Goal: Task Accomplishment & Management: Complete application form

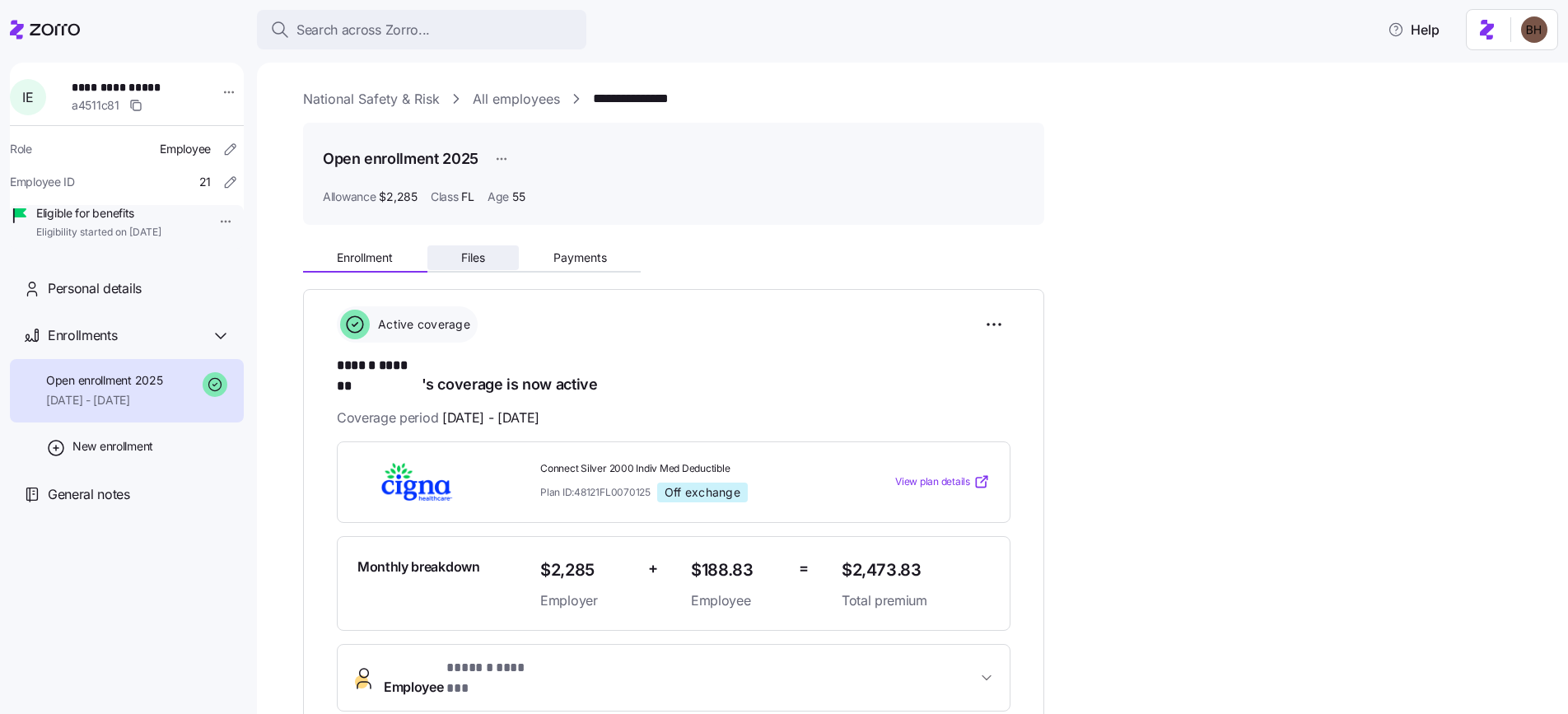
click at [477, 261] on span "Files" at bounding box center [473, 258] width 24 height 12
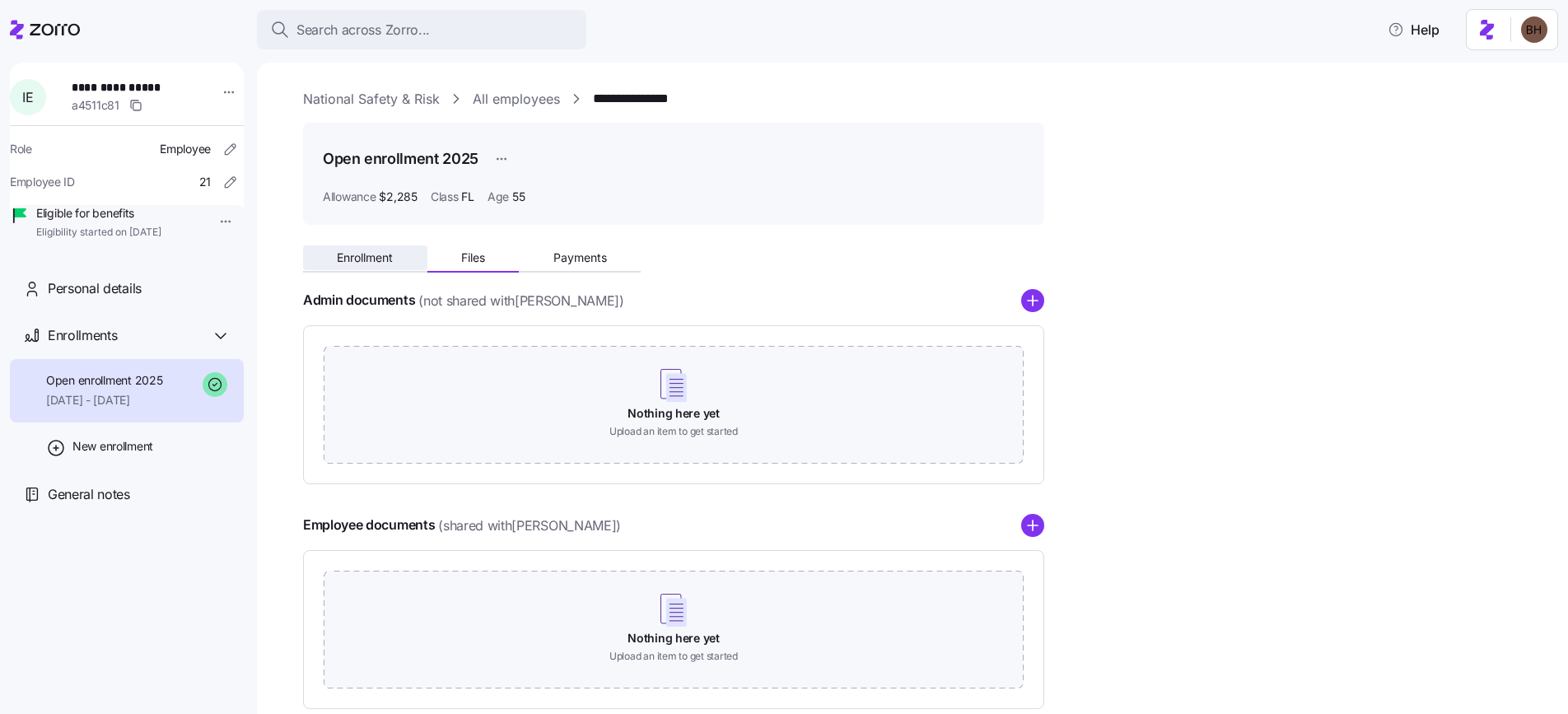
click at [381, 260] on span "Enrollment" at bounding box center [364, 258] width 56 height 12
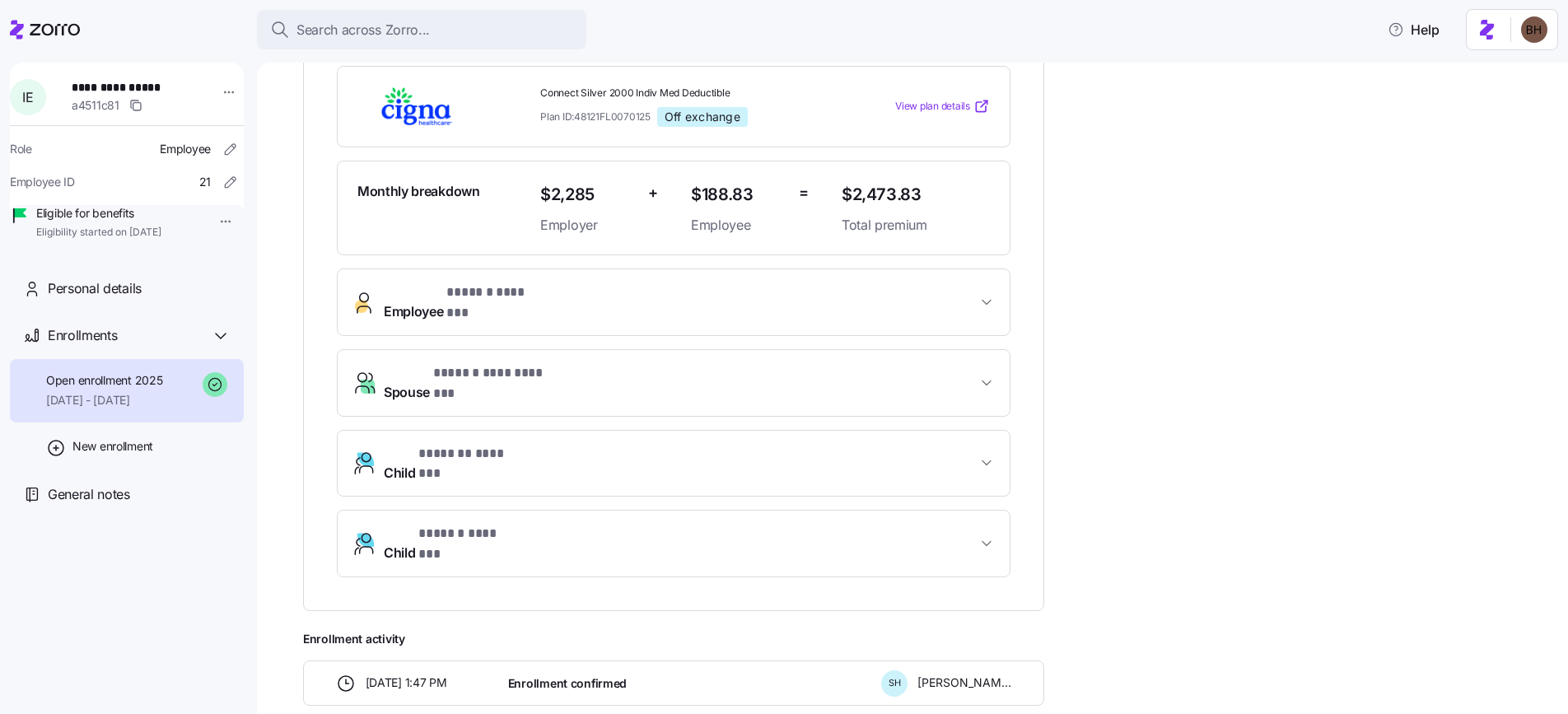
scroll to position [220, 0]
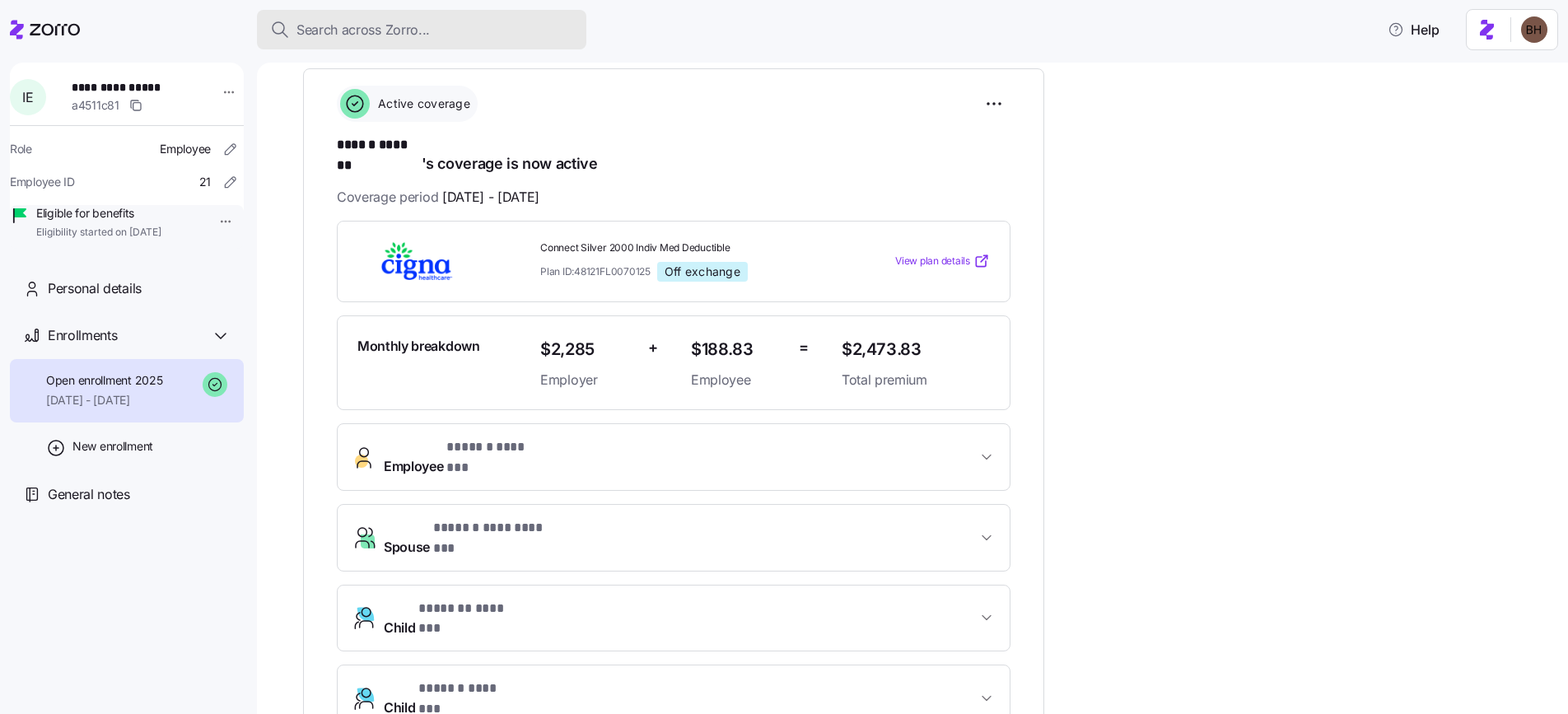
click at [400, 36] on span "Search across Zorro..." at bounding box center [363, 30] width 133 height 21
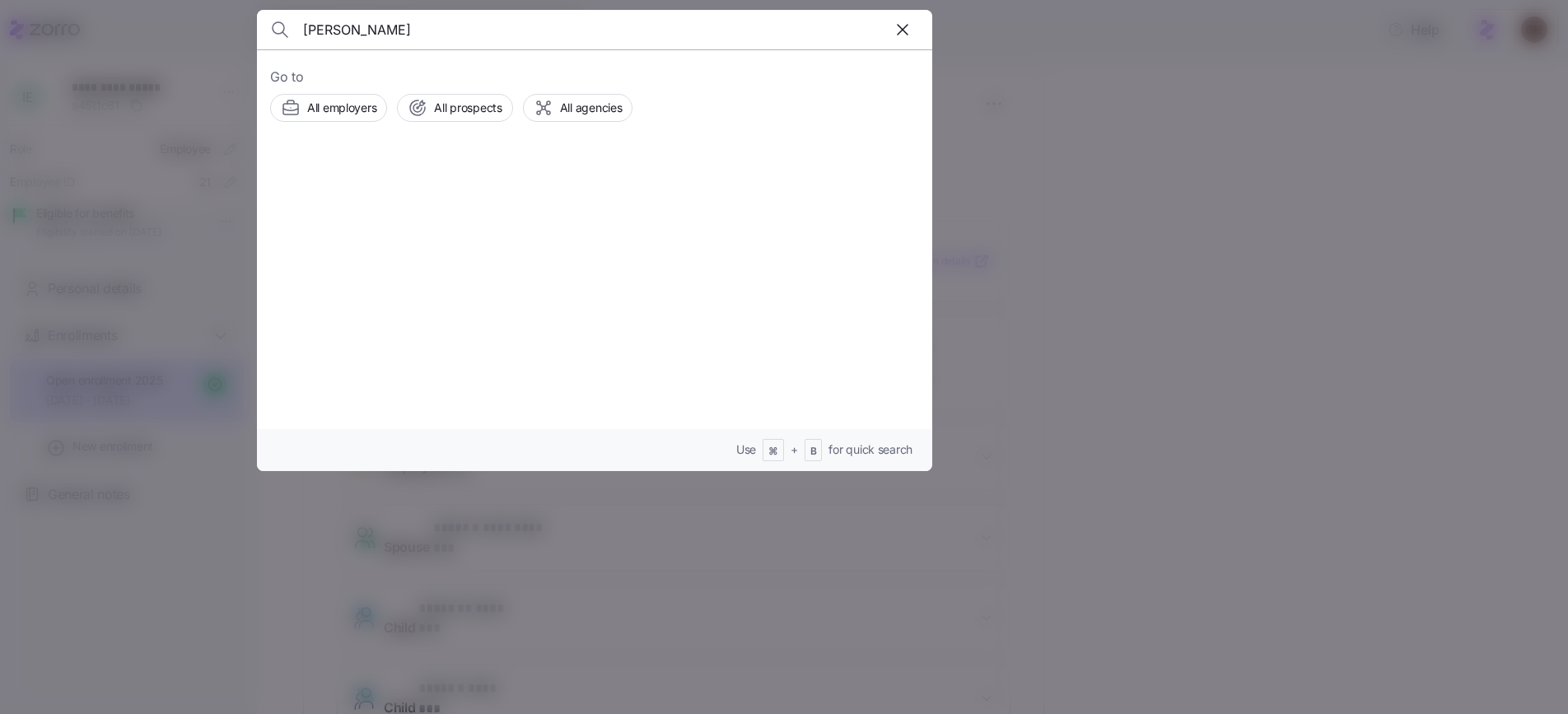
type input "april simone"
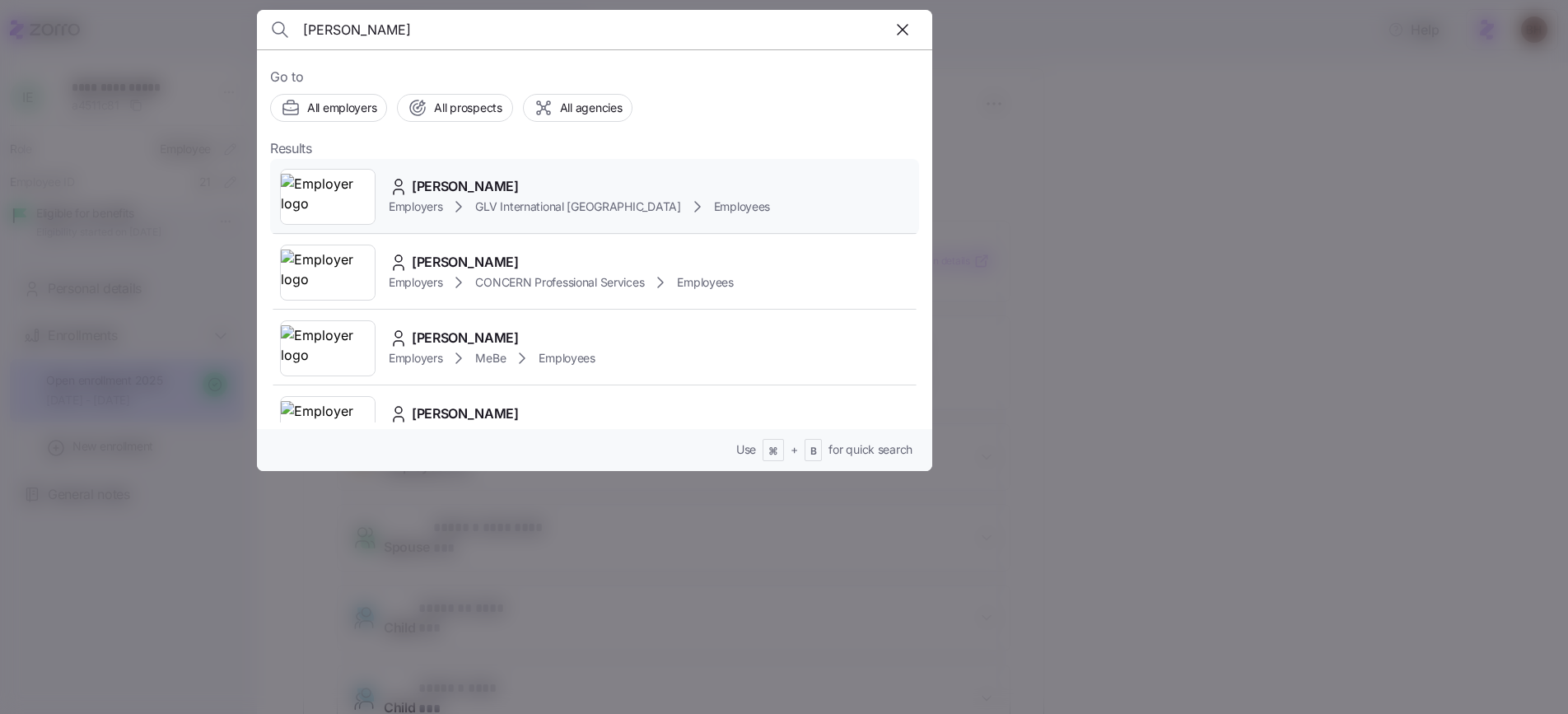
click at [534, 193] on div "[PERSON_NAME]" at bounding box center [580, 187] width 381 height 21
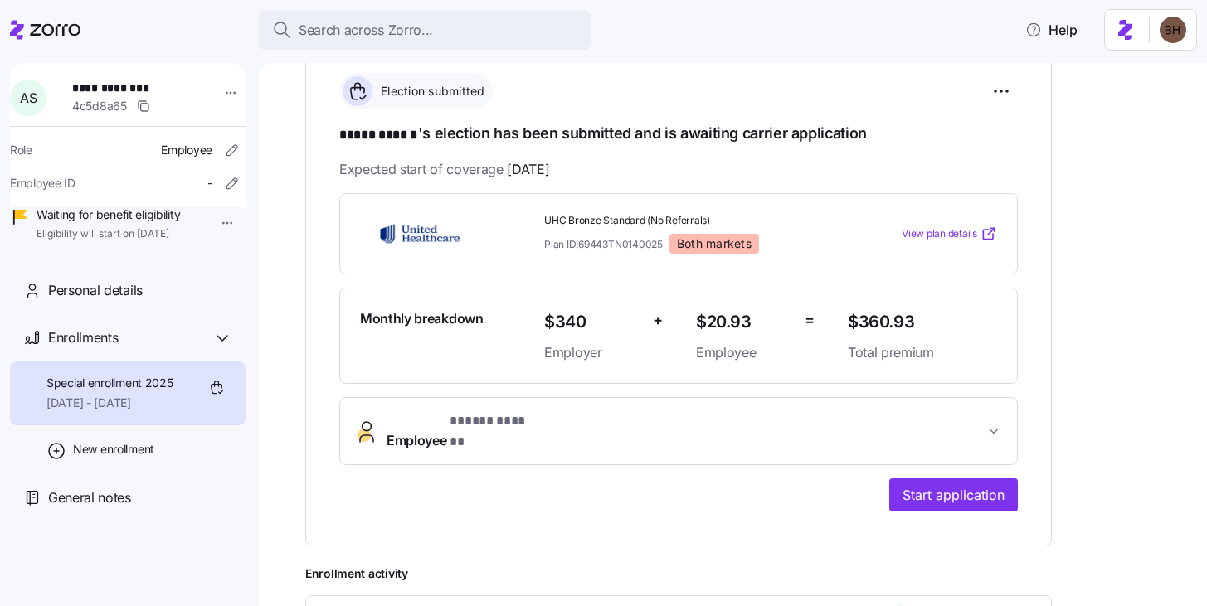
scroll to position [236, 0]
click at [165, 301] on div "Personal details" at bounding box center [140, 290] width 184 height 21
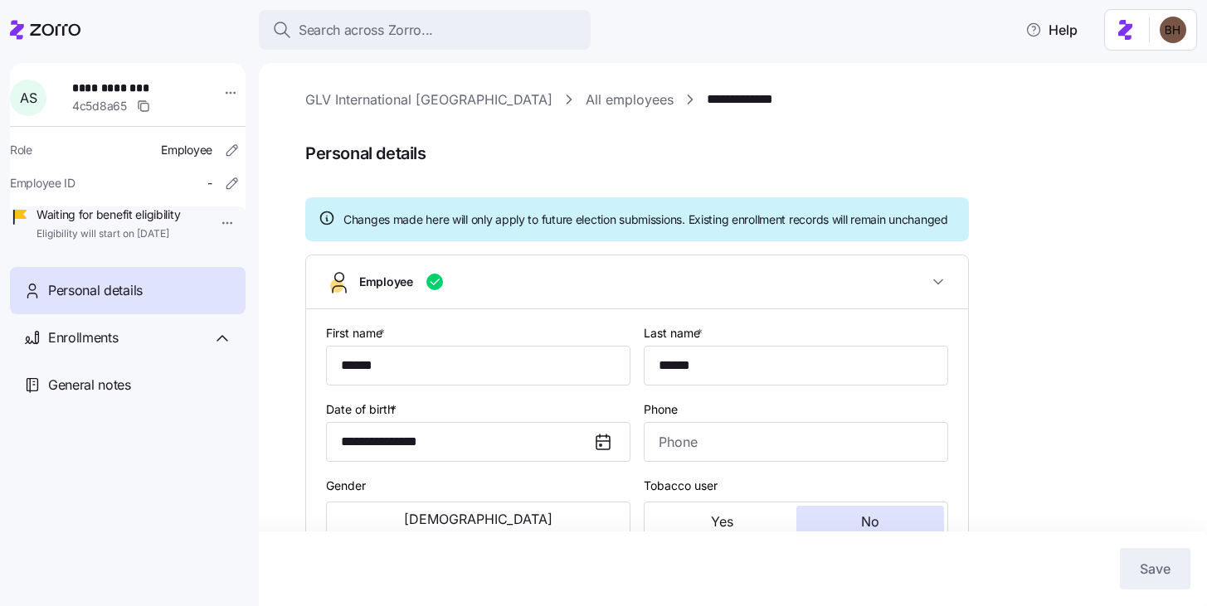
type input "All Employees"
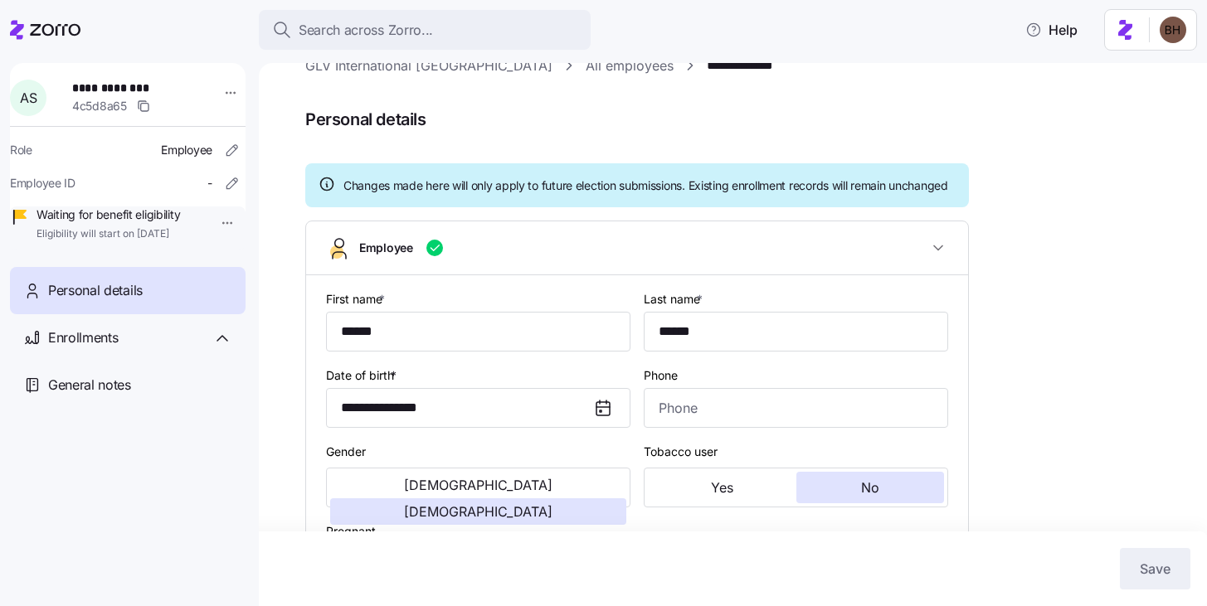
scroll to position [66, 0]
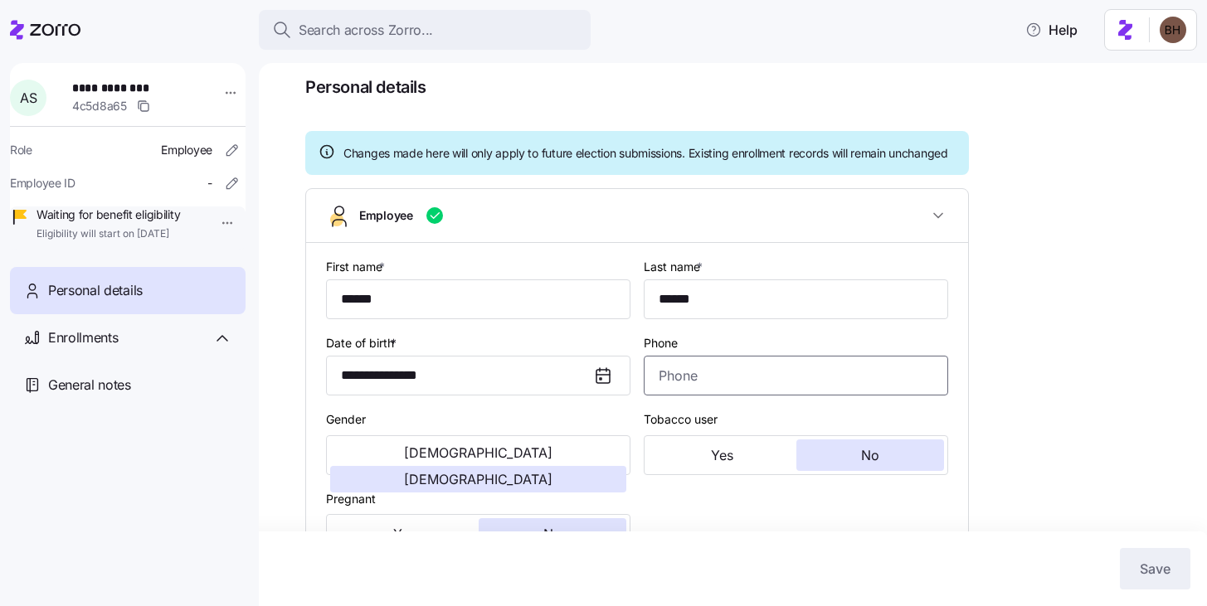
click at [711, 396] on input "Phone" at bounding box center [796, 376] width 304 height 40
click at [679, 393] on input "Phone" at bounding box center [796, 376] width 304 height 40
paste input "[PHONE_NUMBER]"
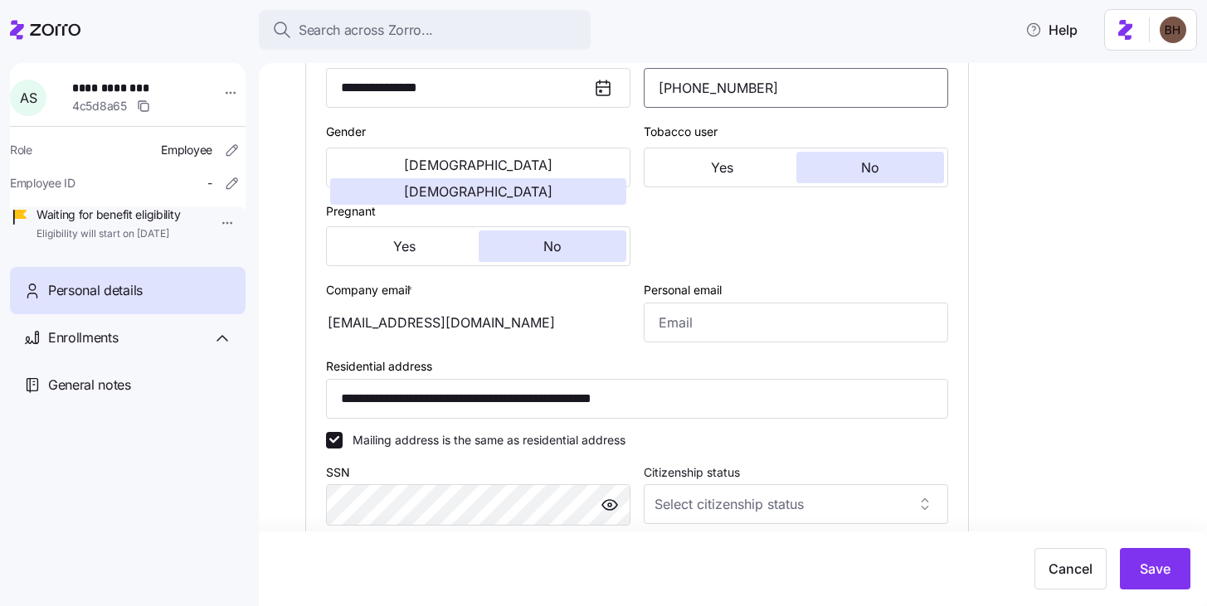
scroll to position [486, 0]
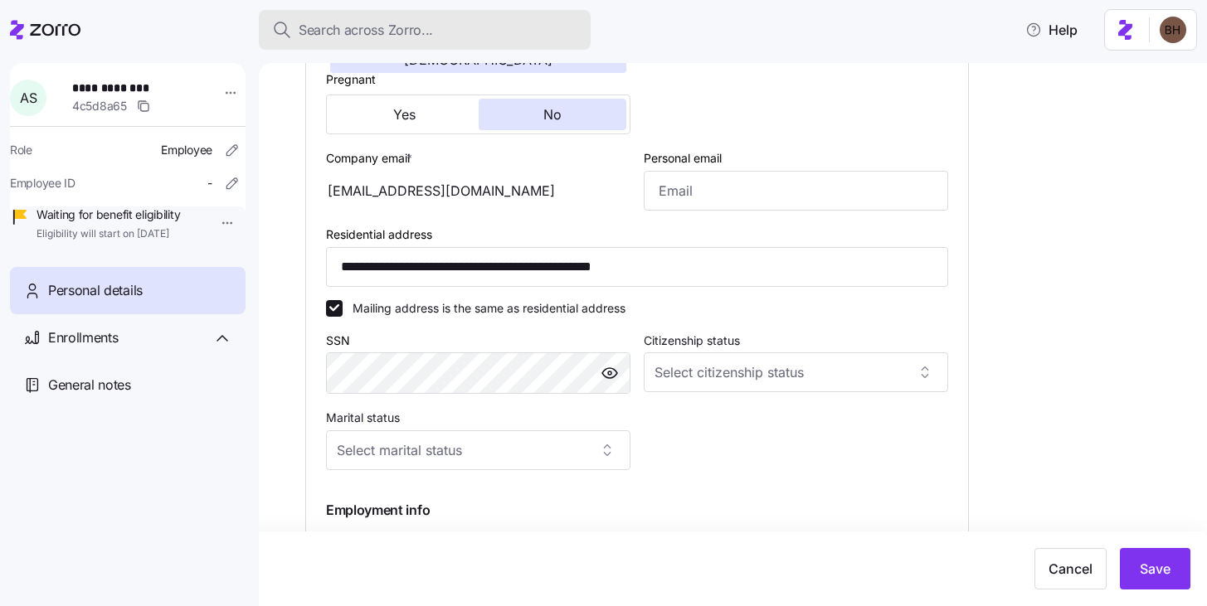
type input "[PHONE_NUMBER]"
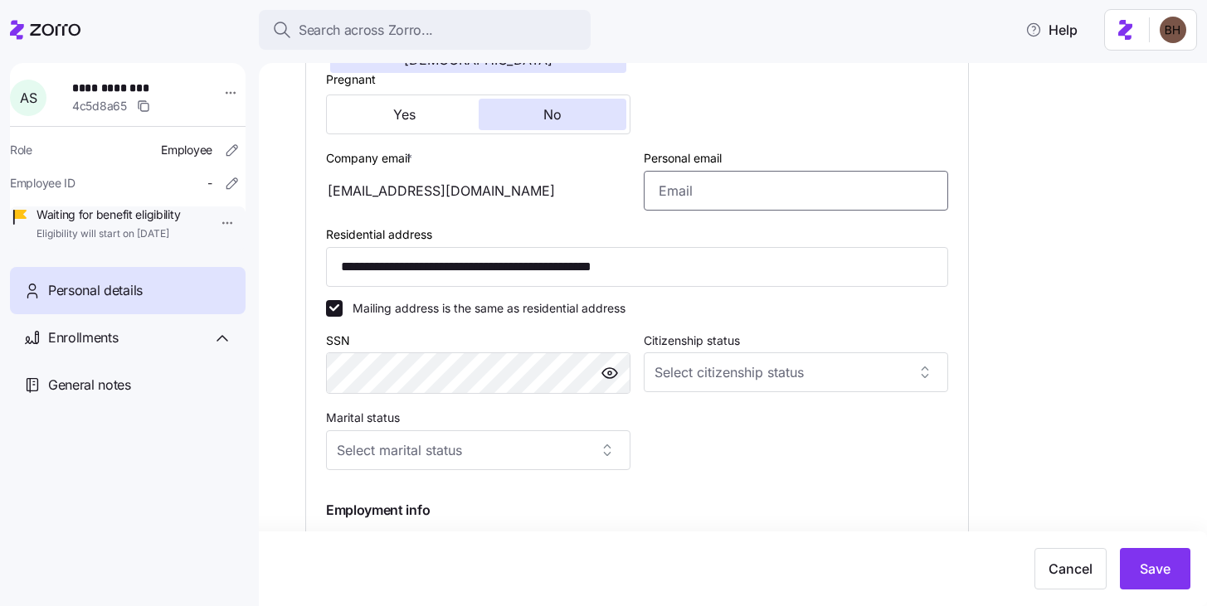
click at [687, 208] on input "Personal email" at bounding box center [796, 191] width 304 height 40
paste input "[EMAIL_ADDRESS][DOMAIN_NAME]"
type input "[EMAIL_ADDRESS][DOMAIN_NAME]"
click at [716, 388] on input "Citizenship status" at bounding box center [796, 373] width 304 height 40
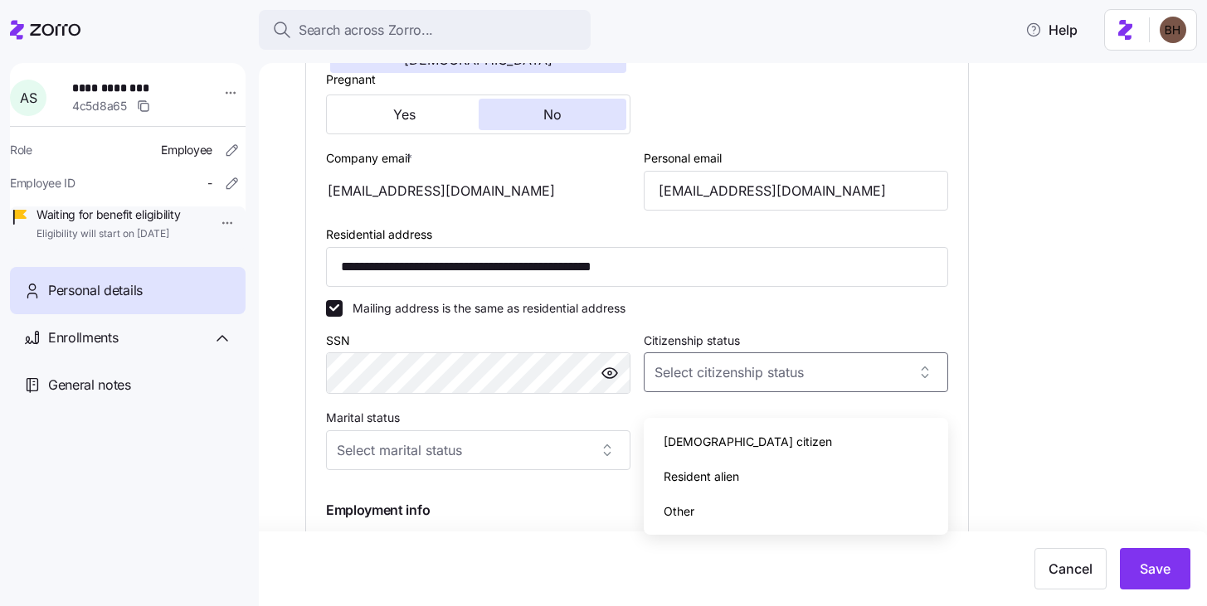
click at [708, 434] on span "[DEMOGRAPHIC_DATA] citizen" at bounding box center [748, 442] width 168 height 18
type input "[DEMOGRAPHIC_DATA] citizen"
click at [591, 465] on input "Marital status" at bounding box center [478, 451] width 304 height 40
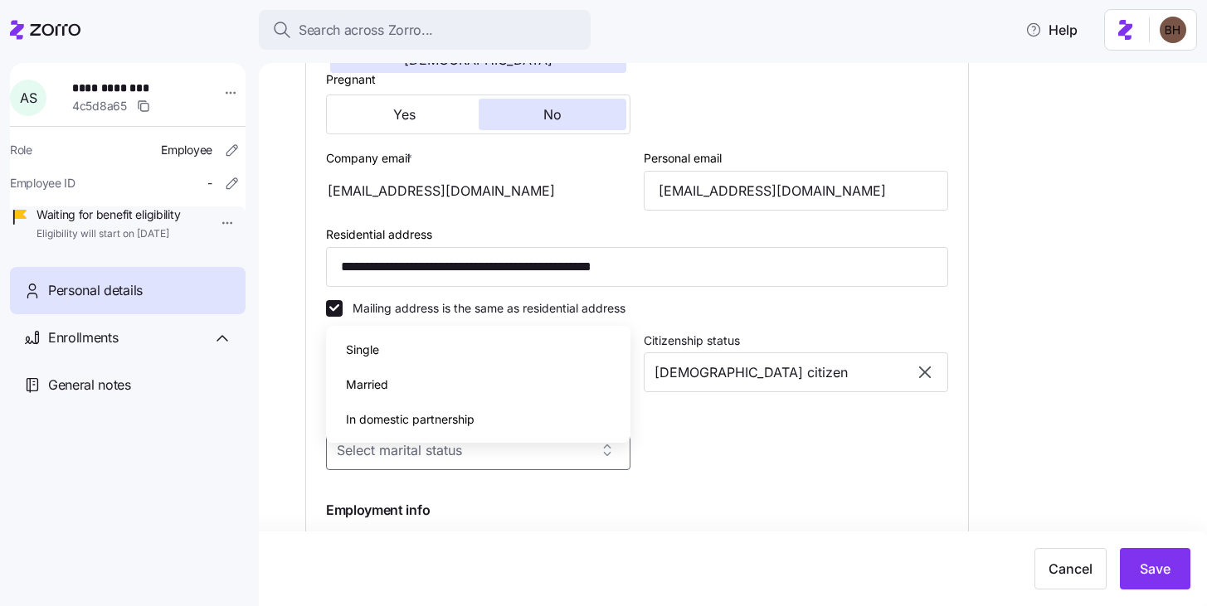
click at [493, 358] on div "Single" at bounding box center [478, 350] width 291 height 35
type input "Single"
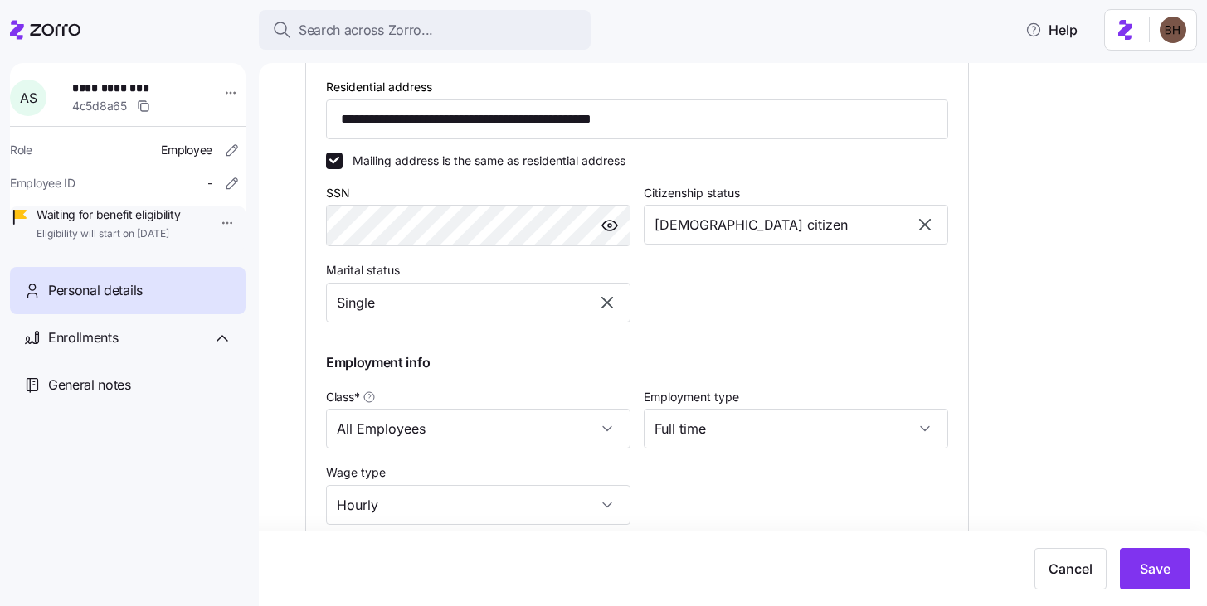
scroll to position [765, 0]
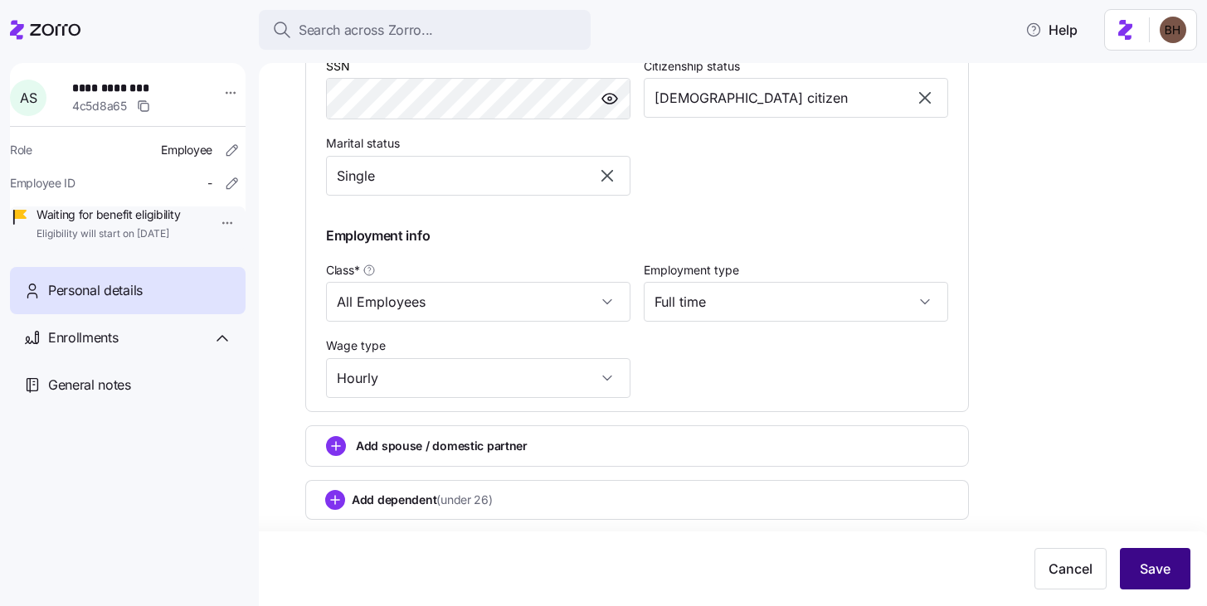
click at [1152, 567] on span "Save" at bounding box center [1155, 569] width 31 height 20
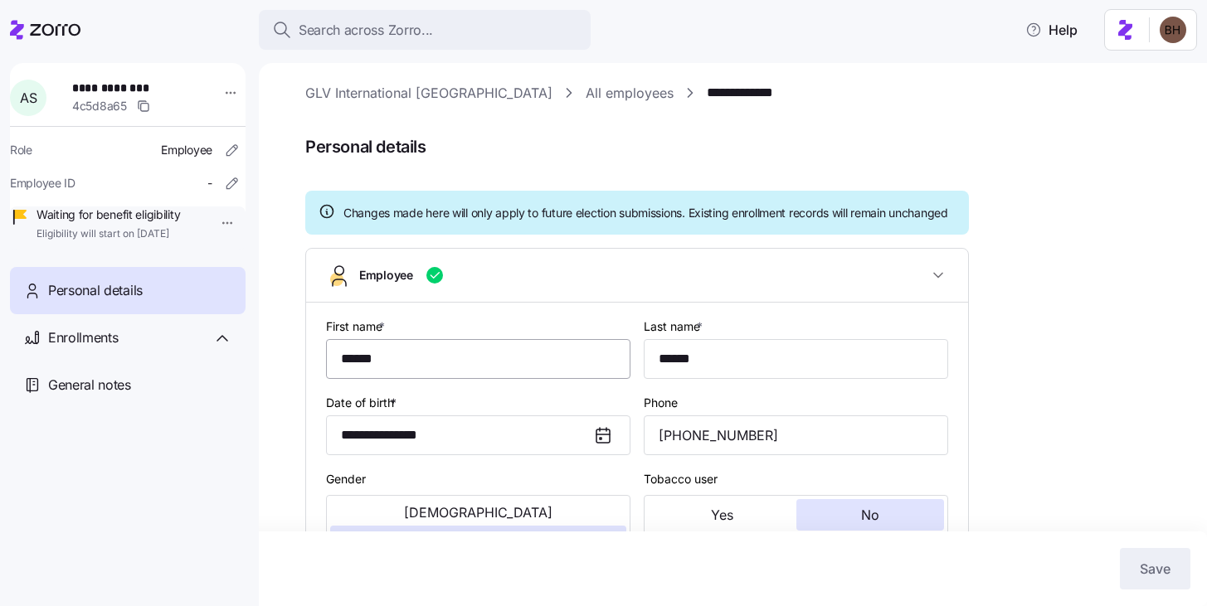
scroll to position [9, 0]
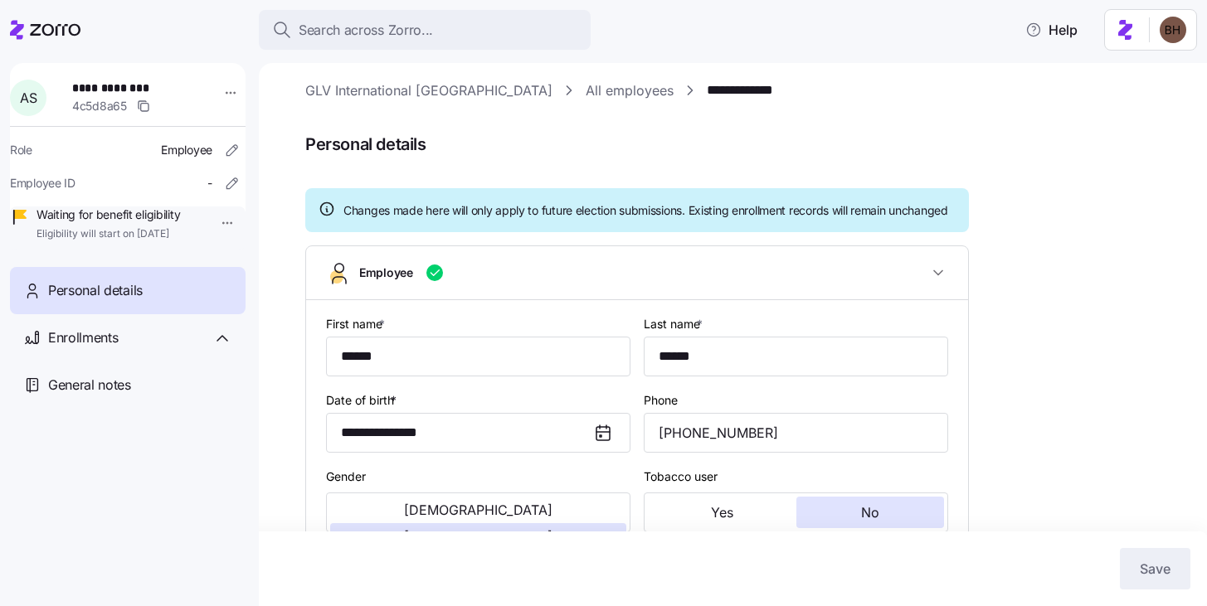
click at [161, 487] on div "**********" at bounding box center [128, 336] width 236 height 546
click at [137, 348] on div "Enrollments" at bounding box center [140, 338] width 184 height 21
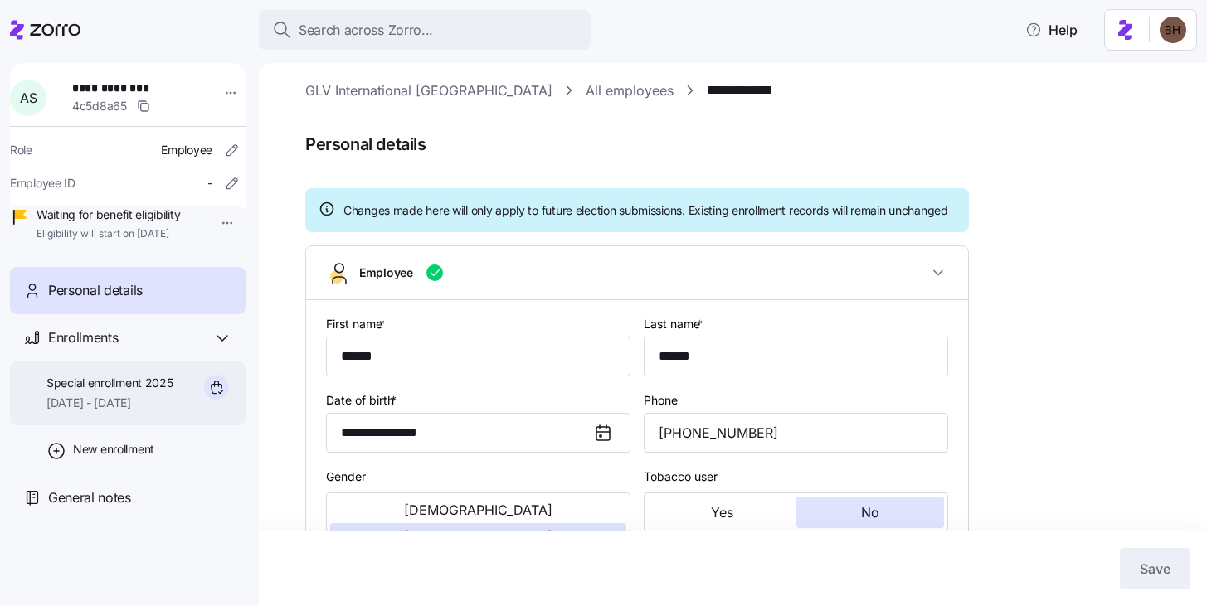
click at [152, 412] on span "[DATE] - [DATE]" at bounding box center [109, 403] width 127 height 17
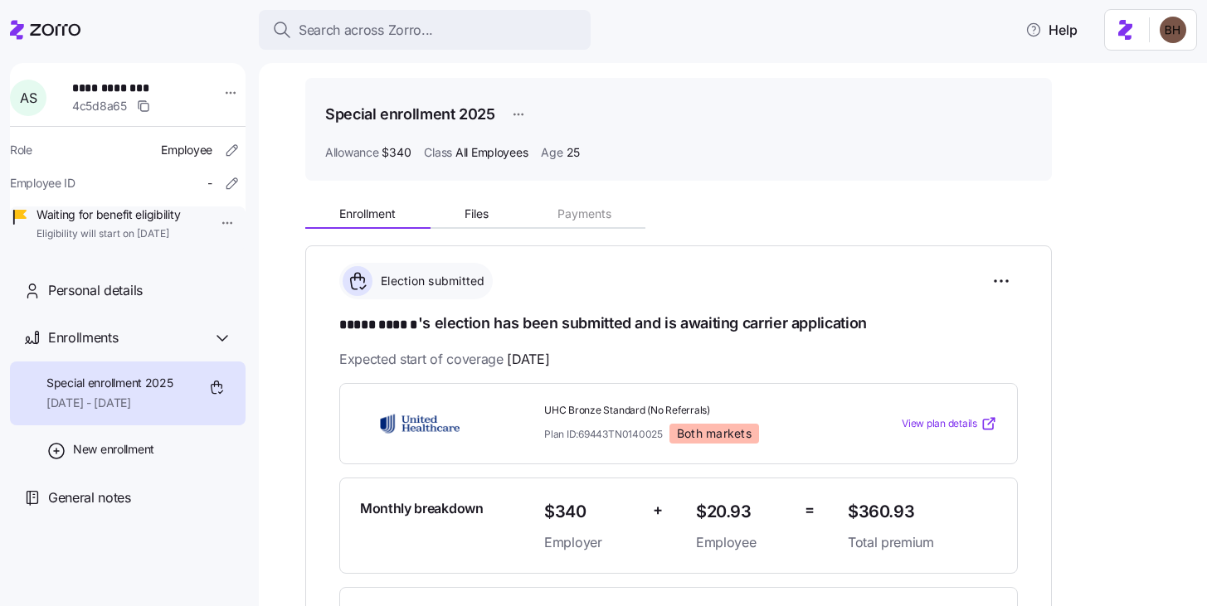
scroll to position [315, 0]
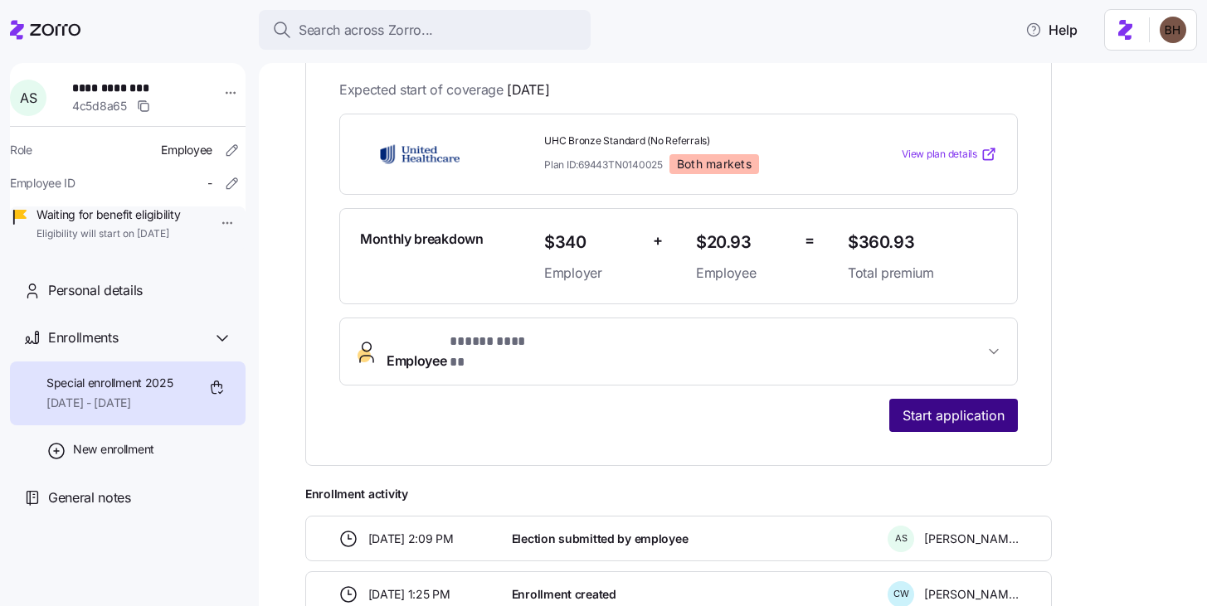
click at [918, 406] on span "Start application" at bounding box center [954, 416] width 102 height 20
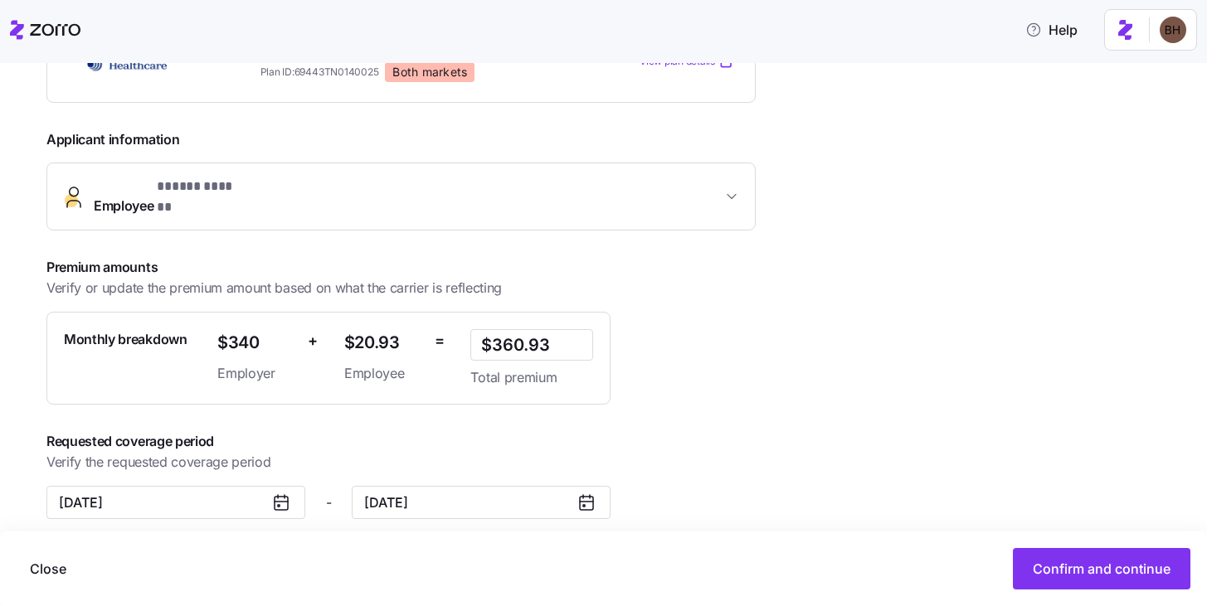
scroll to position [325, 0]
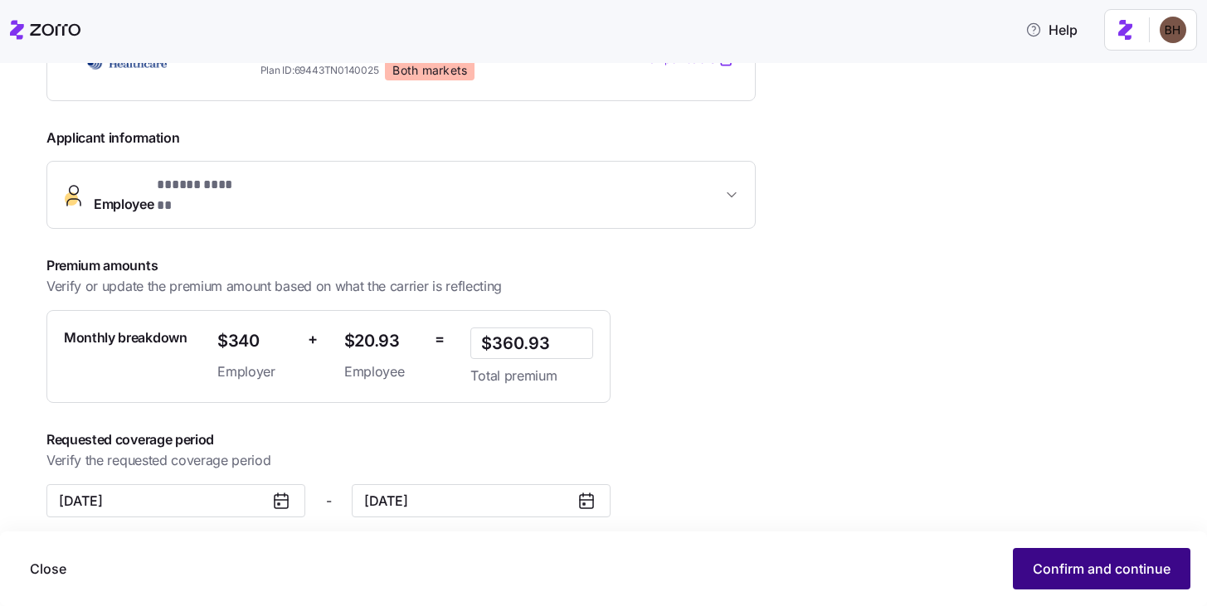
click at [1052, 581] on button "Confirm and continue" at bounding box center [1102, 568] width 178 height 41
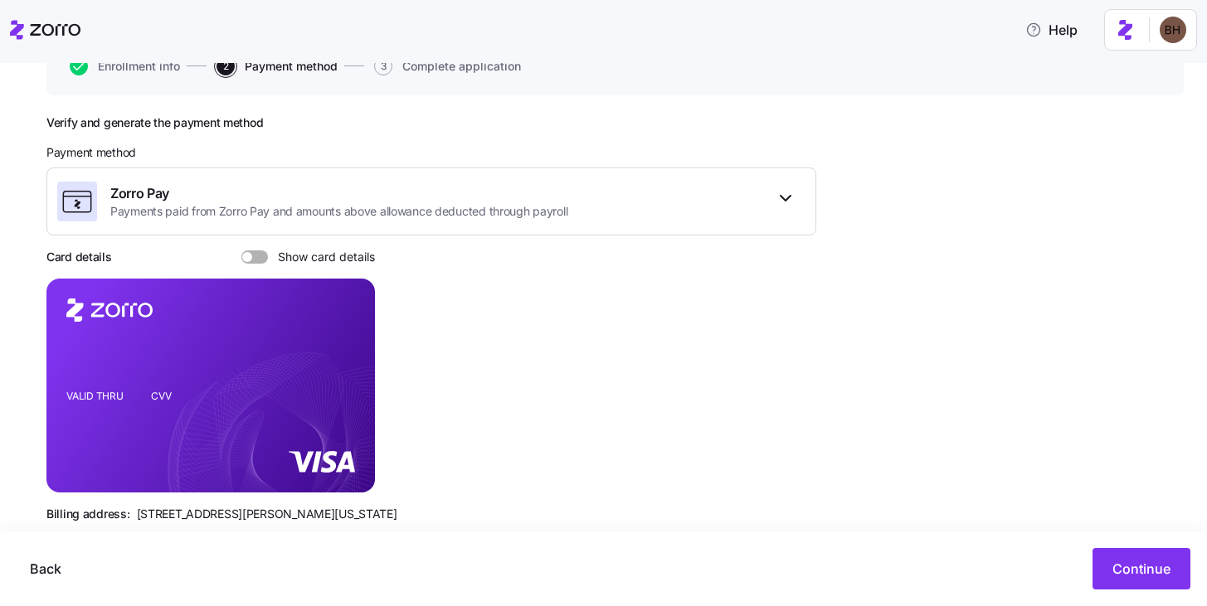
scroll to position [214, 0]
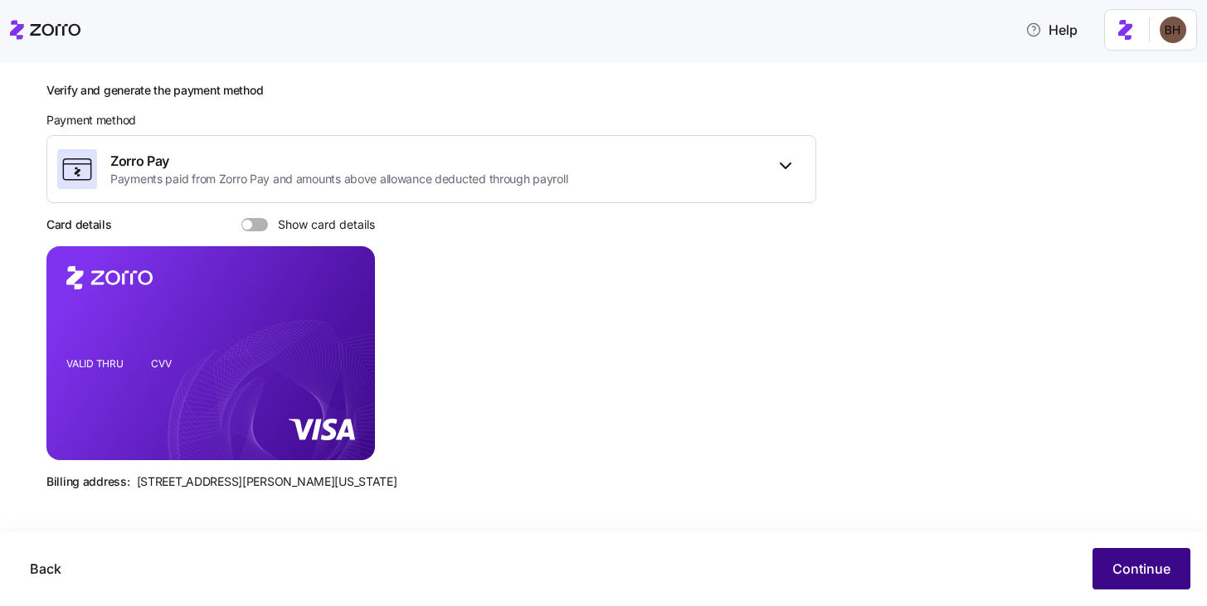
click at [1123, 564] on span "Continue" at bounding box center [1142, 569] width 58 height 20
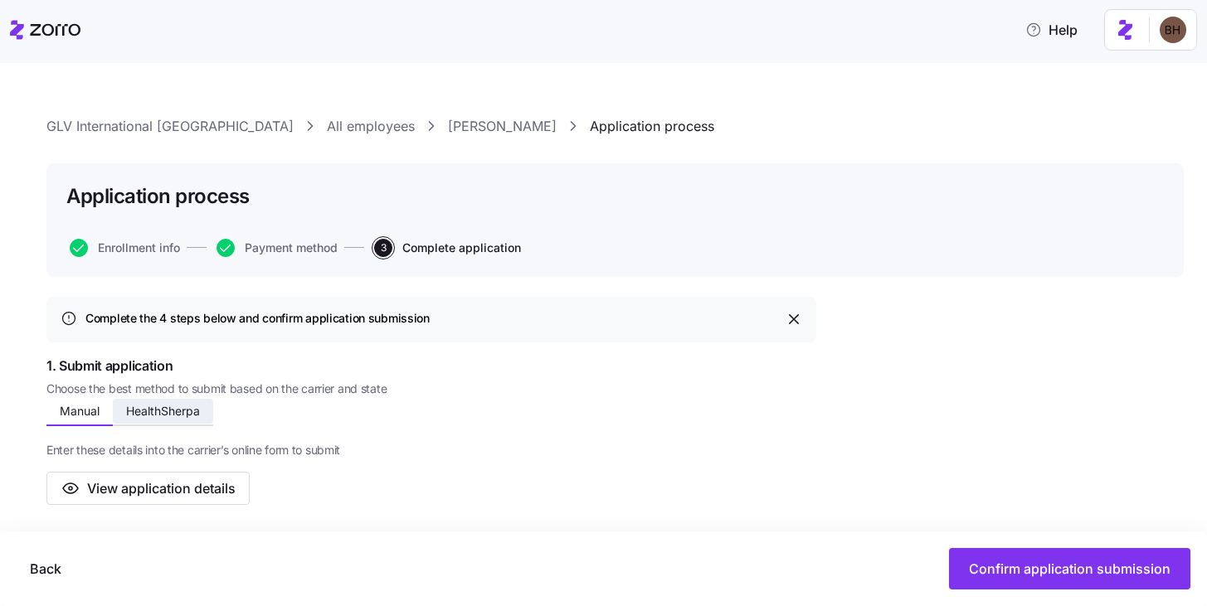
click at [174, 421] on button "HealthSherpa" at bounding box center [163, 411] width 100 height 25
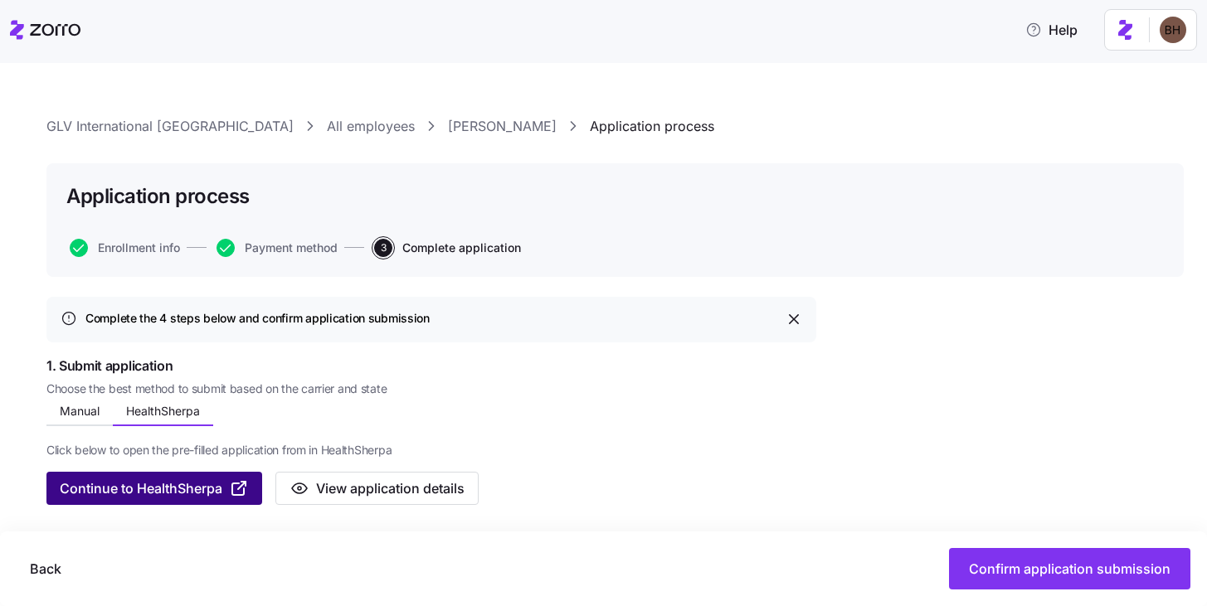
click at [202, 488] on span "Continue to HealthSherpa" at bounding box center [141, 489] width 163 height 20
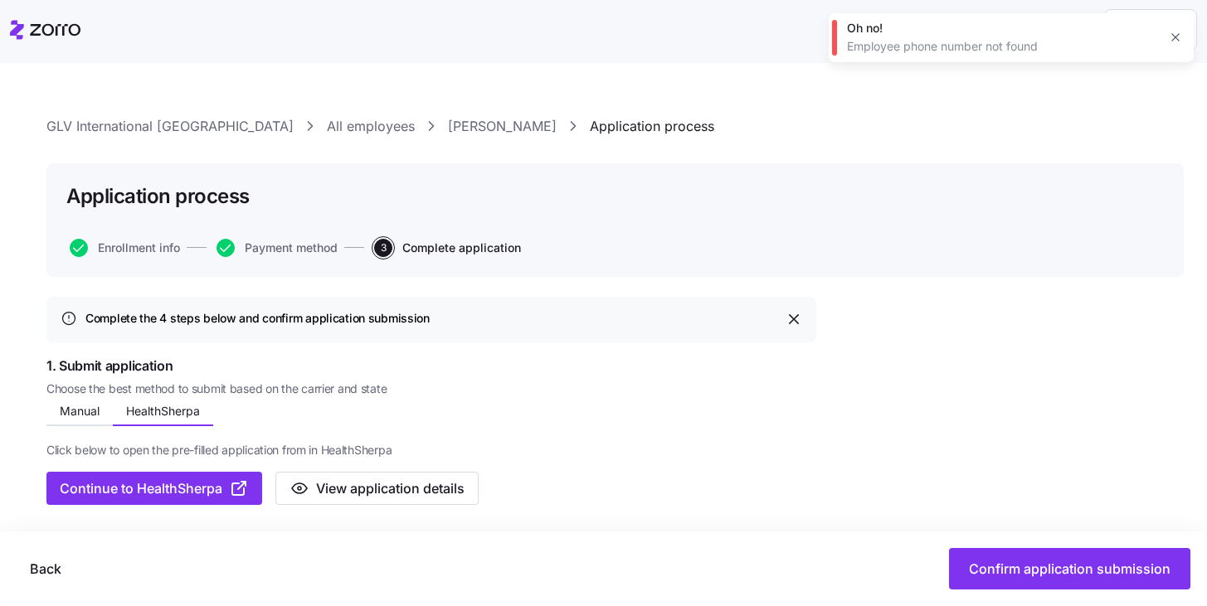
click at [1172, 43] on icon "button" at bounding box center [1175, 37] width 13 height 13
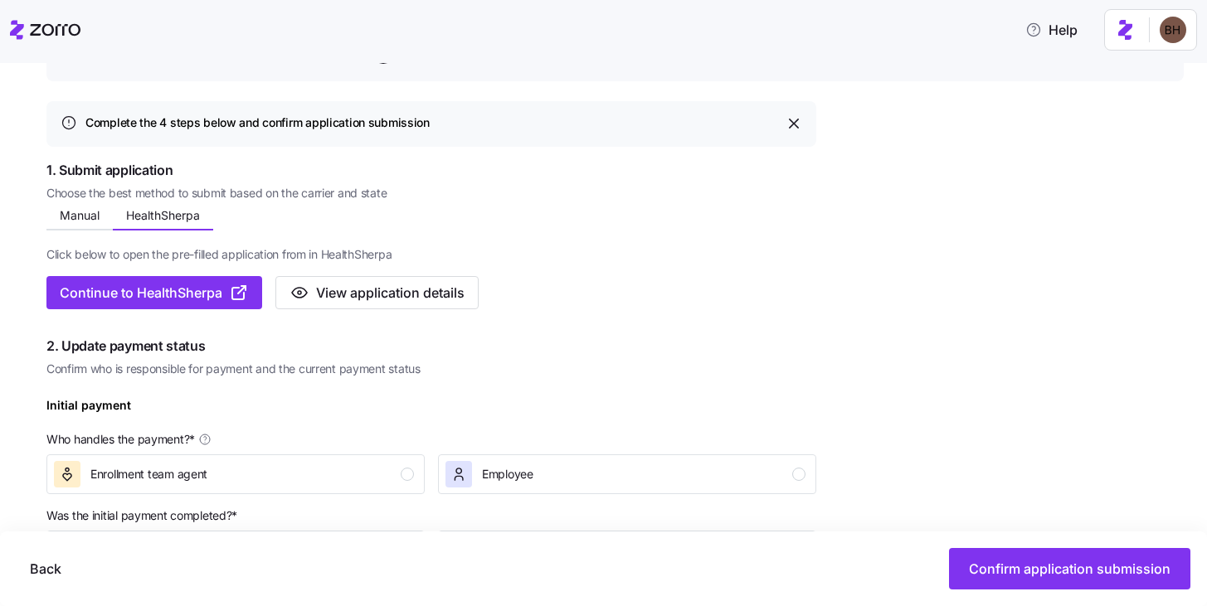
scroll to position [154, 0]
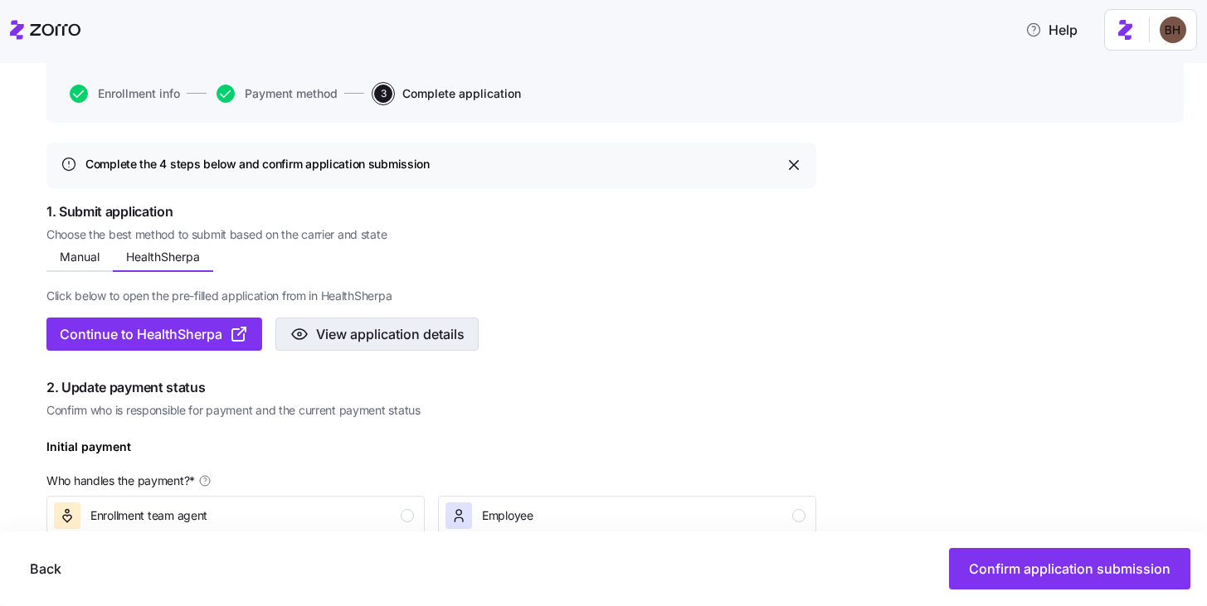
click at [403, 334] on span "View application details" at bounding box center [390, 334] width 149 height 20
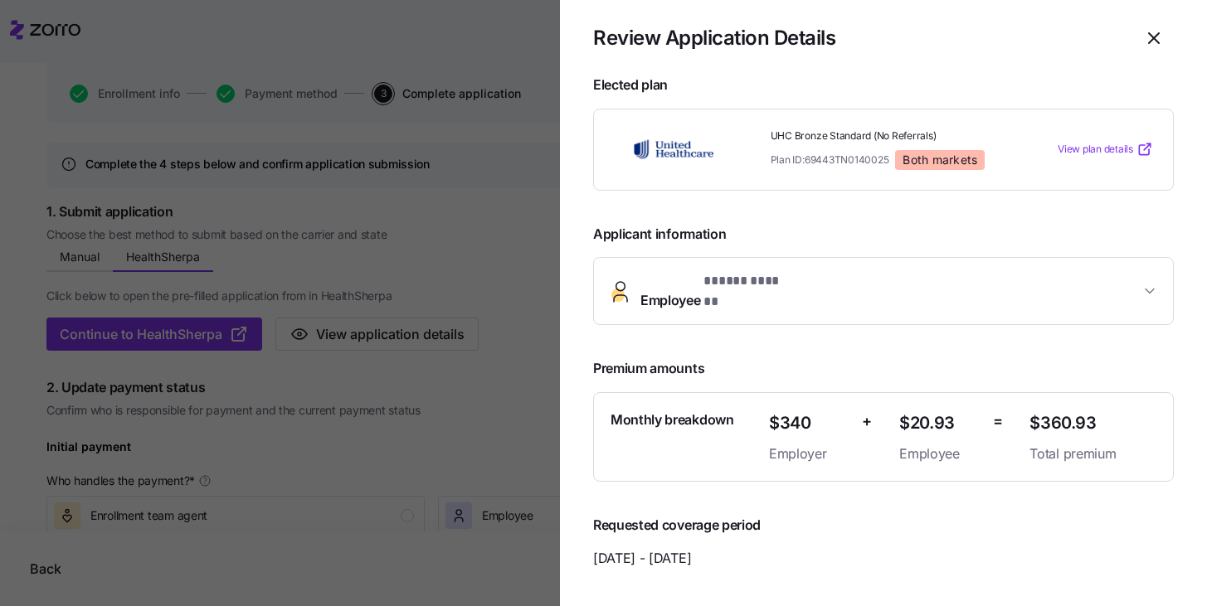
scroll to position [8, 0]
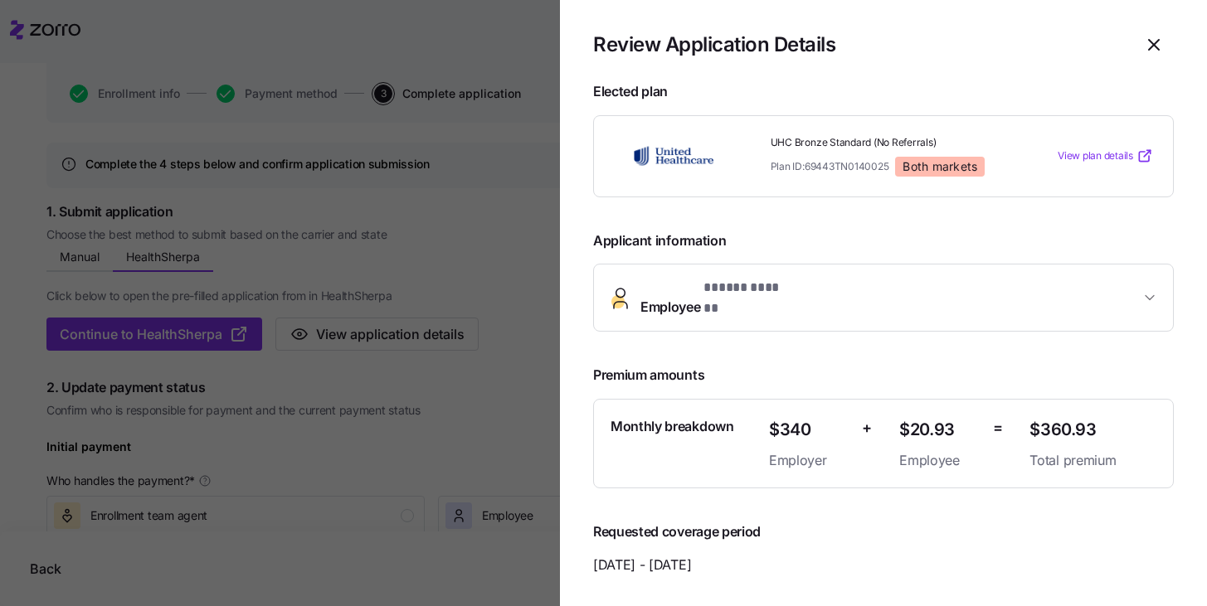
click at [983, 275] on button "Employee * ***** ****** *" at bounding box center [883, 298] width 579 height 66
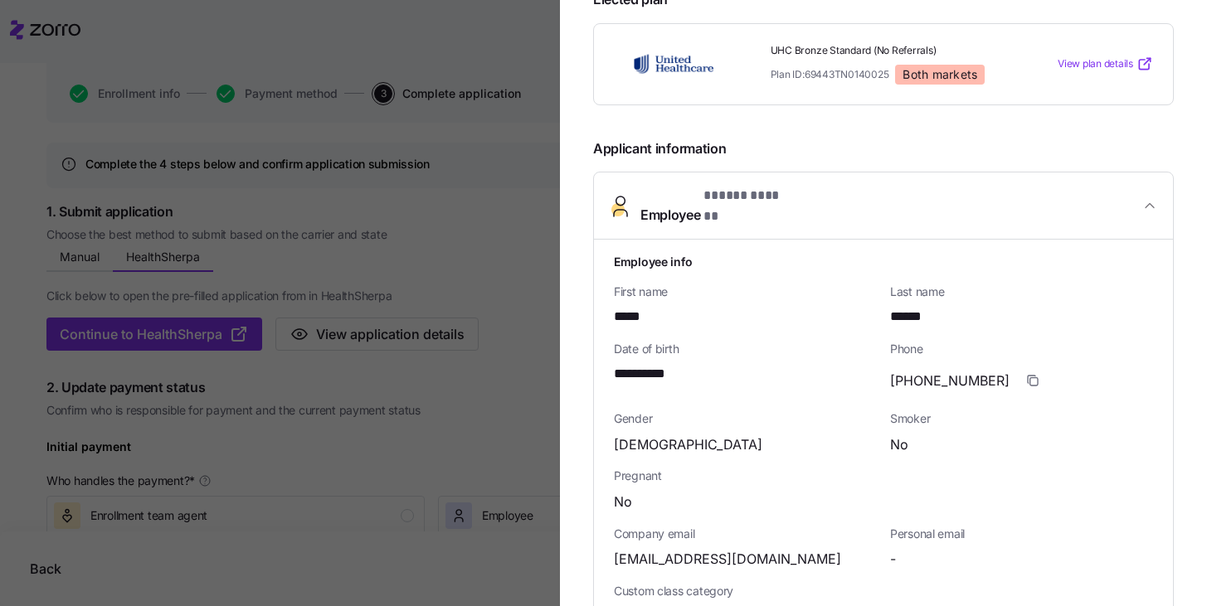
scroll to position [163, 0]
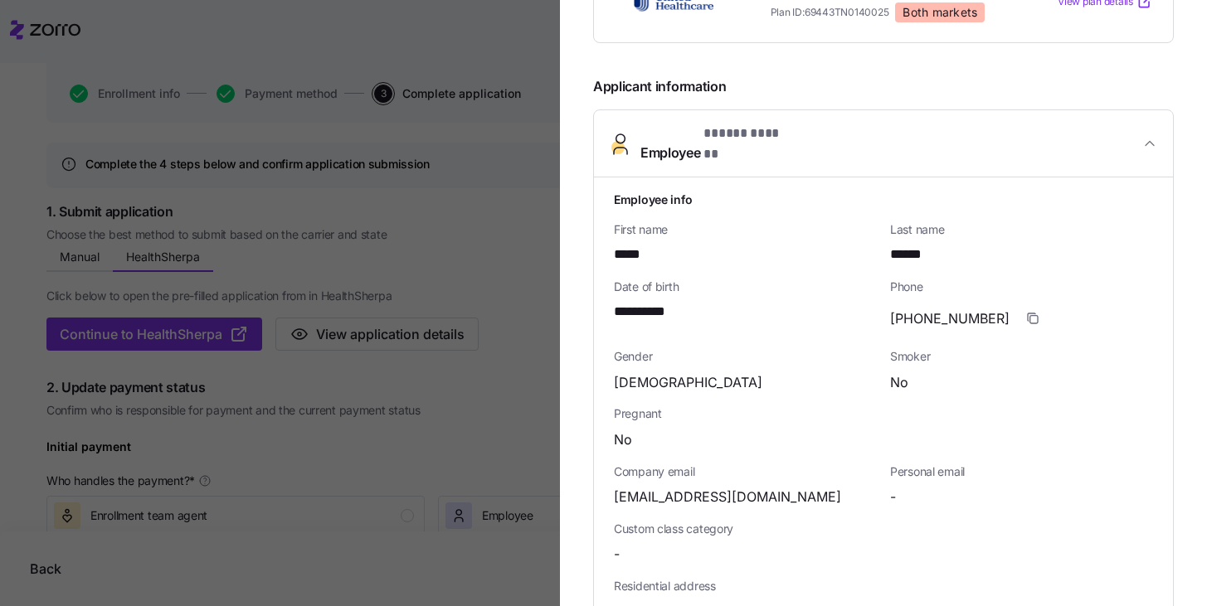
click at [533, 246] on div at bounding box center [603, 303] width 1207 height 606
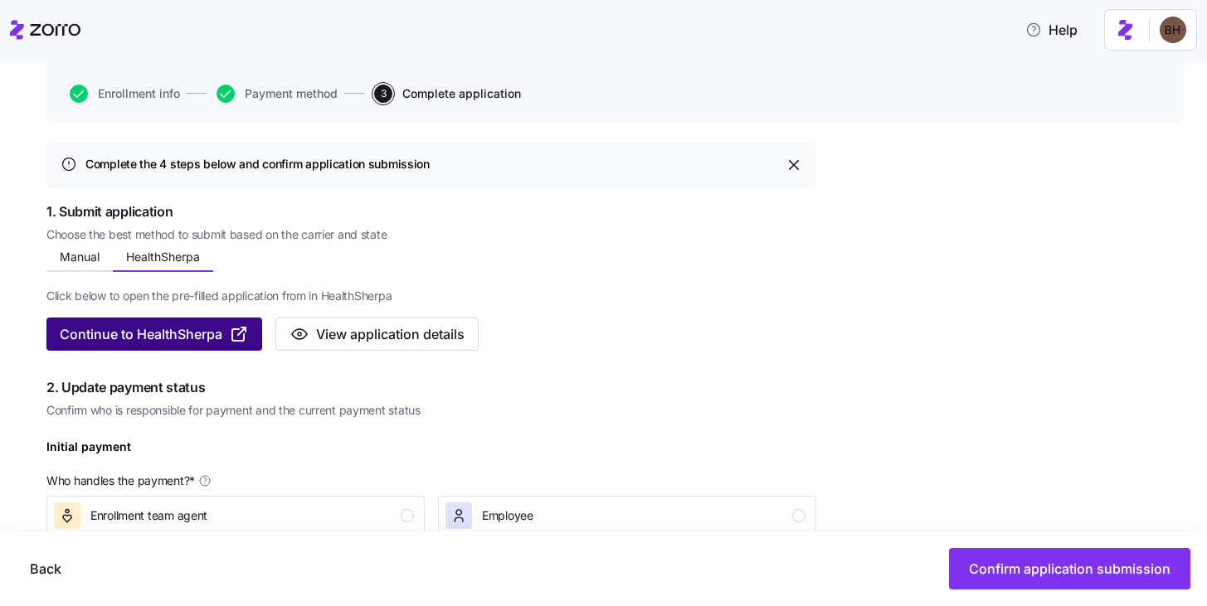
click at [151, 339] on span "Continue to HealthSherpa" at bounding box center [141, 334] width 163 height 20
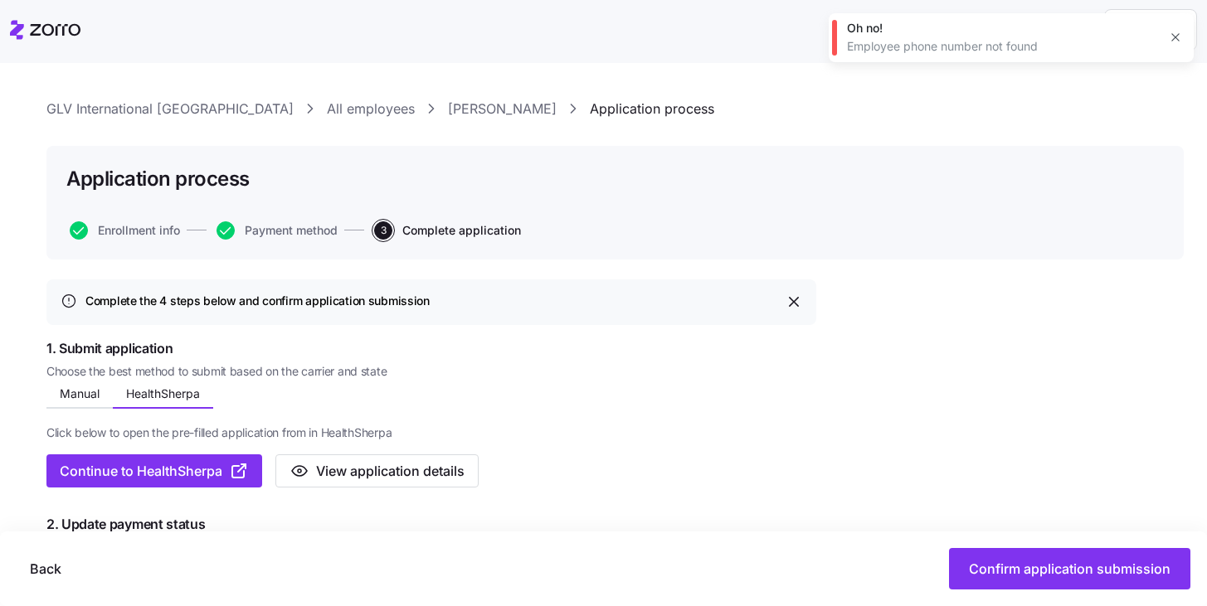
scroll to position [0, 0]
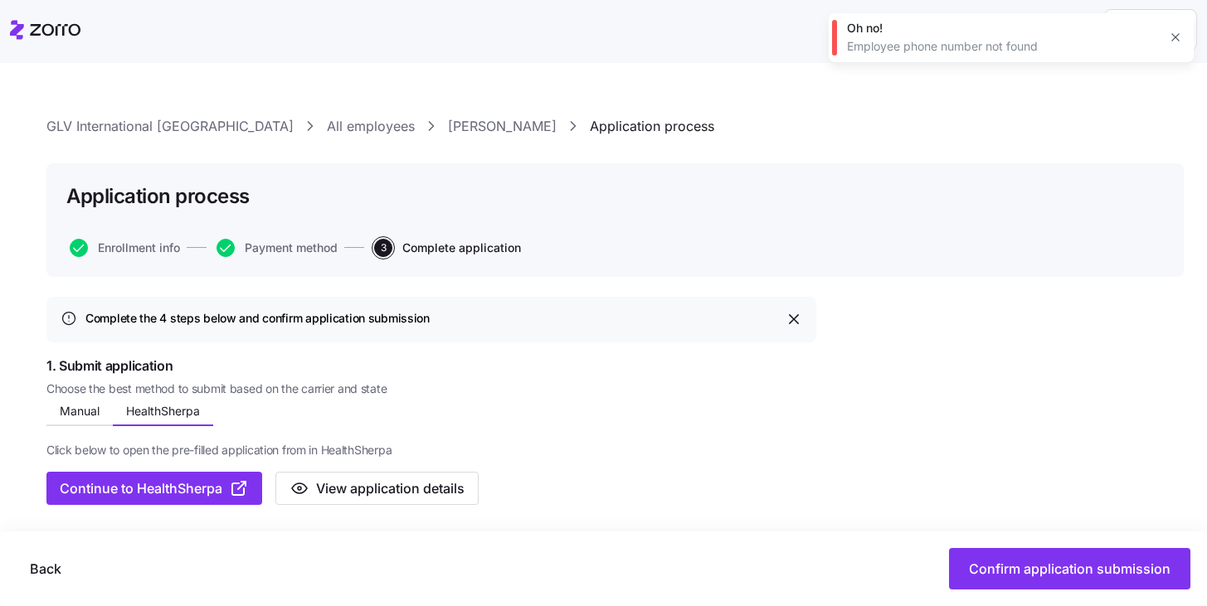
click at [448, 132] on link "[PERSON_NAME]" at bounding box center [502, 126] width 109 height 21
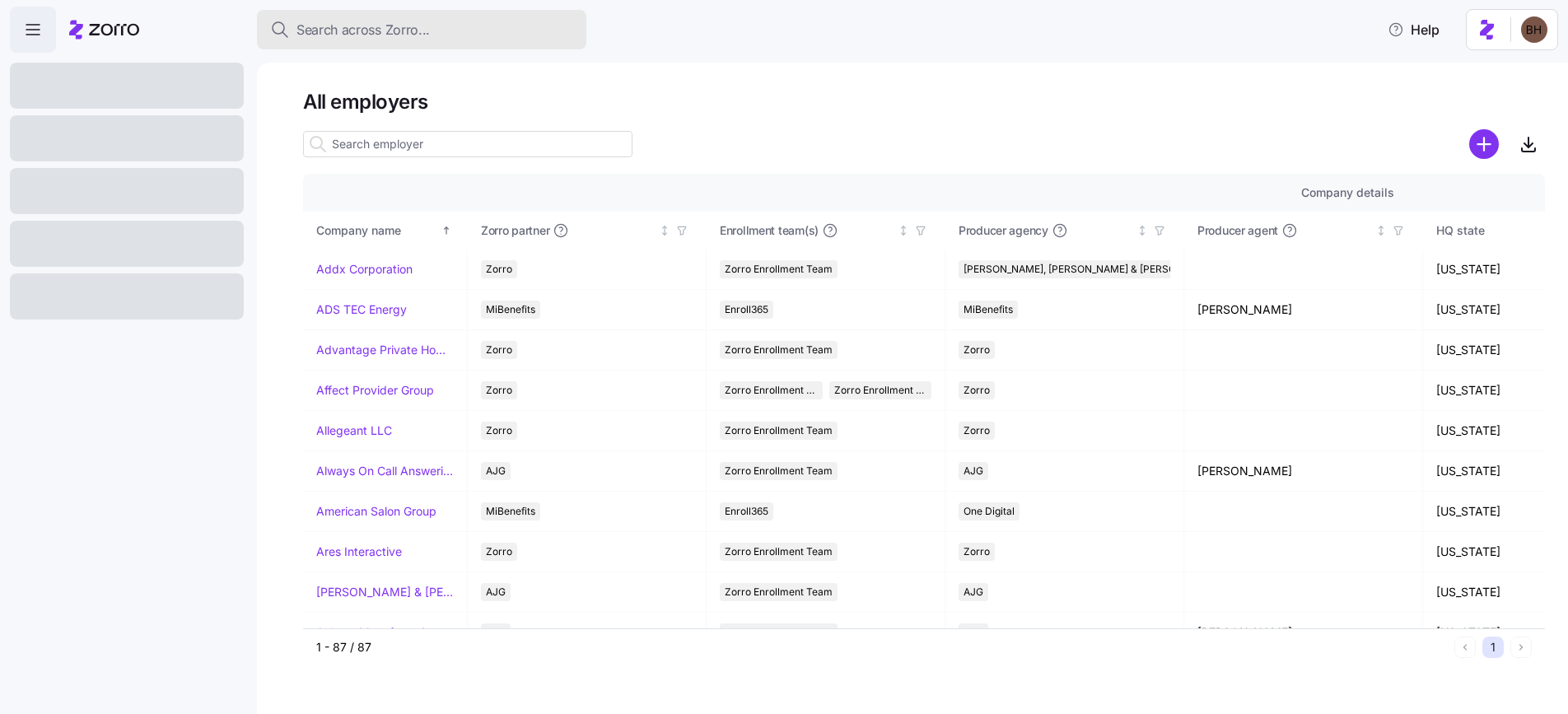
click at [363, 41] on button "Search across Zorro..." at bounding box center [422, 30] width 329 height 40
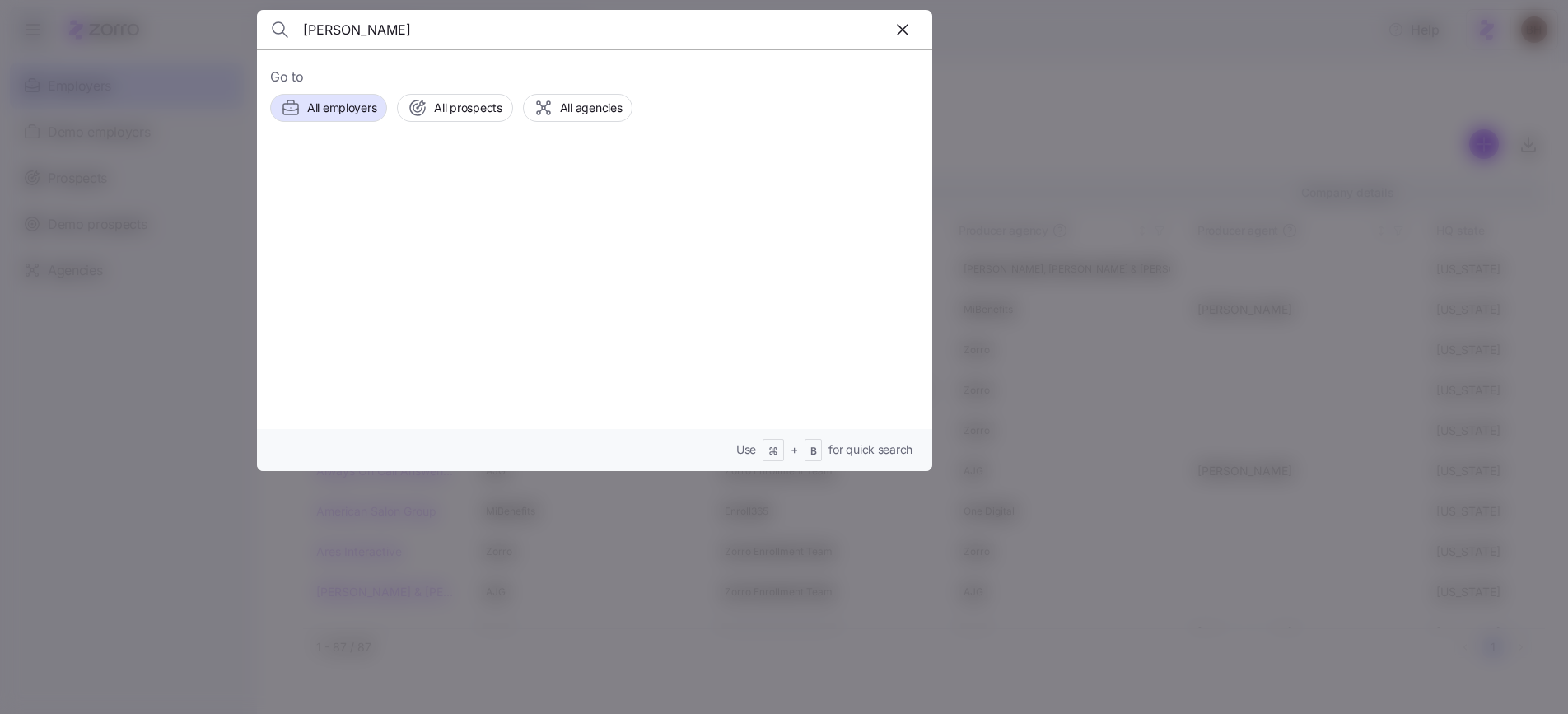
type input "[PERSON_NAME]"
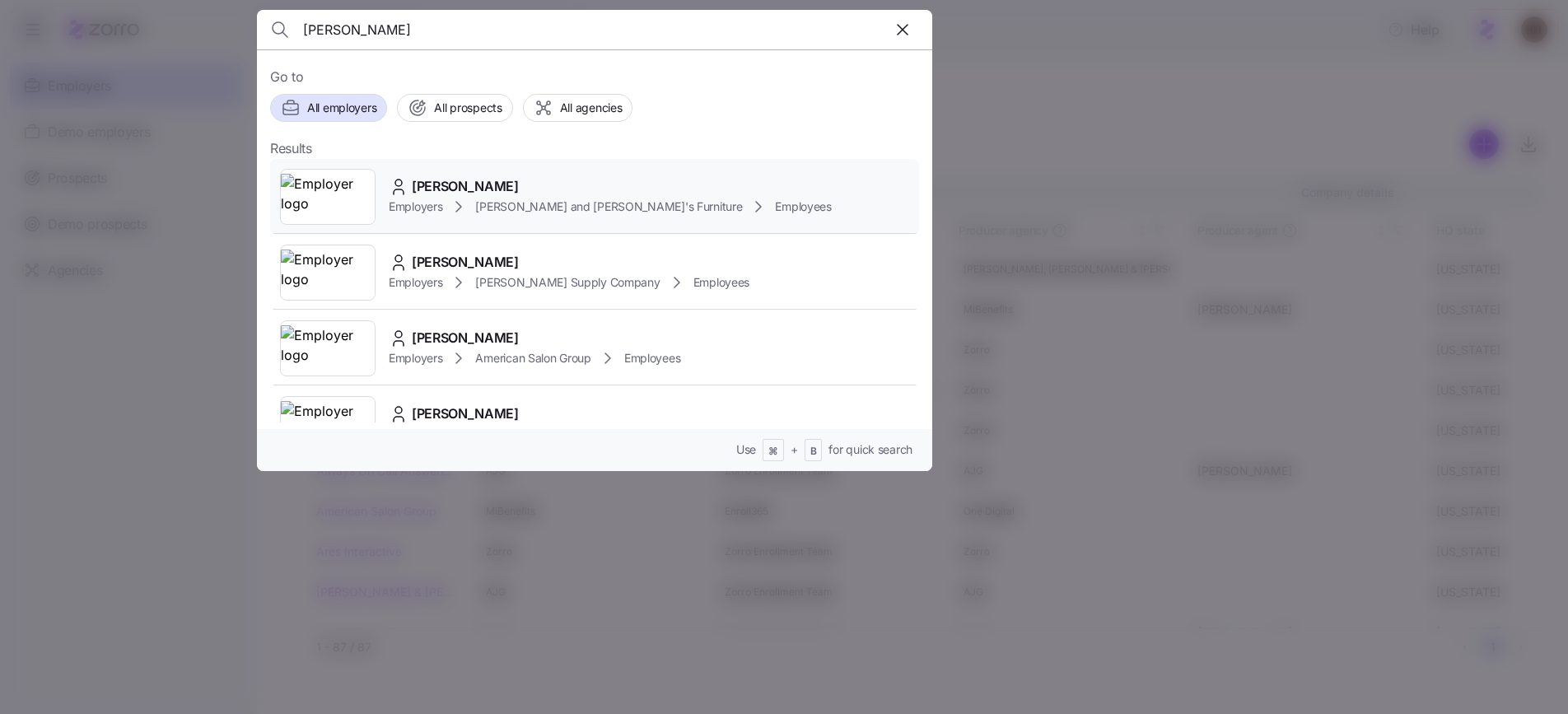
click at [548, 193] on div "SEAN LYONS" at bounding box center [610, 187] width 443 height 21
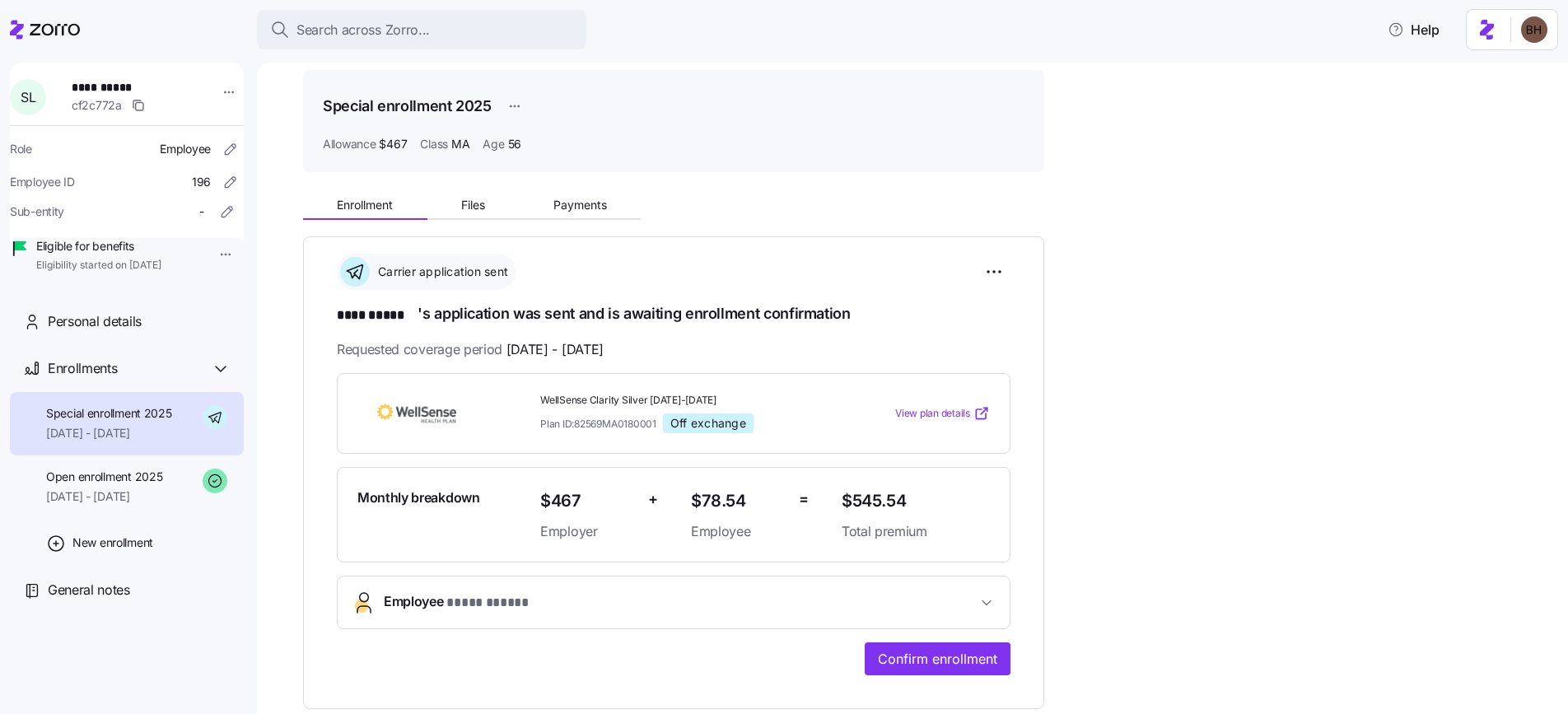
scroll to position [54, 0]
click at [157, 505] on span "08/01/2025 - 08/31/2025" at bounding box center [103, 497] width 116 height 17
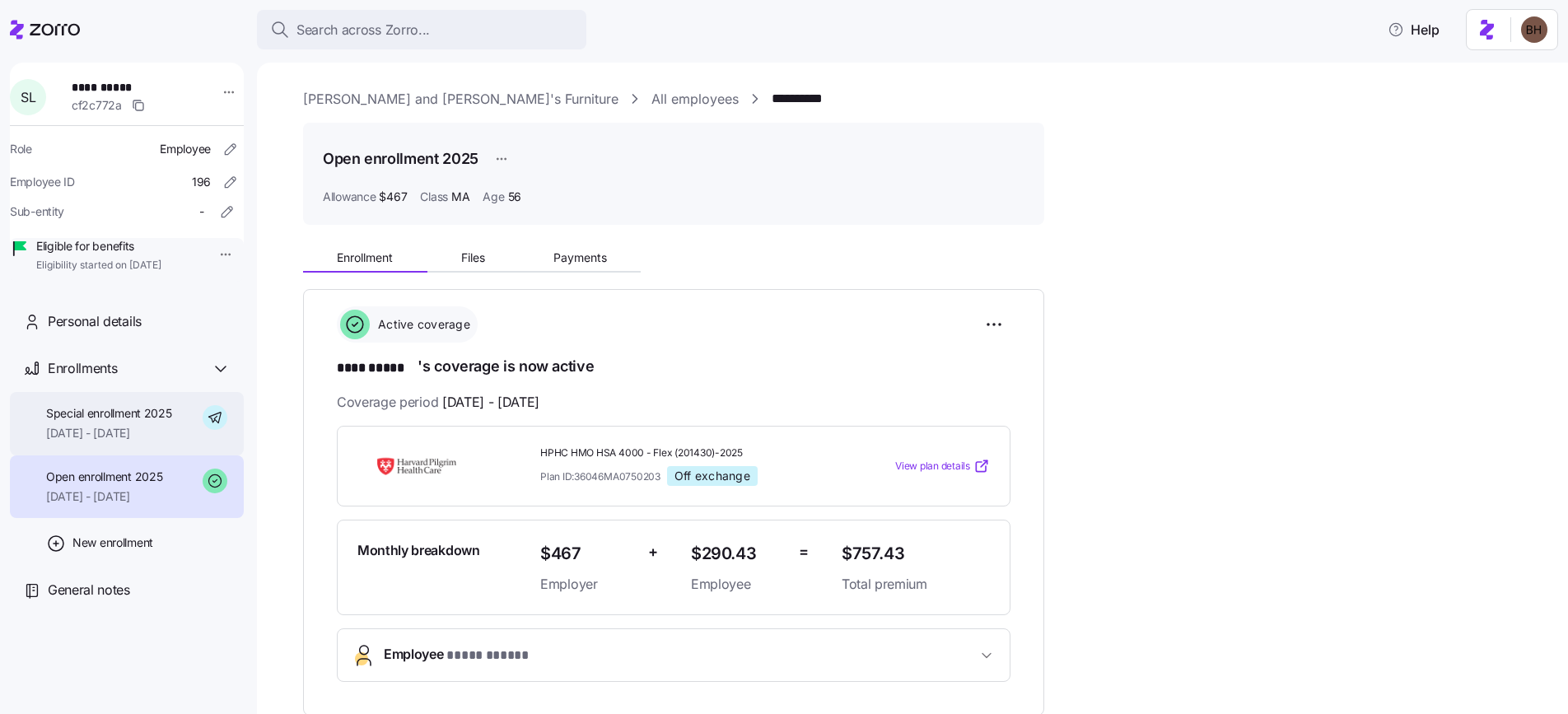
click at [116, 422] on span "Special enrollment 2025" at bounding box center [108, 413] width 126 height 17
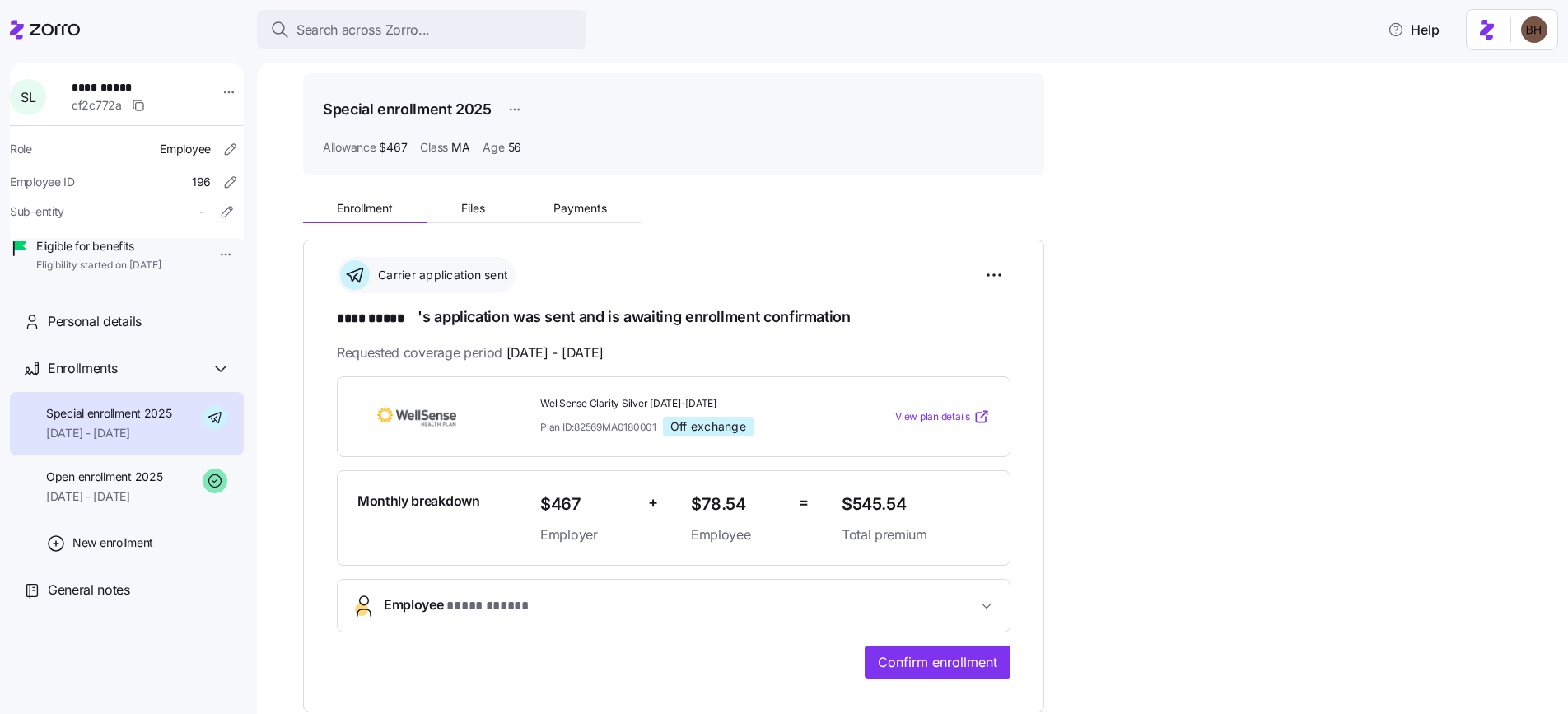
scroll to position [80, 0]
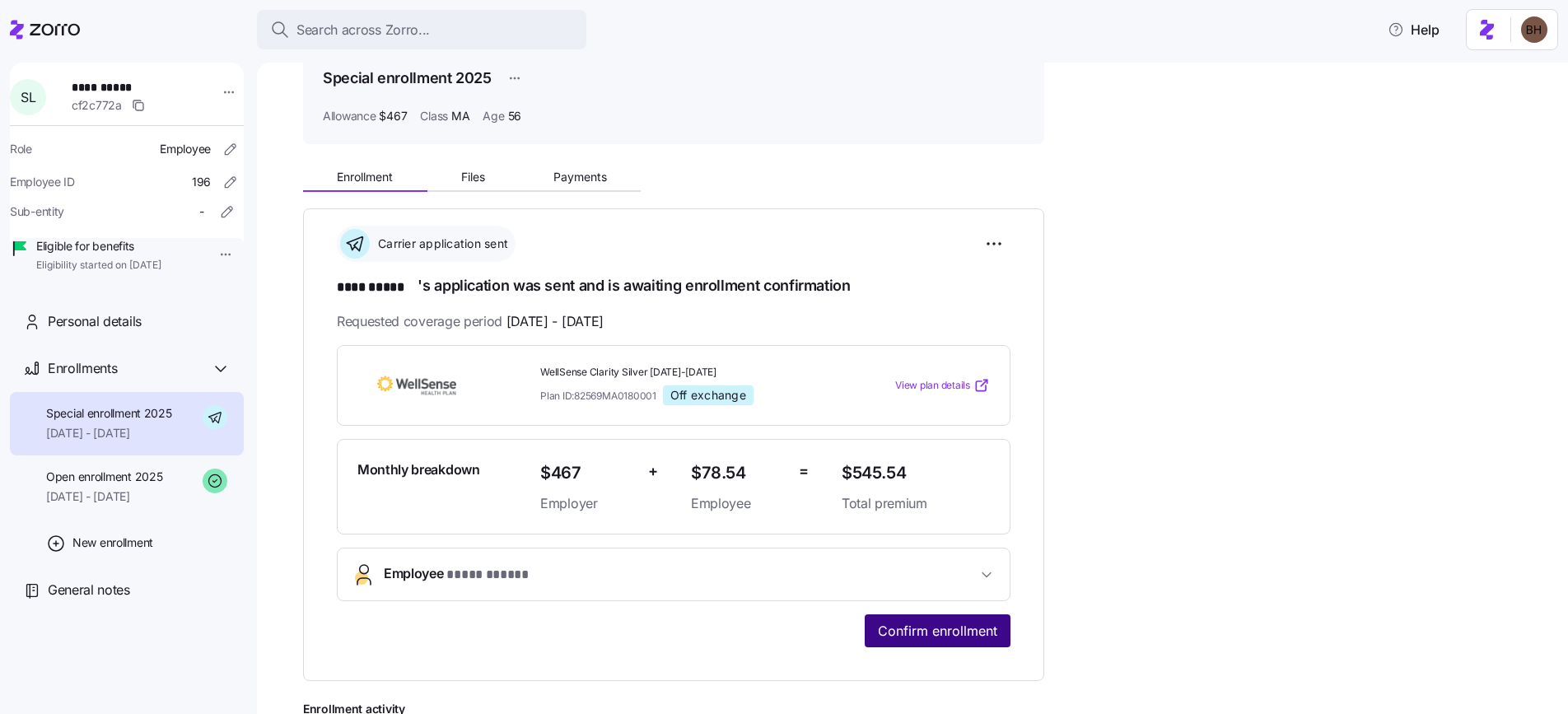
click at [902, 631] on span "Confirm enrollment" at bounding box center [937, 632] width 119 height 20
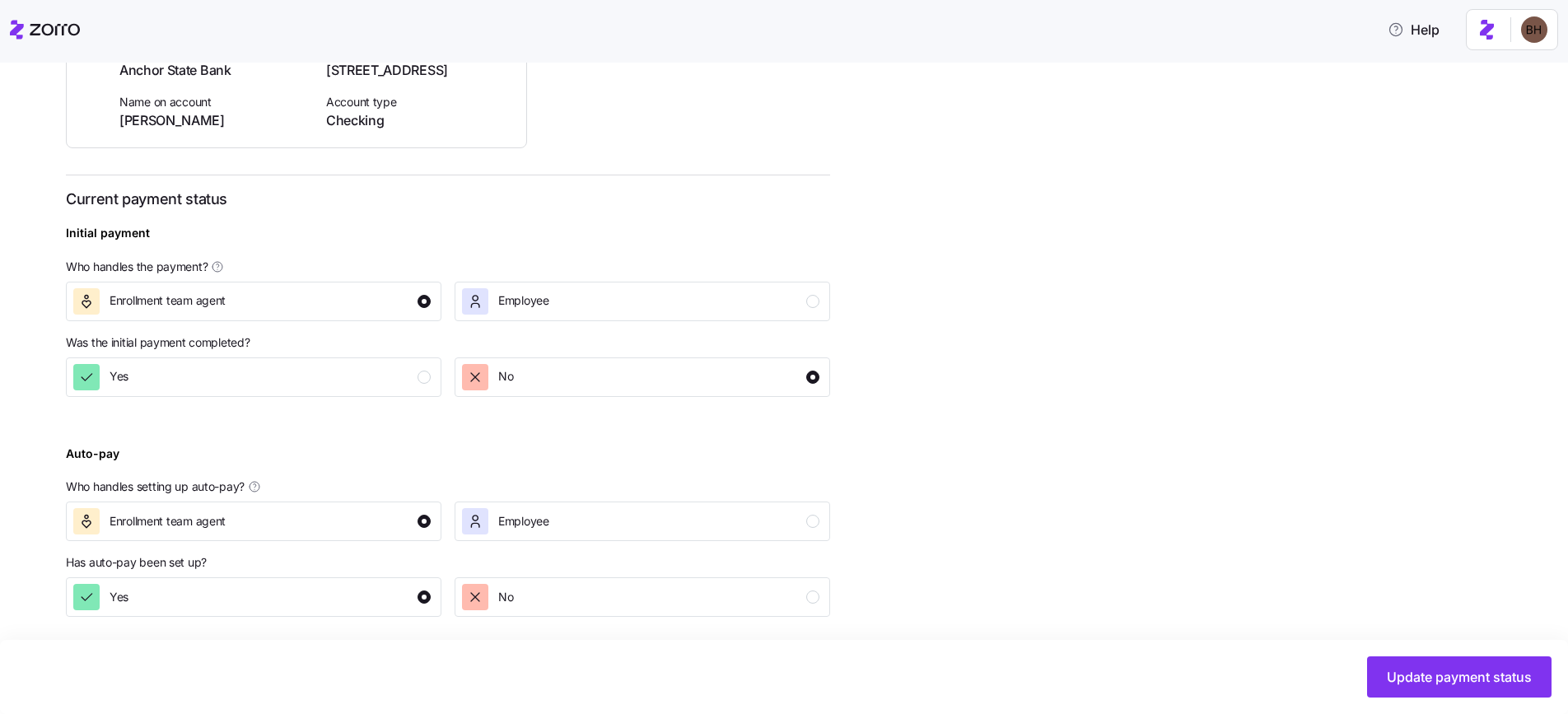
scroll to position [450, 0]
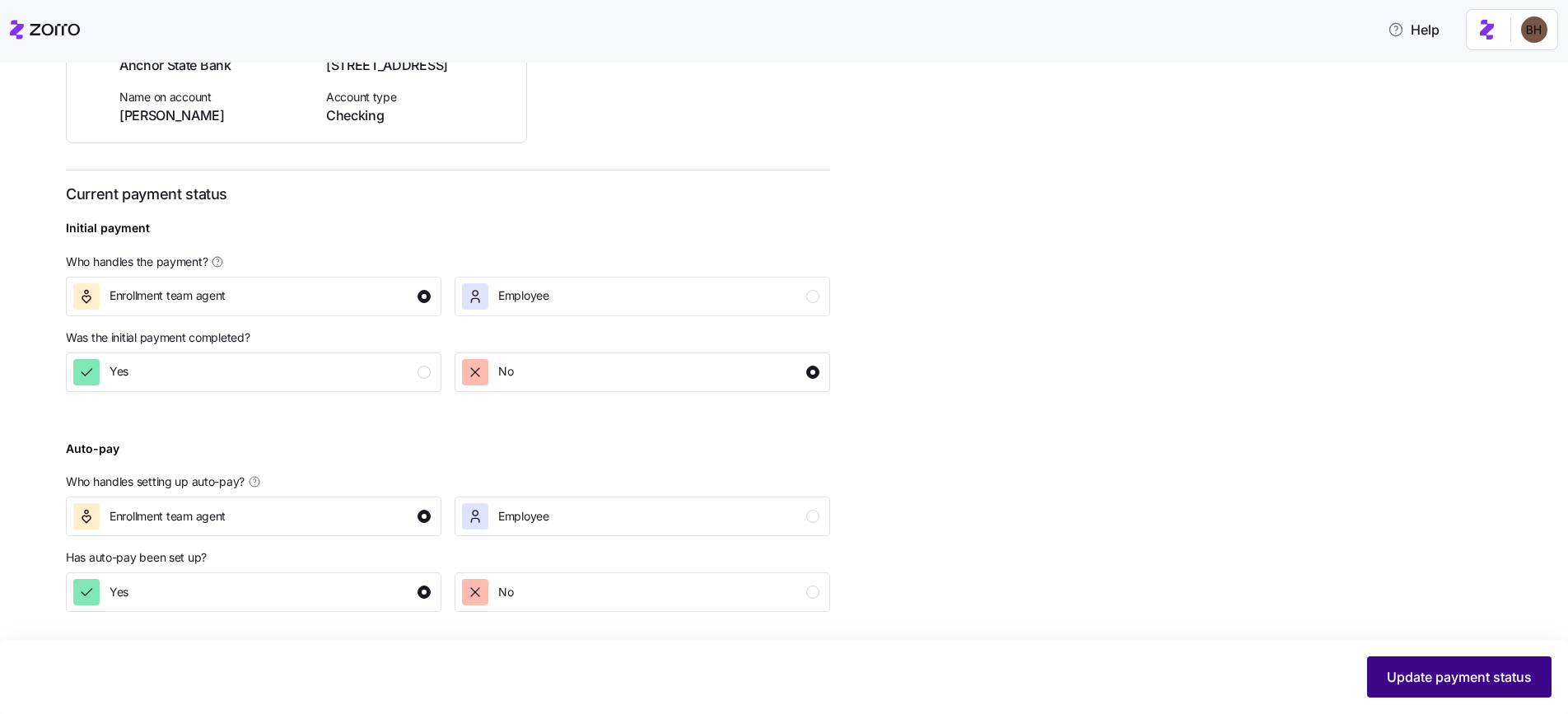
click at [1400, 683] on span "Update payment status" at bounding box center [1459, 677] width 145 height 20
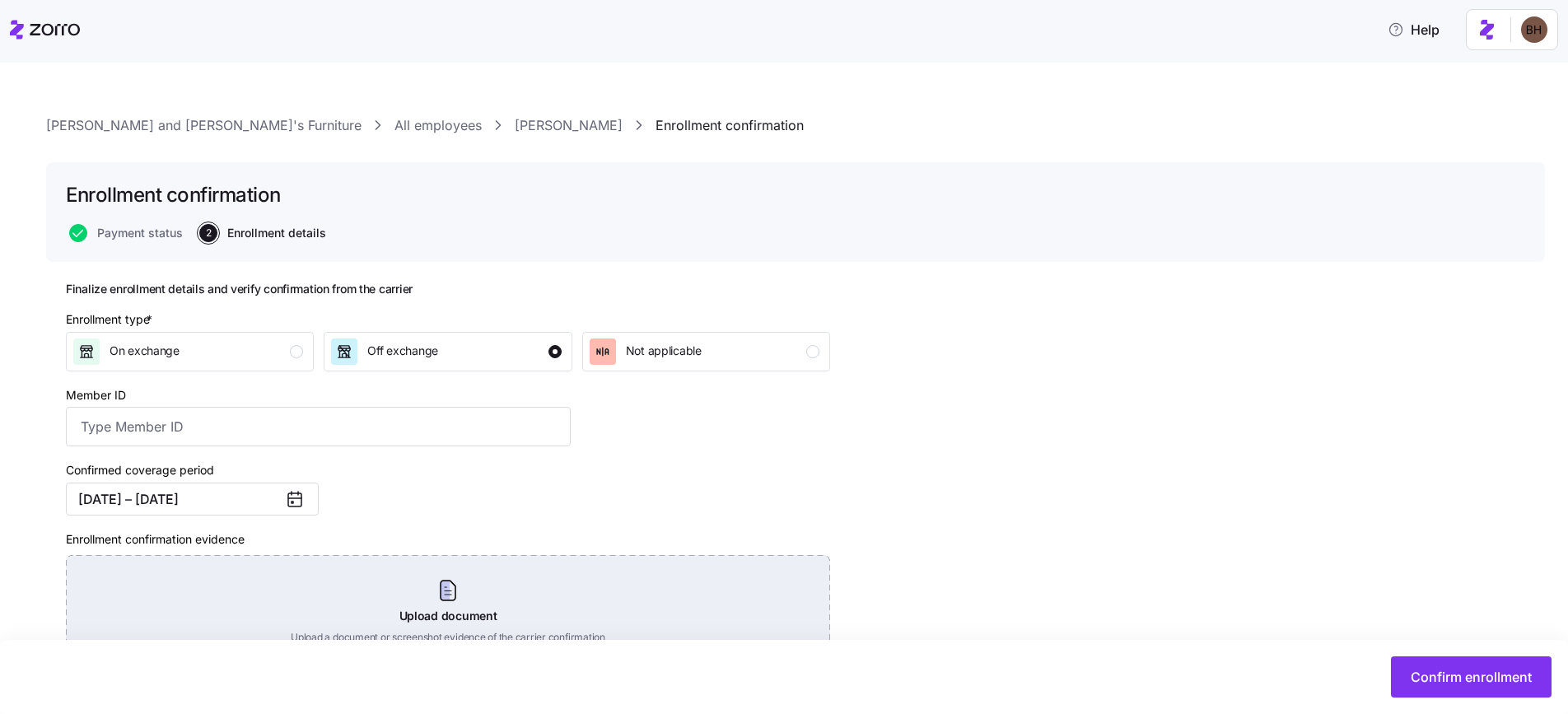
click at [457, 610] on div "Upload document Upload a document or screenshot evidence of the carrier confirm…" at bounding box center [448, 613] width 764 height 115
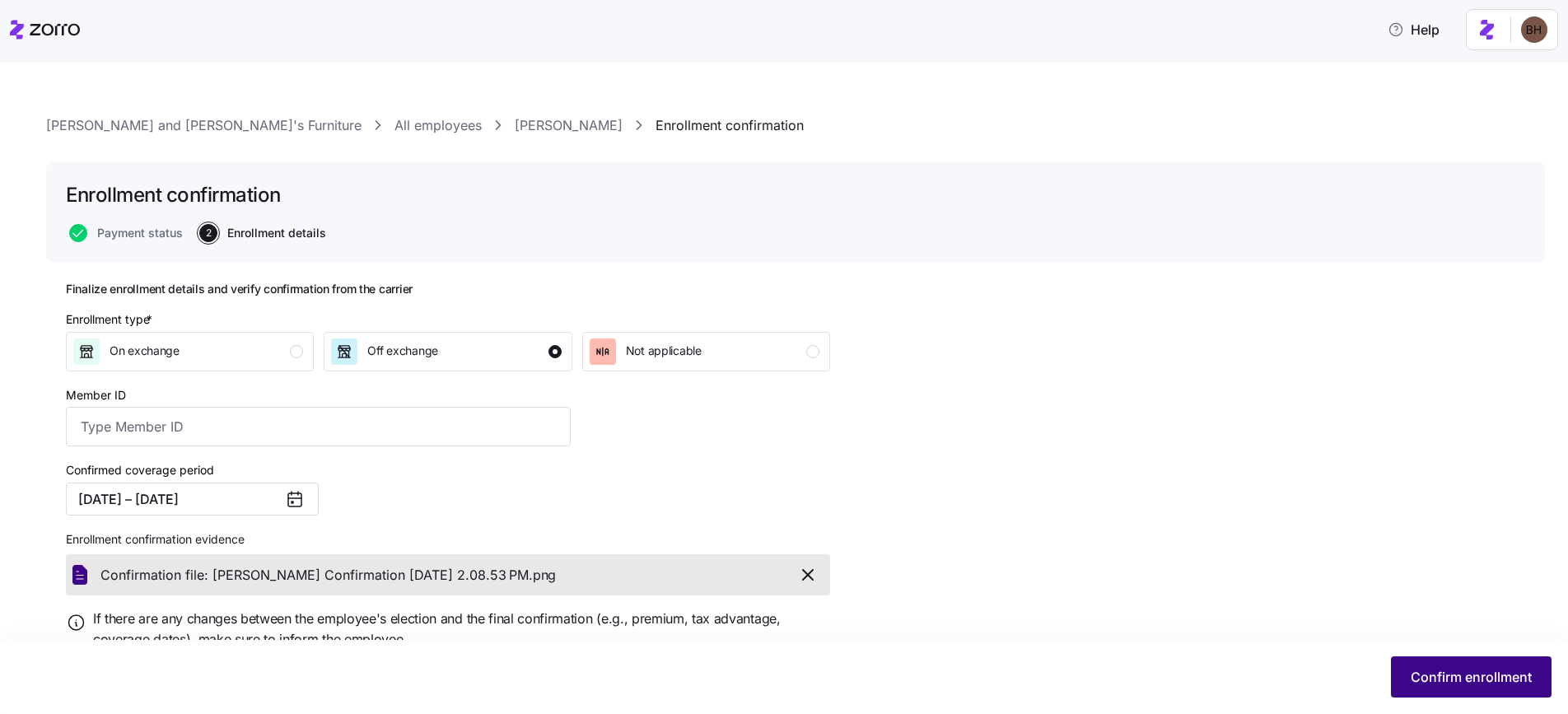
click at [1441, 672] on span "Confirm enrollment" at bounding box center [1471, 677] width 121 height 20
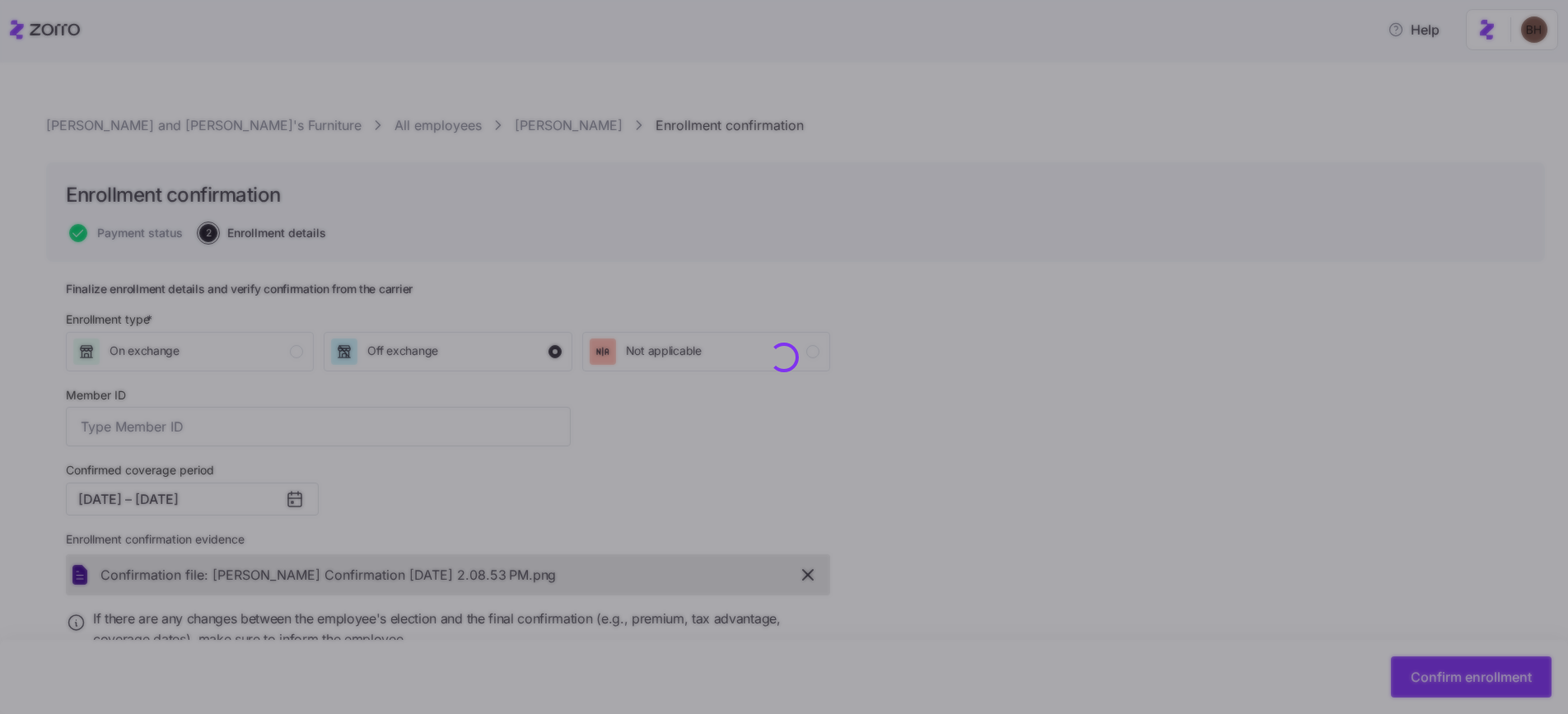
checkbox input "false"
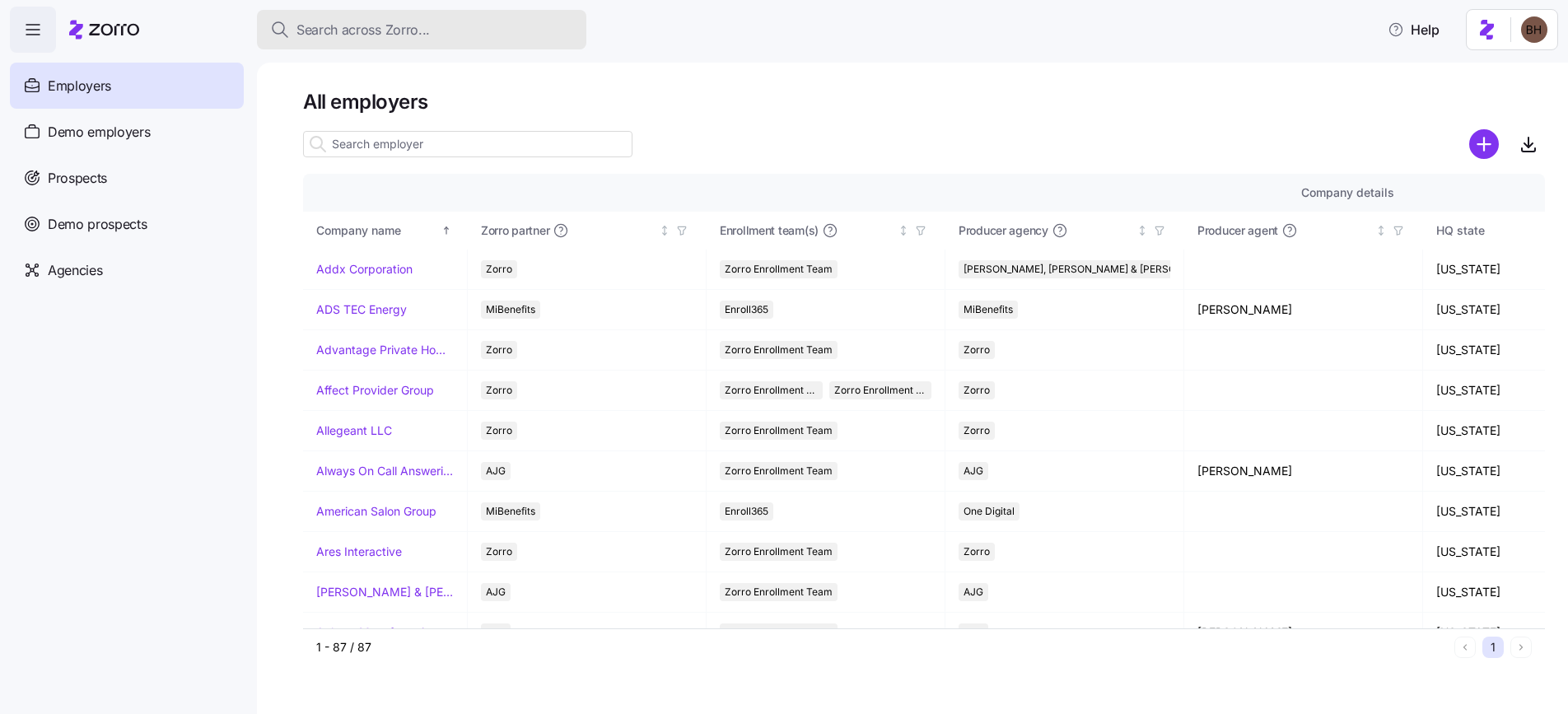
click at [412, 33] on span "Search across Zorro..." at bounding box center [363, 30] width 133 height 21
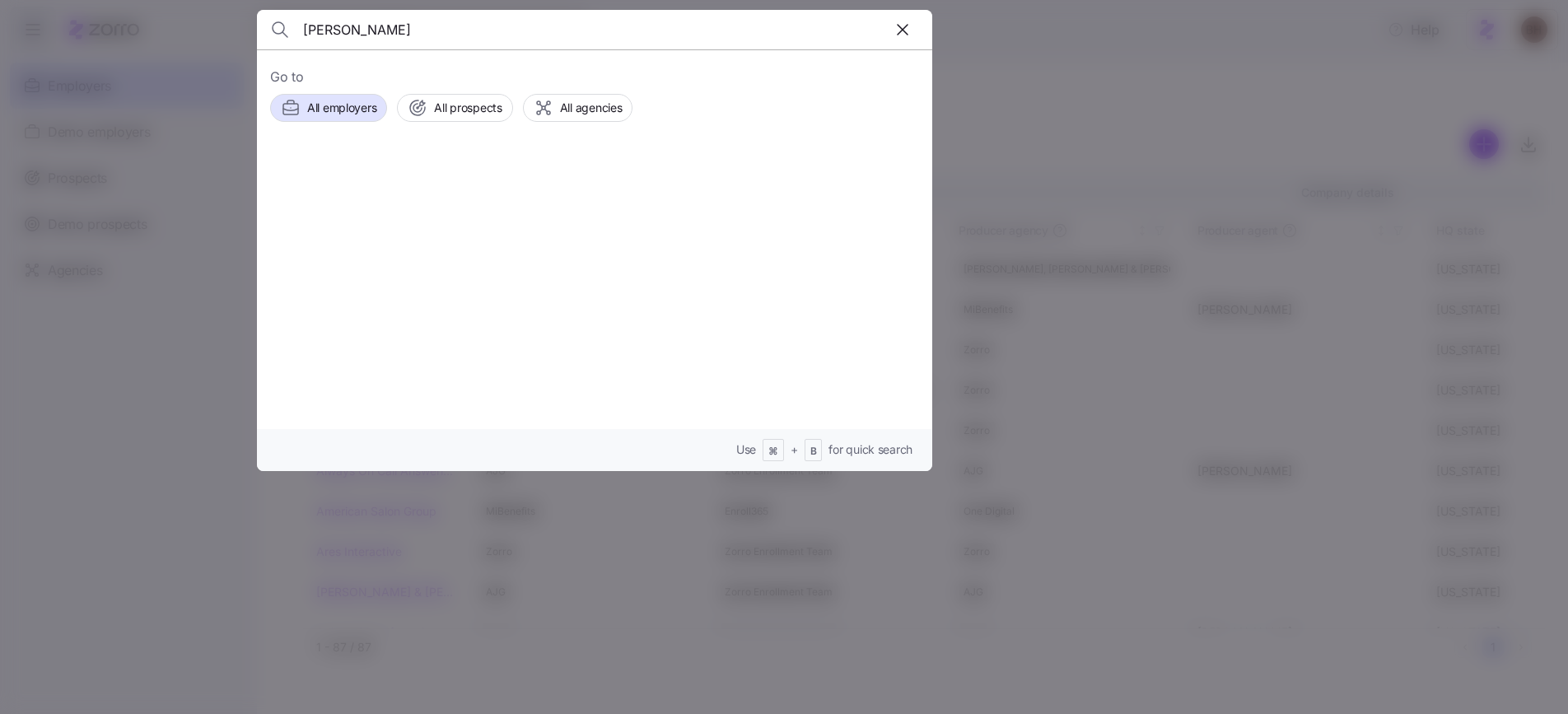
type input "ramona"
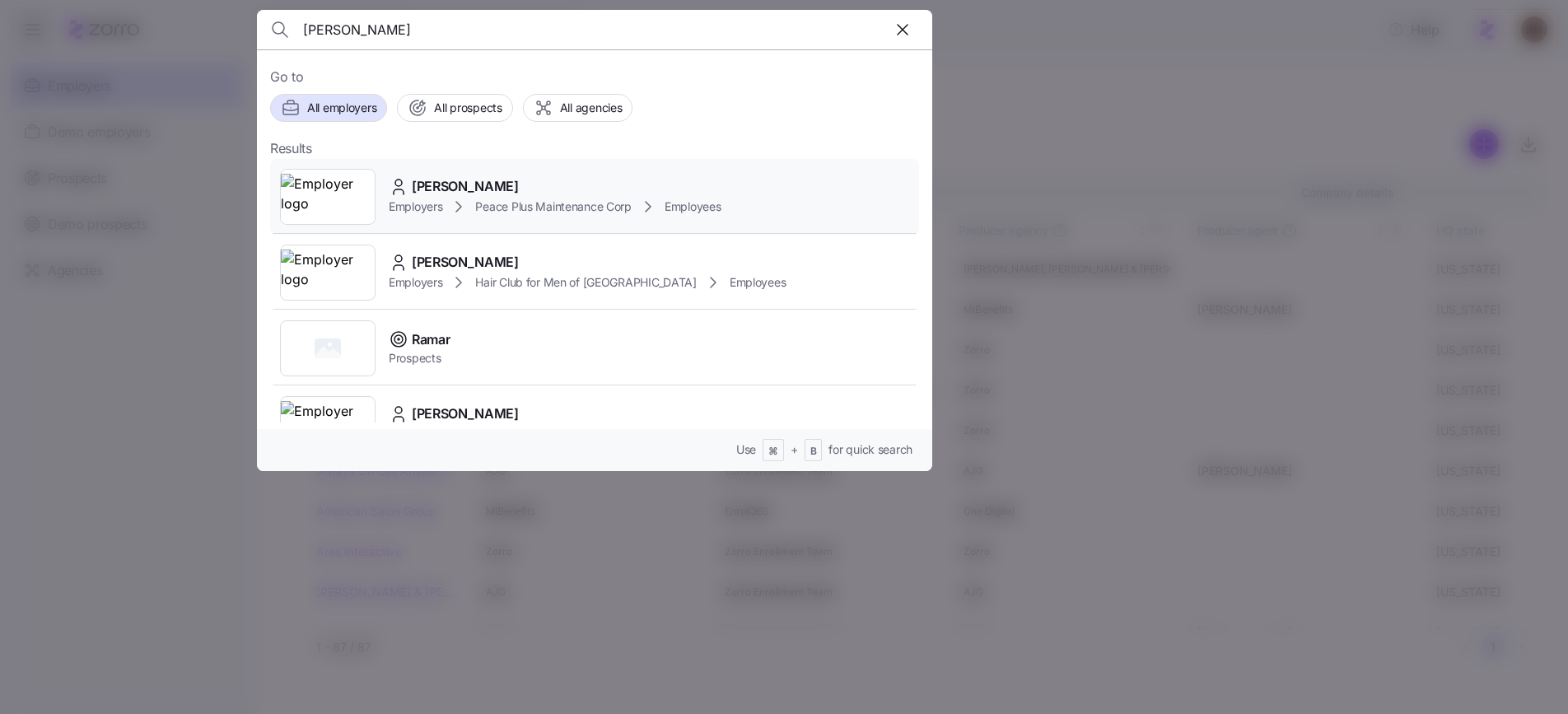
click at [448, 179] on span "Ramona Urena" at bounding box center [465, 187] width 107 height 21
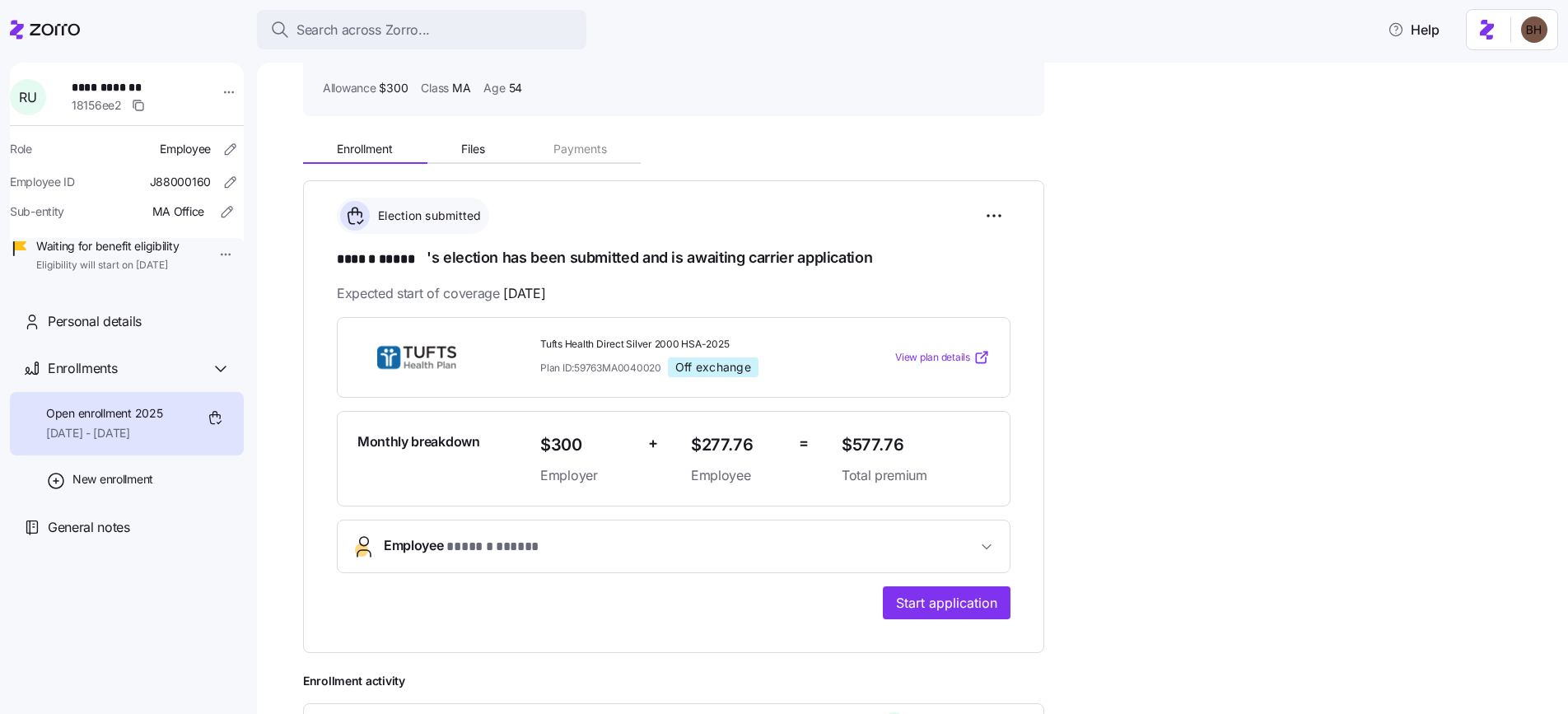
scroll to position [123, 0]
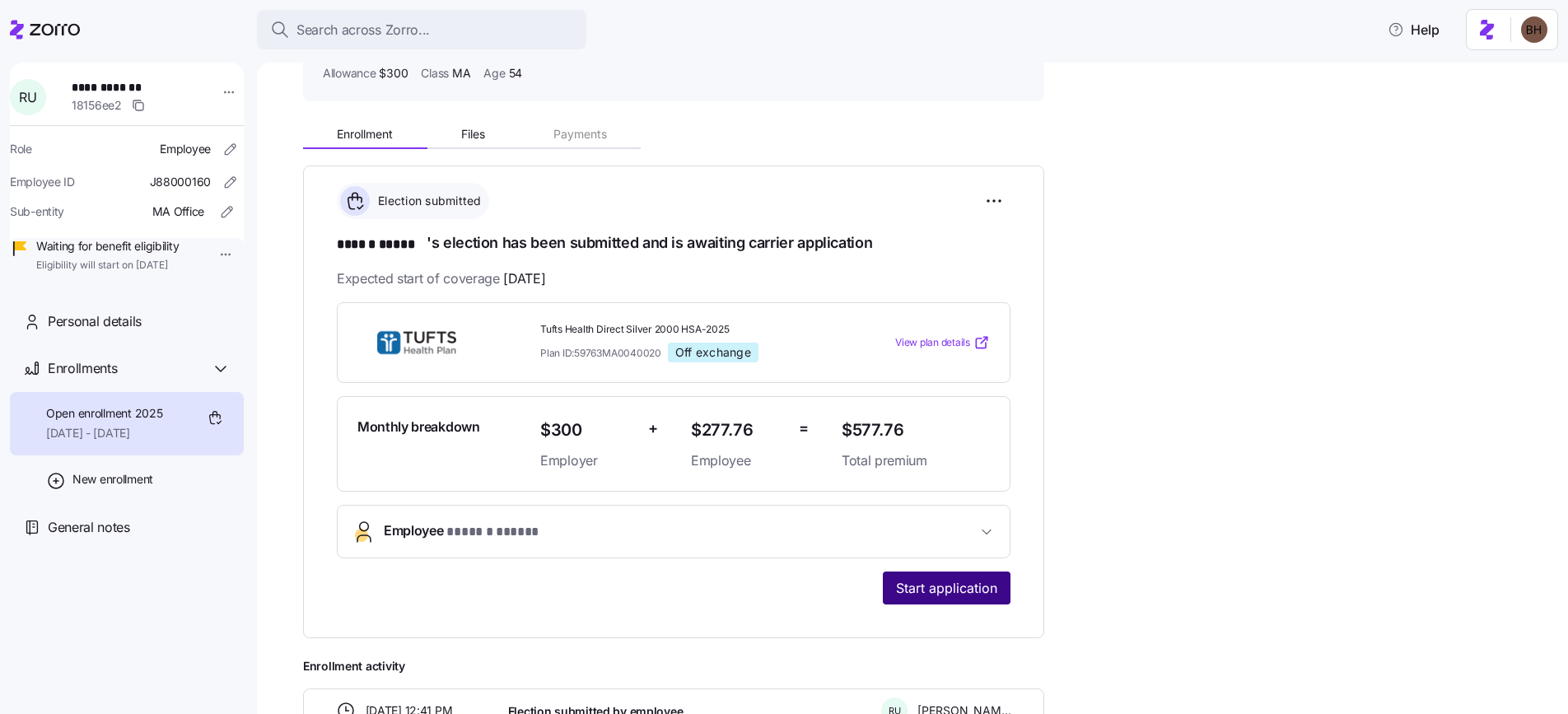
click at [959, 578] on span "Start application" at bounding box center [947, 588] width 101 height 20
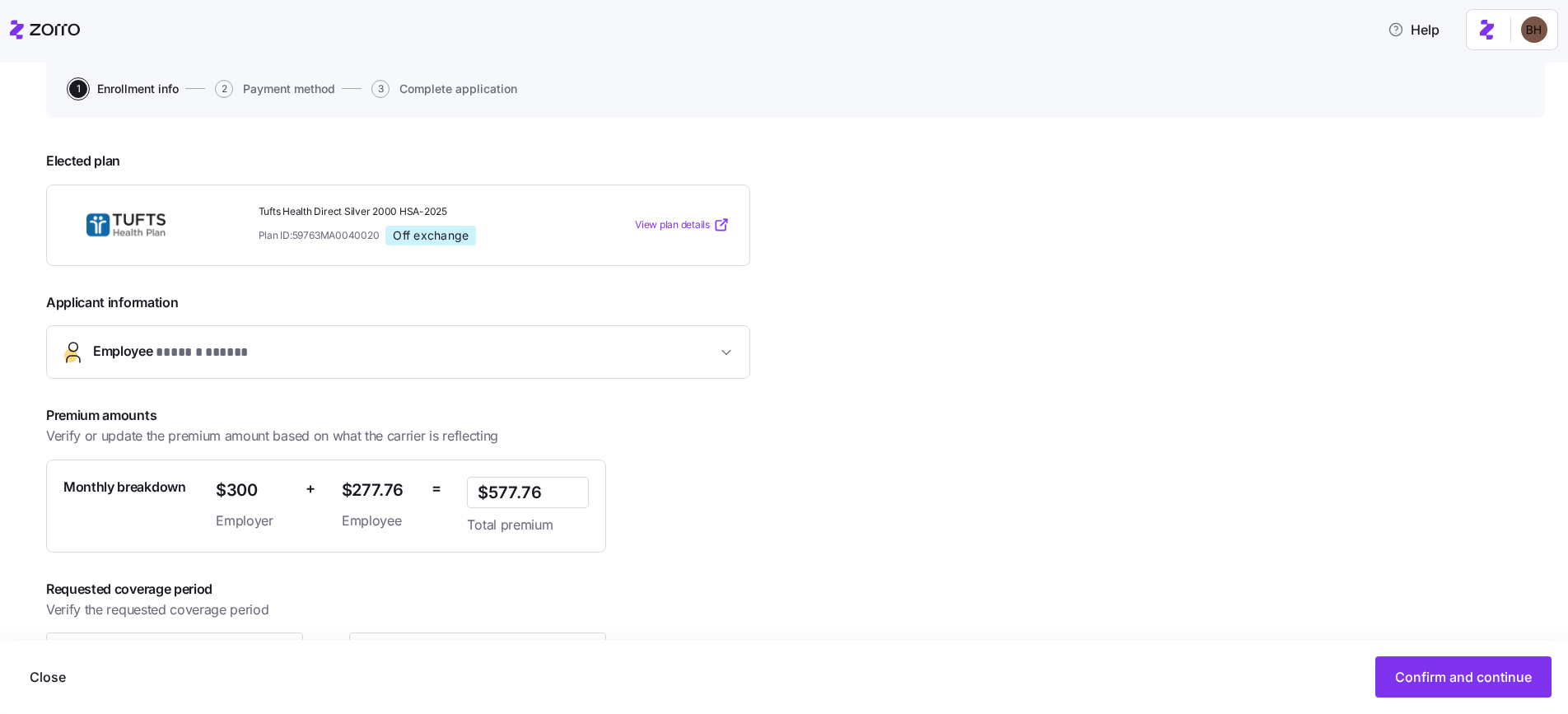
scroll to position [211, 0]
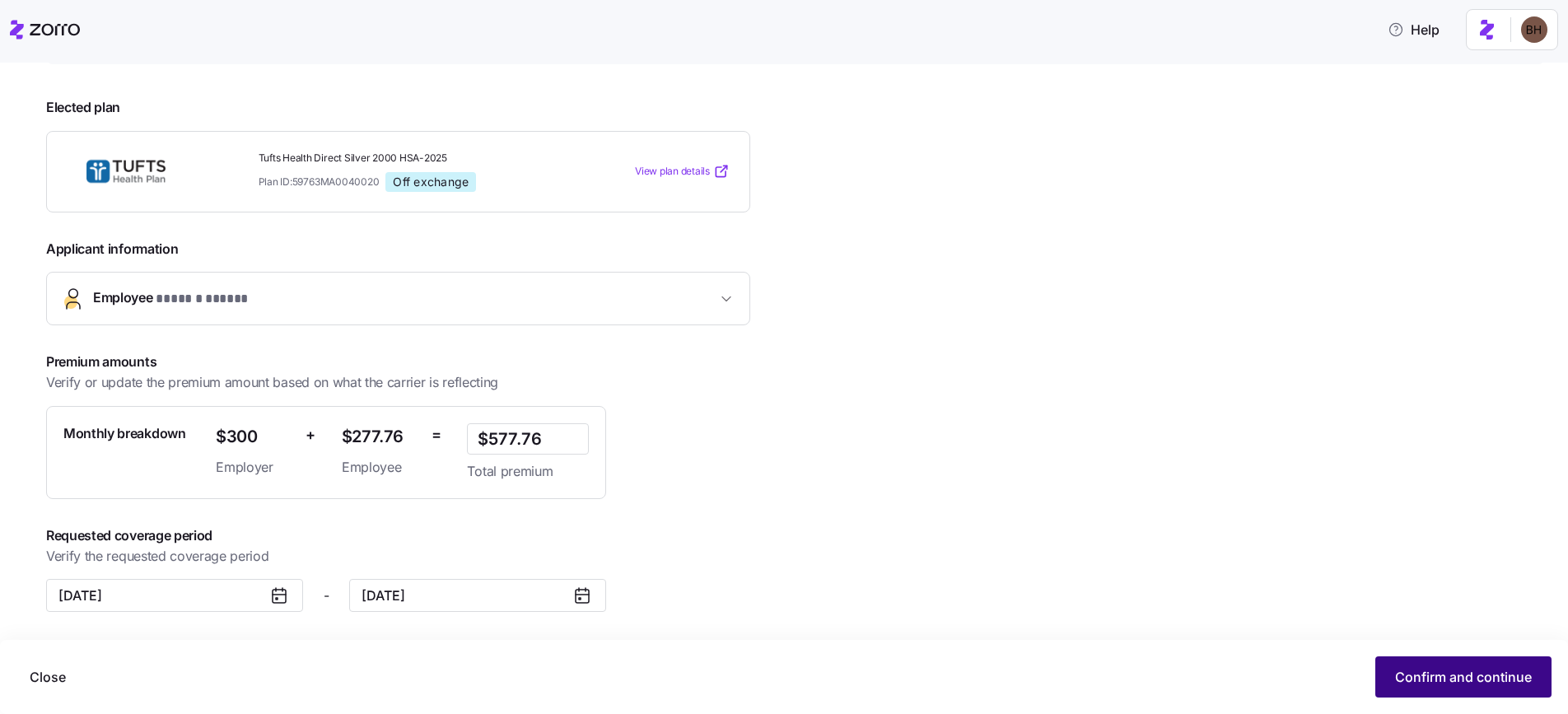
click at [1434, 669] on span "Confirm and continue" at bounding box center [1463, 677] width 137 height 20
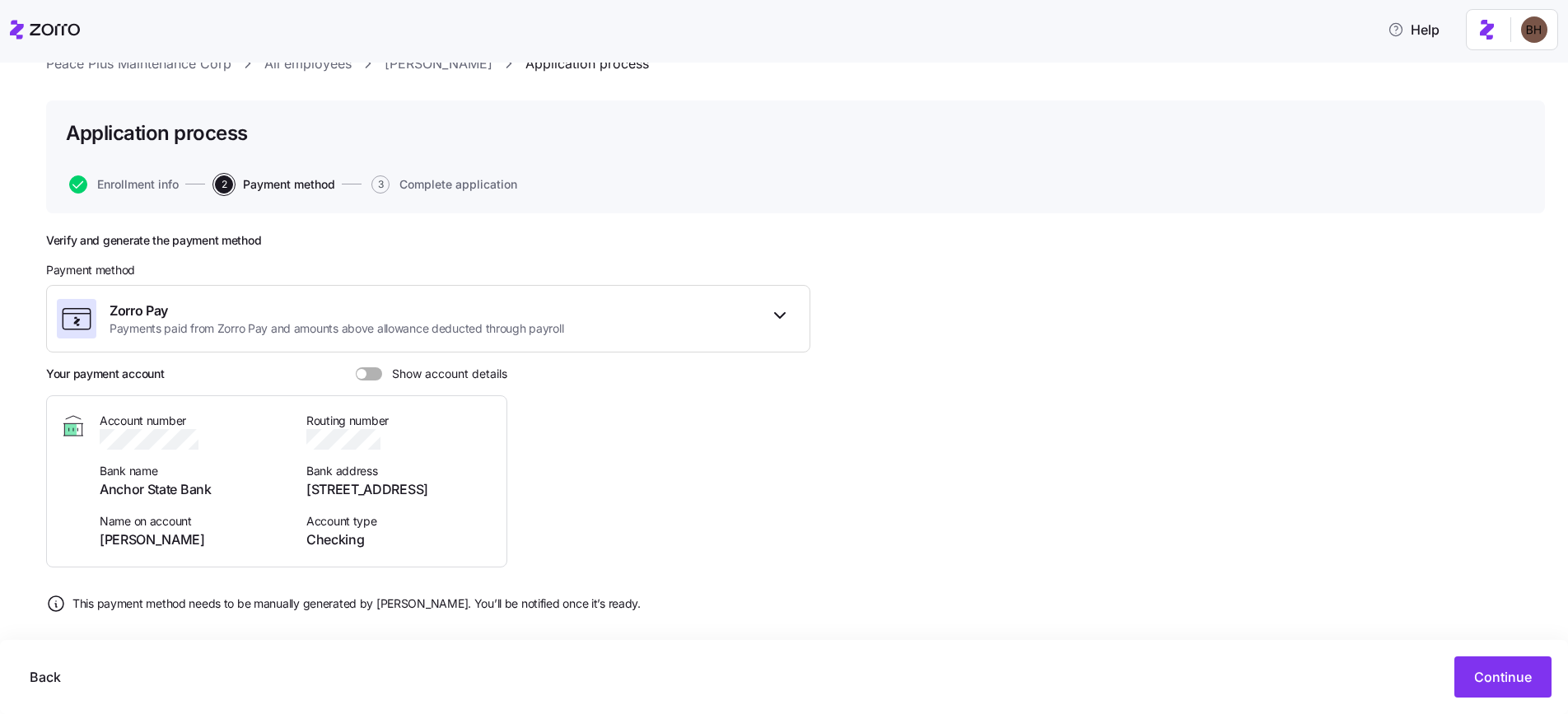
scroll to position [76, 0]
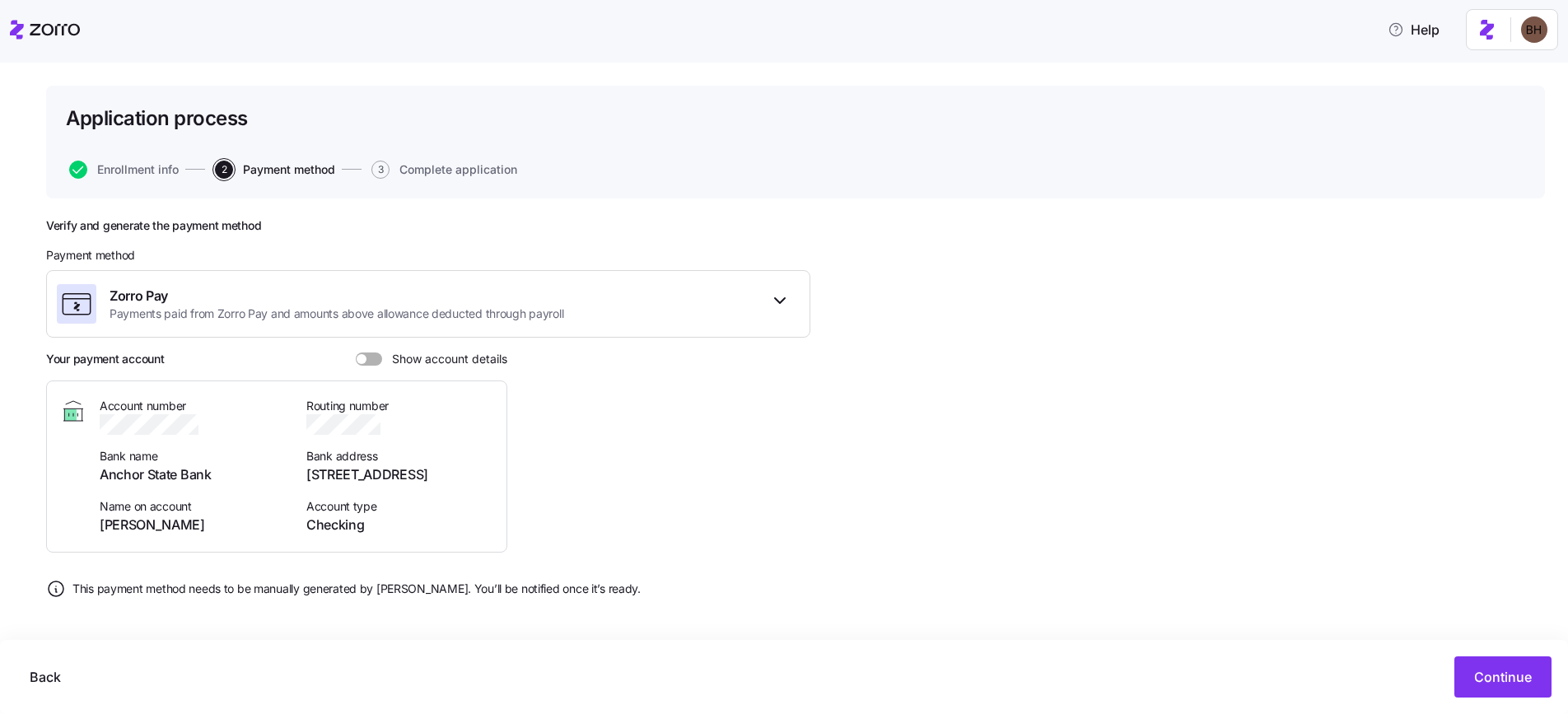
click at [368, 358] on span at bounding box center [374, 358] width 17 height 13
click at [355, 353] on input "Show account details" at bounding box center [355, 353] width 0 height 0
click at [1482, 670] on span "Continue" at bounding box center [1503, 677] width 58 height 20
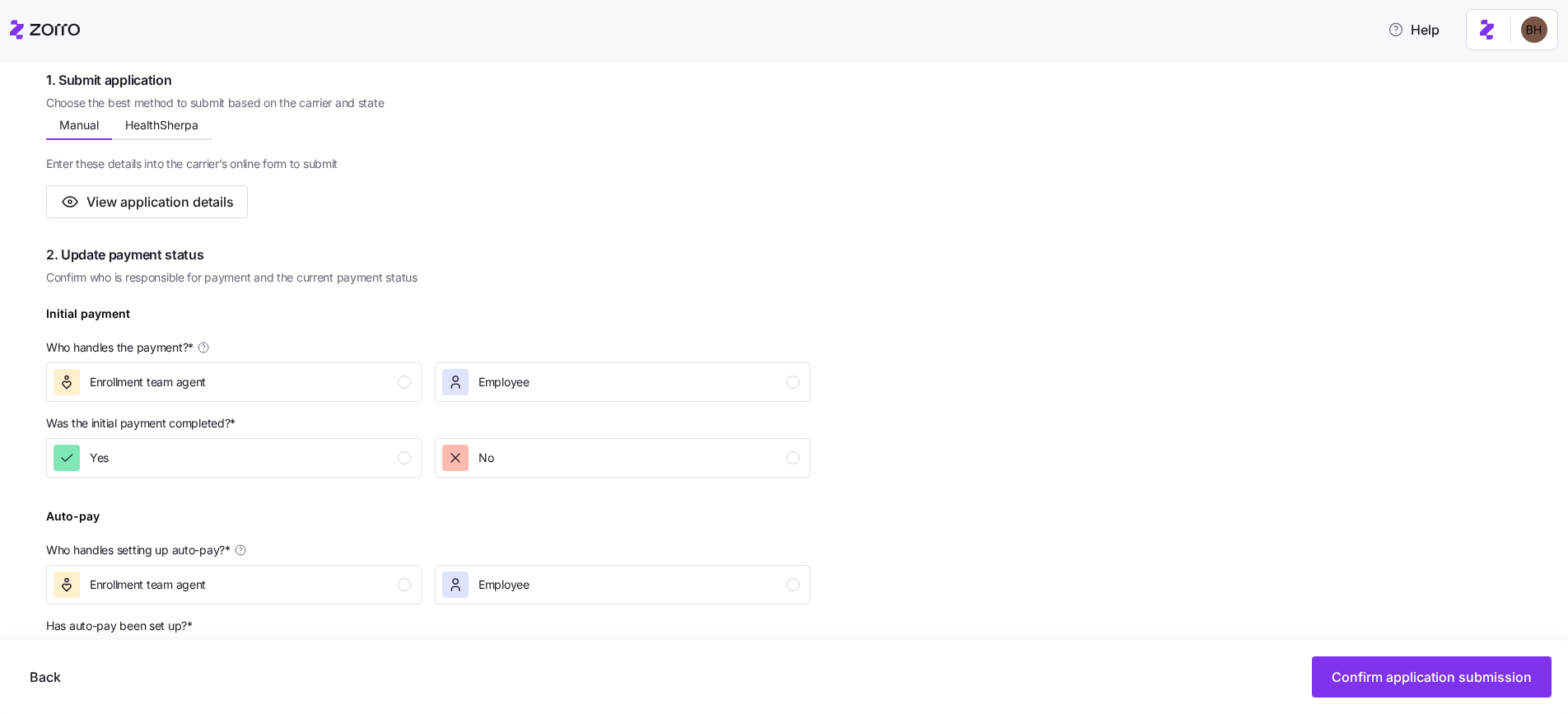
scroll to position [356, 0]
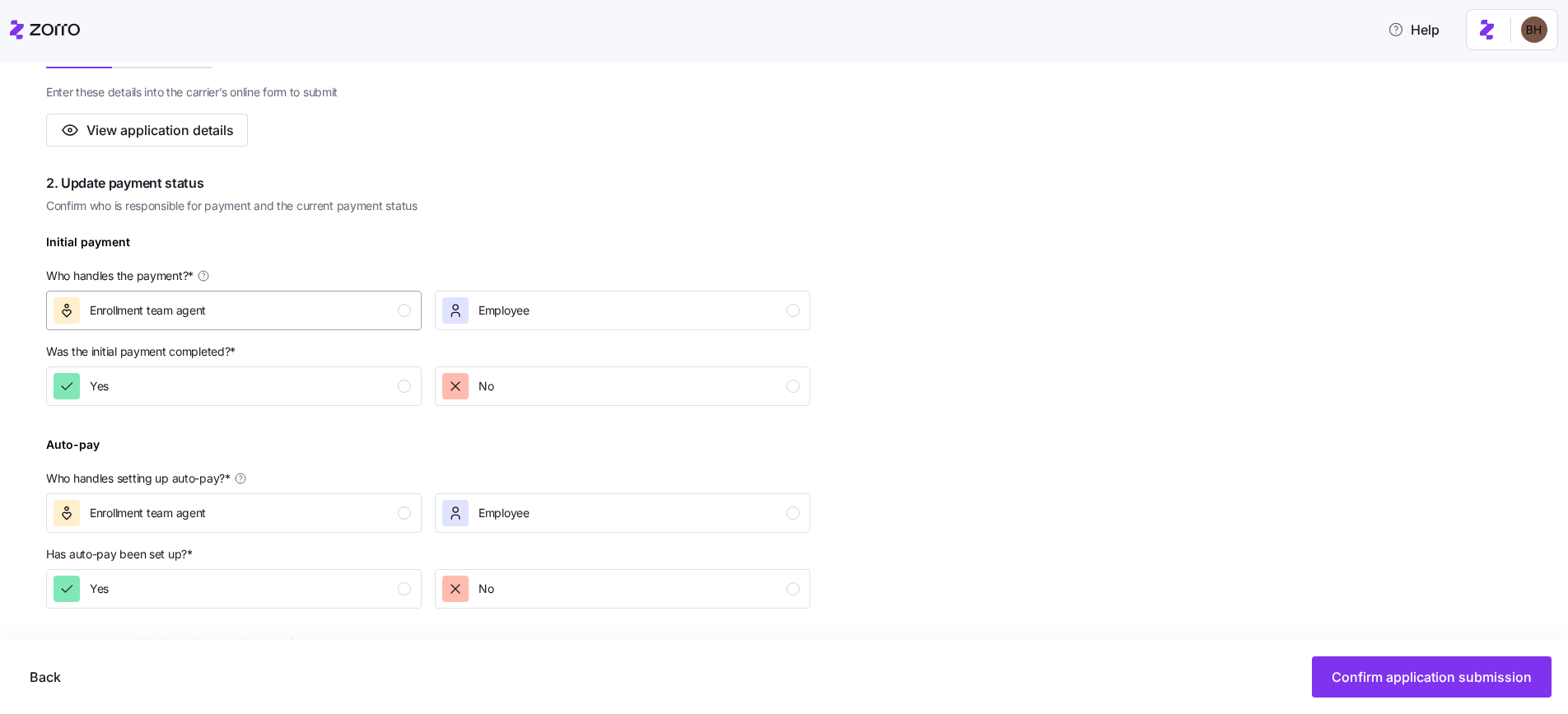
click at [371, 303] on div "Enrollment team agent" at bounding box center [232, 311] width 357 height 27
click at [541, 379] on div "No" at bounding box center [621, 386] width 357 height 27
click at [399, 520] on div "Enrollment team agent" at bounding box center [232, 513] width 357 height 27
click at [384, 576] on div "Yes" at bounding box center [232, 589] width 357 height 27
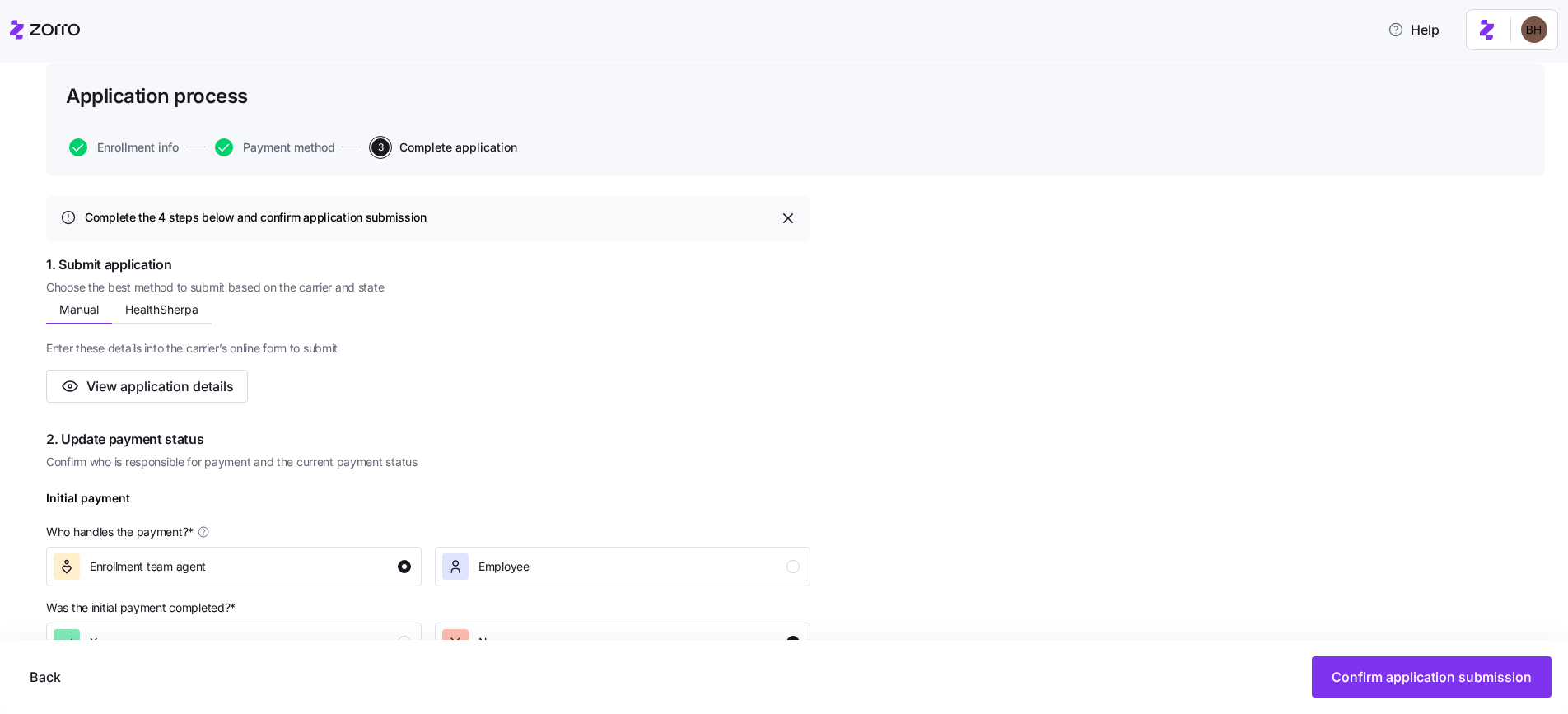
scroll to position [92, 0]
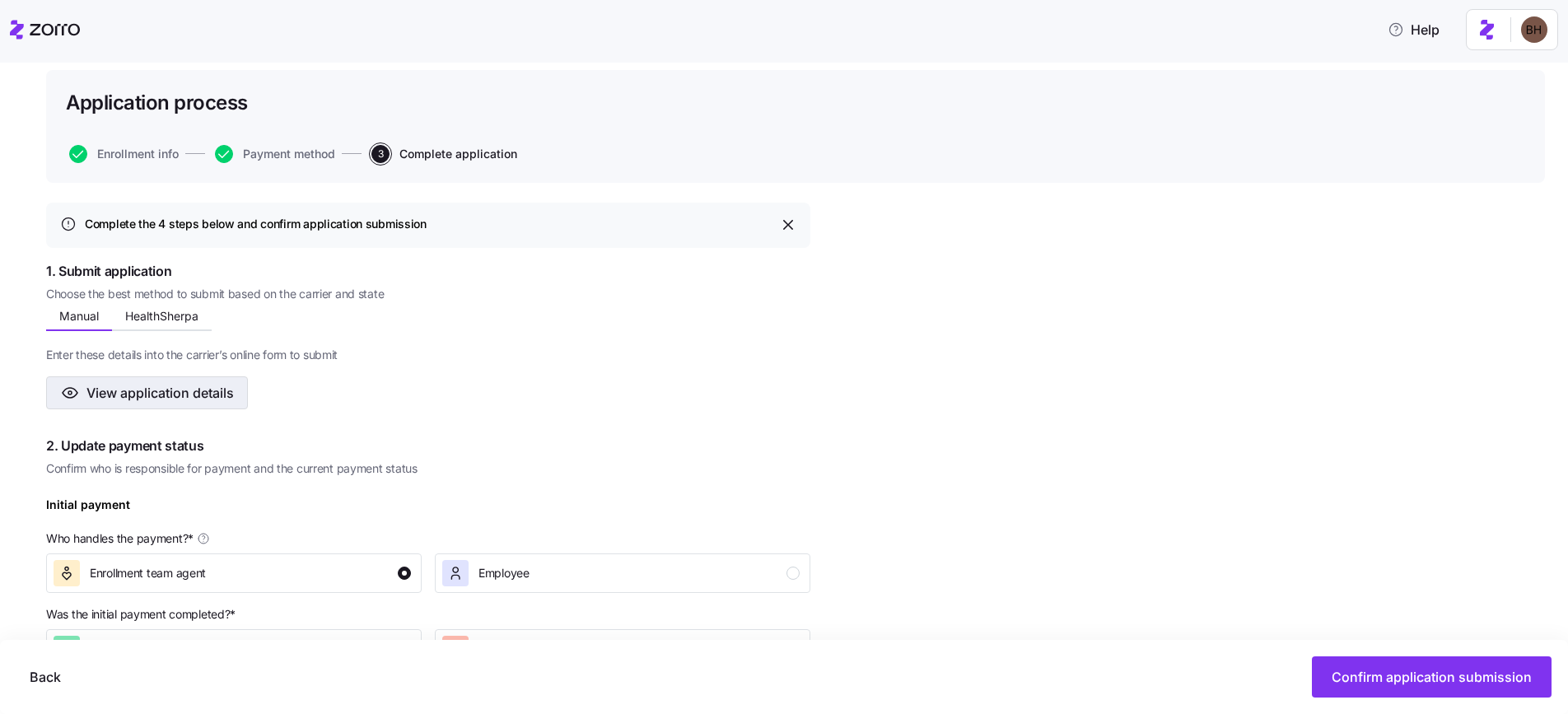
click at [185, 399] on span "View application details" at bounding box center [160, 393] width 148 height 20
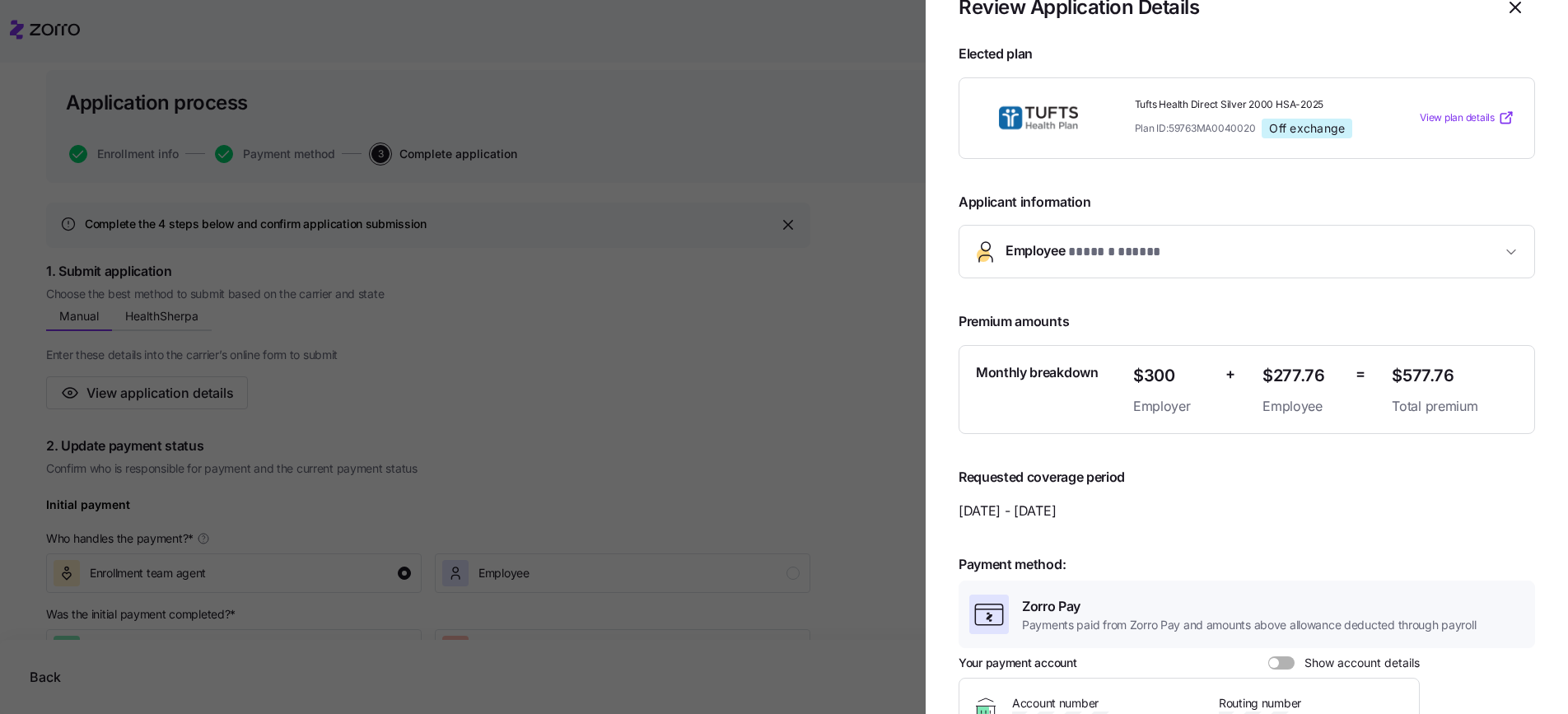
scroll to position [0, 0]
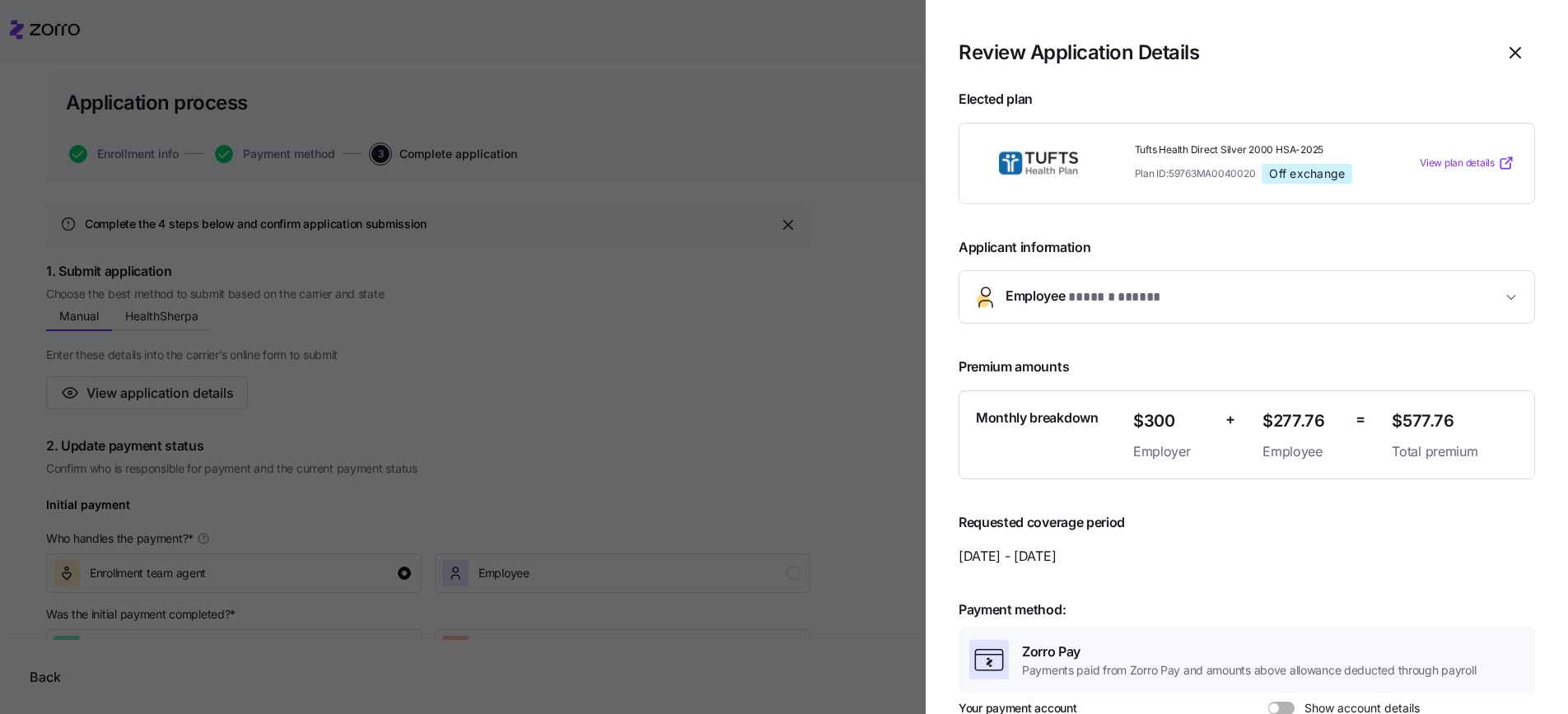
click at [722, 316] on div at bounding box center [784, 357] width 1568 height 714
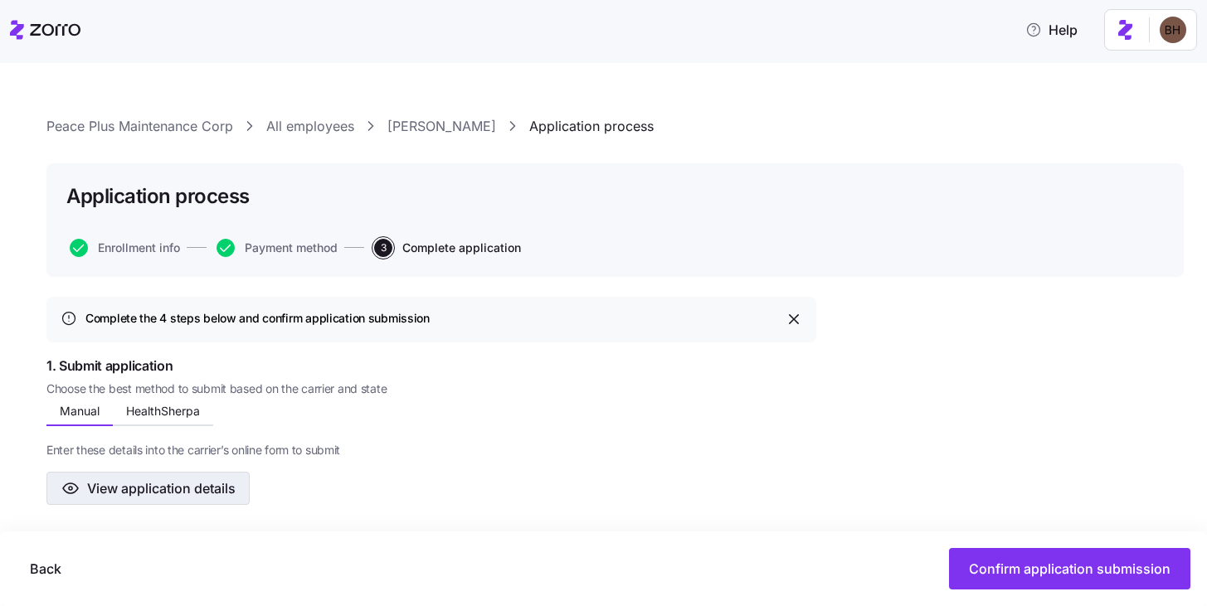
click at [187, 492] on span "View application details" at bounding box center [161, 489] width 149 height 20
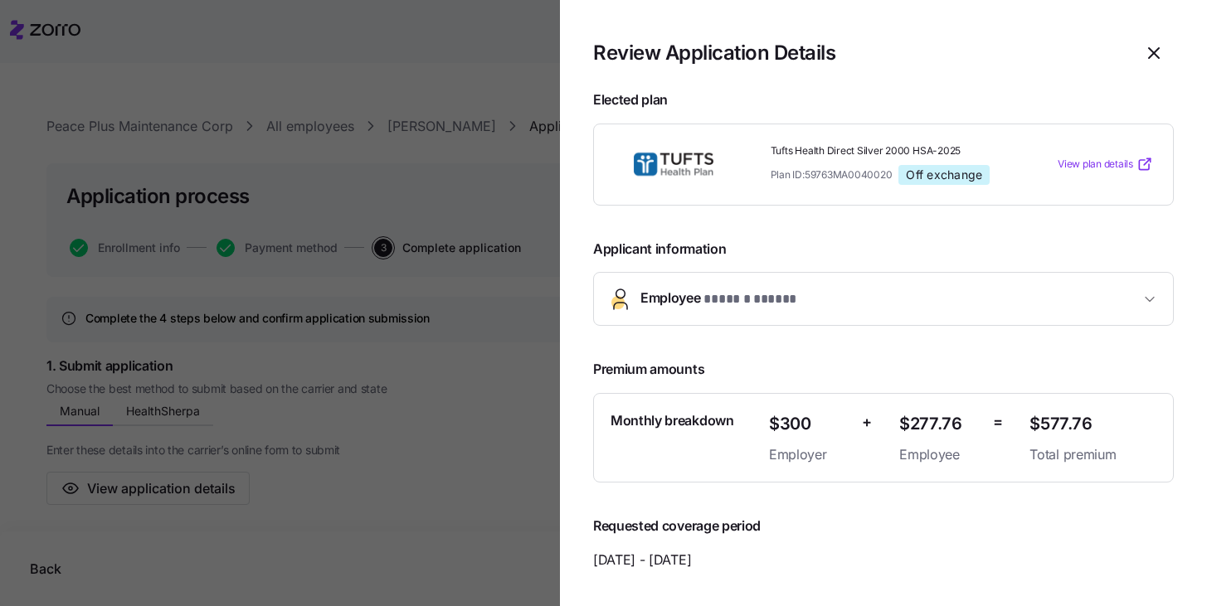
click at [681, 307] on span "Employee * ****** ***** *" at bounding box center [721, 299] width 162 height 22
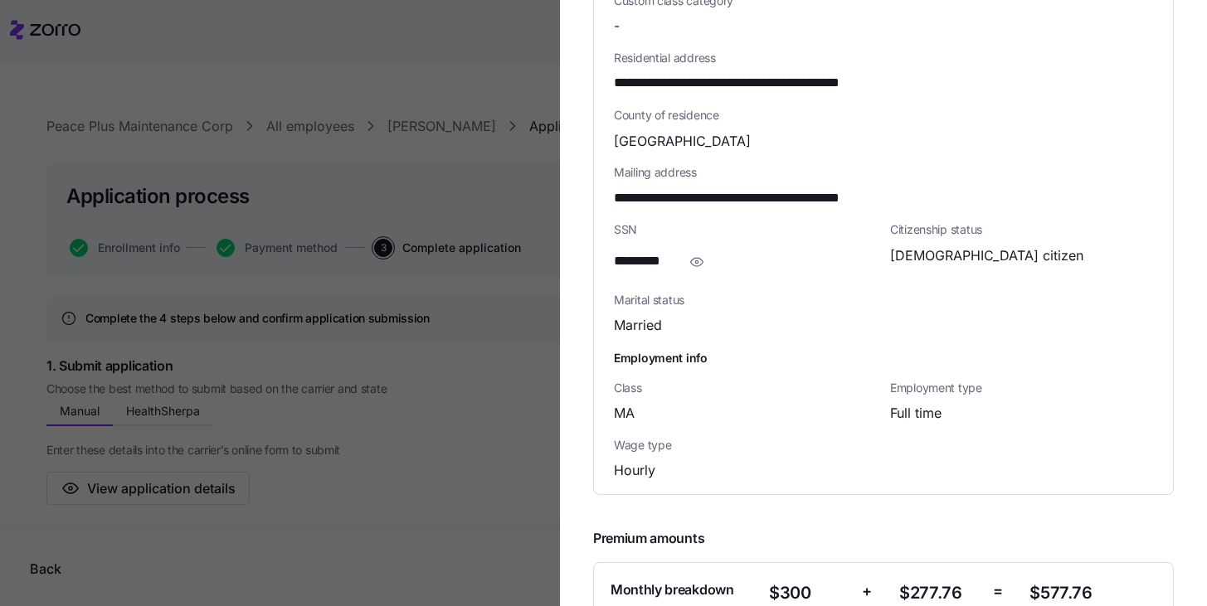
scroll to position [693, 0]
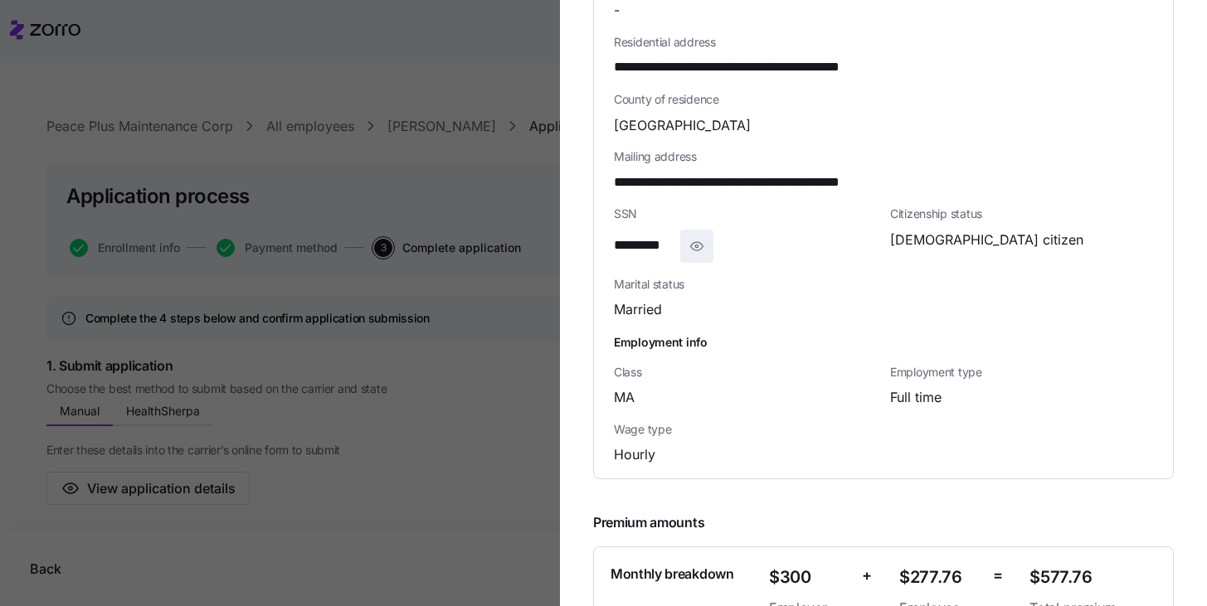
click at [697, 254] on icon "button" at bounding box center [697, 246] width 17 height 20
drag, startPoint x: 697, startPoint y: 247, endPoint x: 603, endPoint y: 247, distance: 93.7
click at [603, 247] on div "**********" at bounding box center [883, 55] width 579 height 845
copy span "**********"
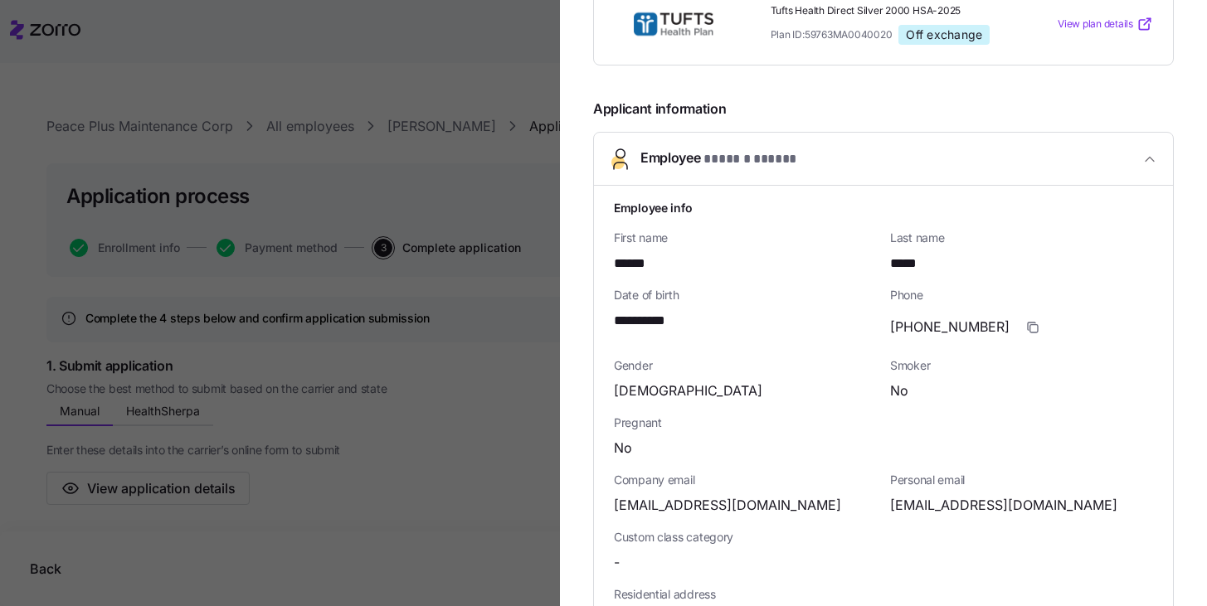
scroll to position [135, 0]
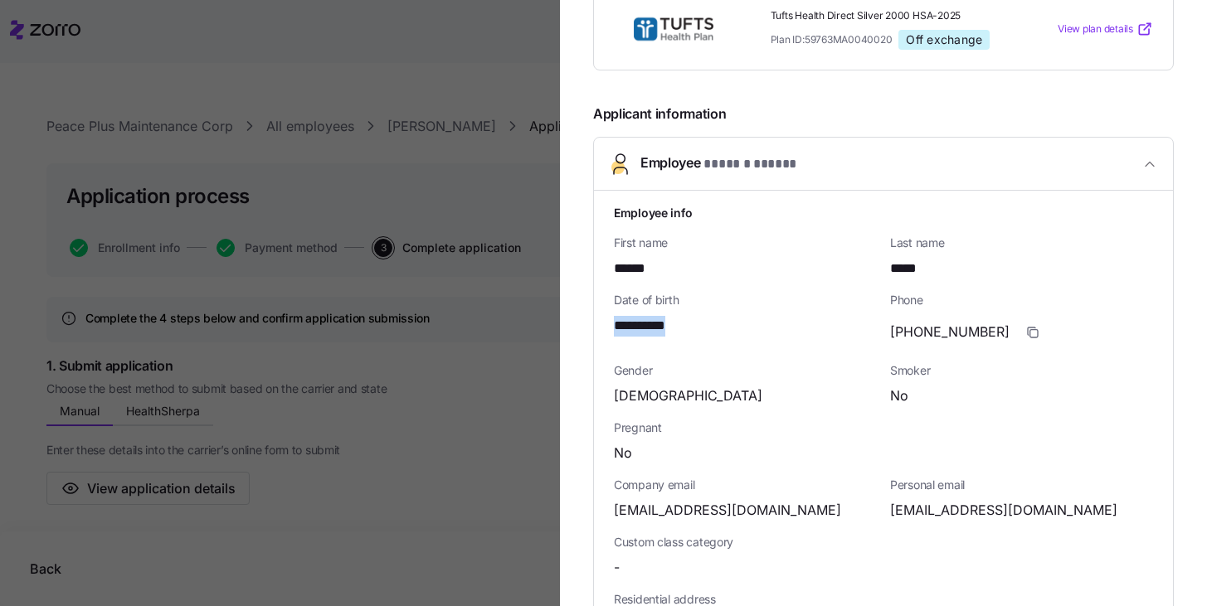
drag, startPoint x: 689, startPoint y: 319, endPoint x: 613, endPoint y: 326, distance: 75.9
click at [613, 326] on div "**********" at bounding box center [883, 613] width 579 height 845
copy span "**********"
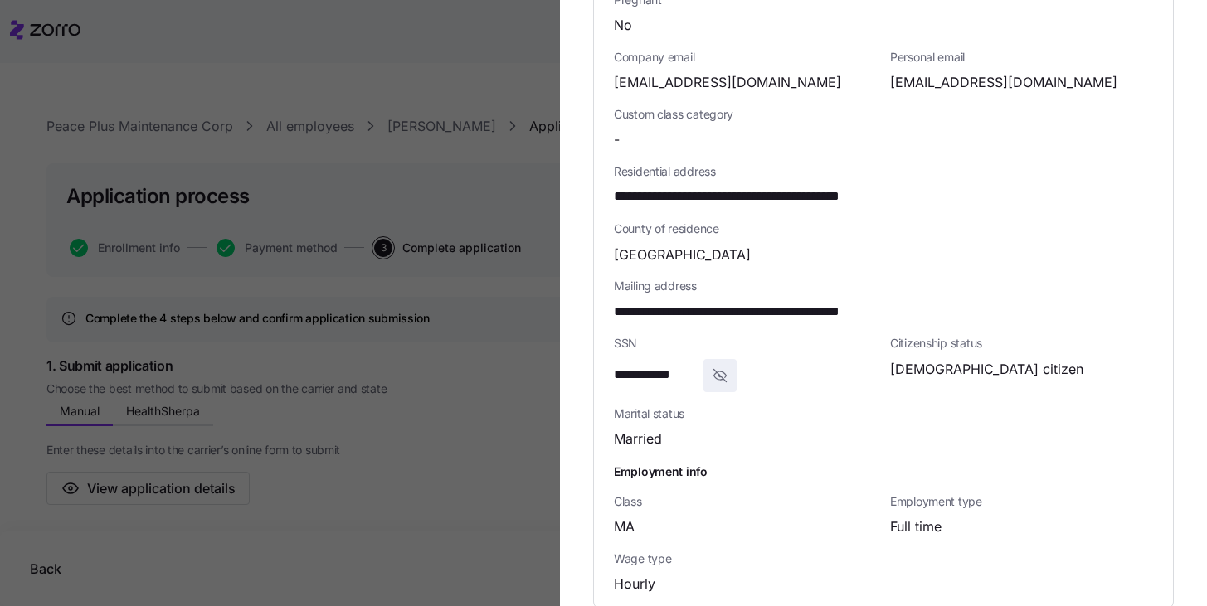
scroll to position [595, 0]
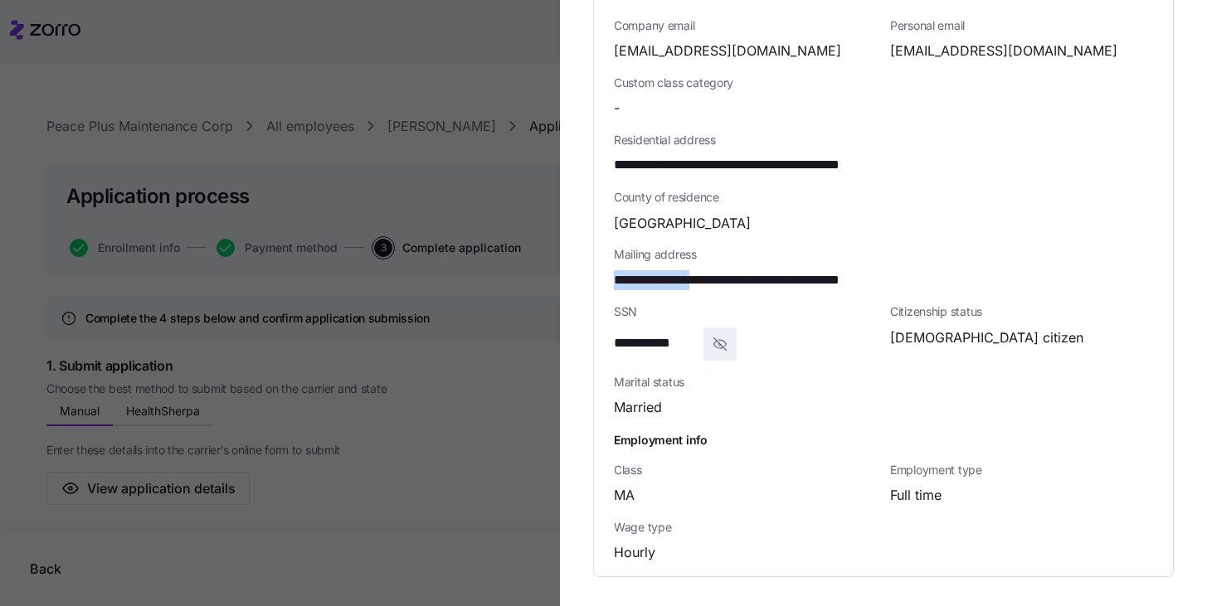
drag, startPoint x: 616, startPoint y: 284, endPoint x: 716, endPoint y: 281, distance: 100.4
click at [716, 281] on span "**********" at bounding box center [769, 280] width 310 height 21
copy span "**********"
drag, startPoint x: 724, startPoint y: 280, endPoint x: 786, endPoint y: 280, distance: 61.4
click at [786, 280] on span "**********" at bounding box center [769, 280] width 310 height 21
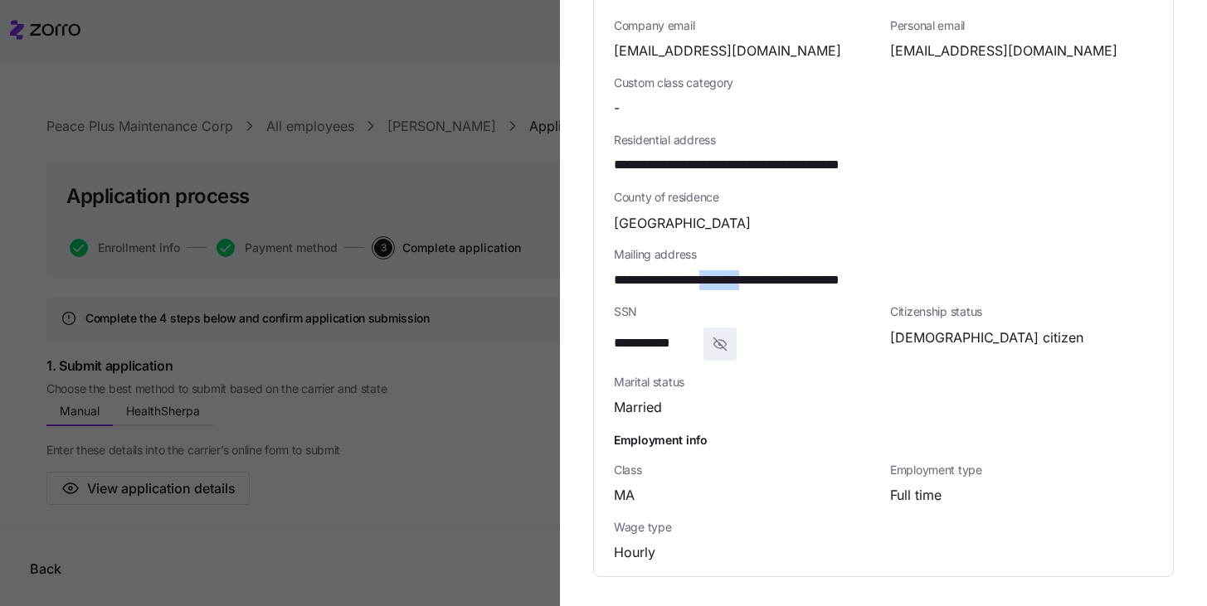
copy span "********"
drag, startPoint x: 820, startPoint y: 281, endPoint x: 853, endPoint y: 280, distance: 33.2
click at [853, 280] on span "**********" at bounding box center [769, 280] width 310 height 21
copy span "*****"
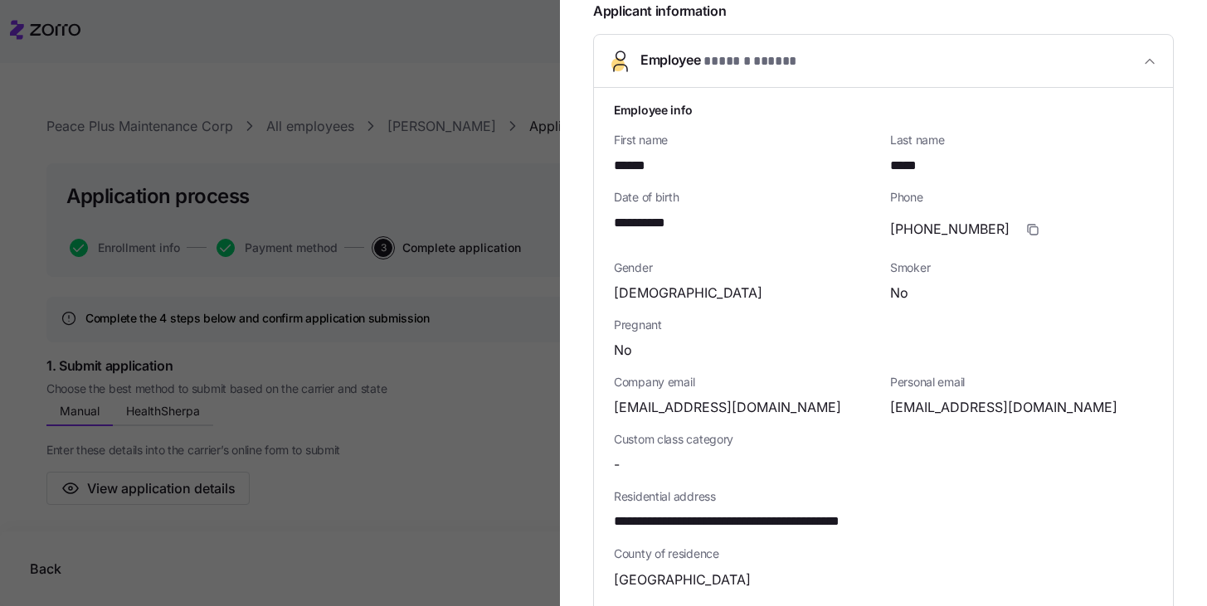
scroll to position [237, 0]
drag, startPoint x: 616, startPoint y: 219, endPoint x: 692, endPoint y: 226, distance: 75.9
click at [692, 226] on div "**********" at bounding box center [745, 224] width 263 height 21
copy span "**********"
click at [722, 311] on div "Pregnant No" at bounding box center [883, 339] width 553 height 57
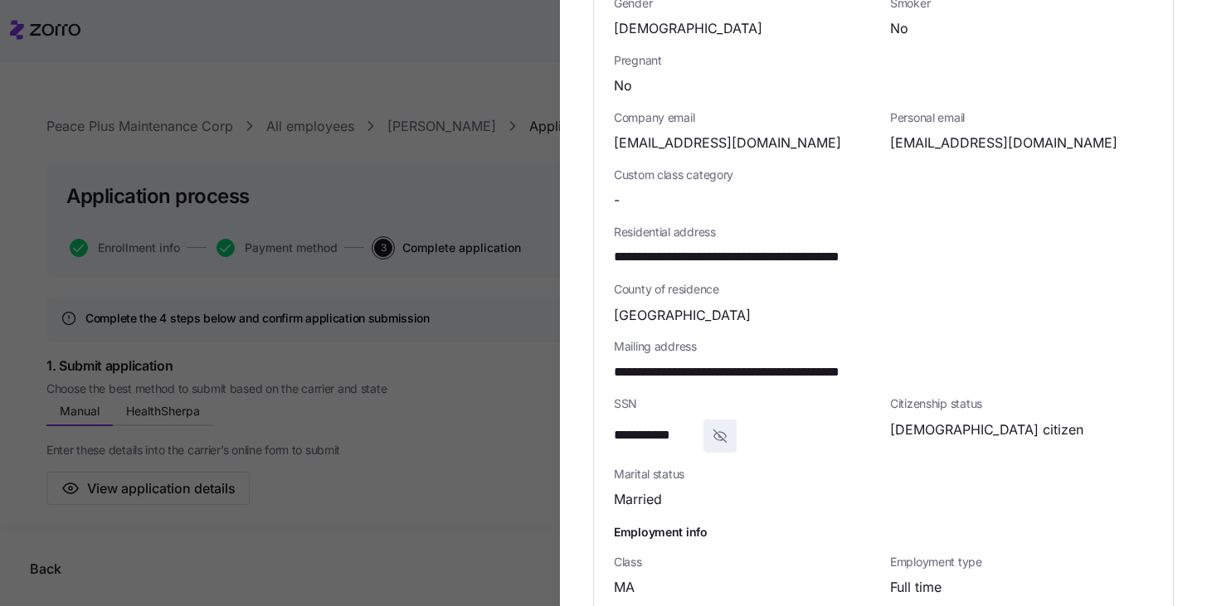
scroll to position [627, 0]
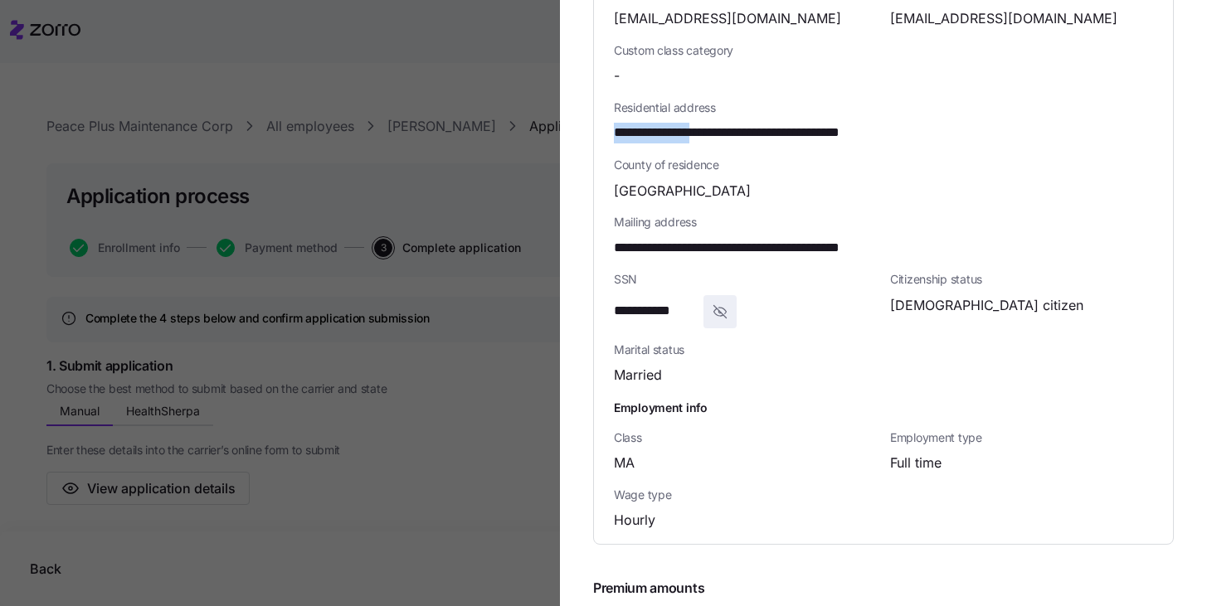
drag, startPoint x: 717, startPoint y: 134, endPoint x: 596, endPoint y: 135, distance: 121.1
click at [596, 135] on div "**********" at bounding box center [883, 121] width 579 height 845
copy span "**********"
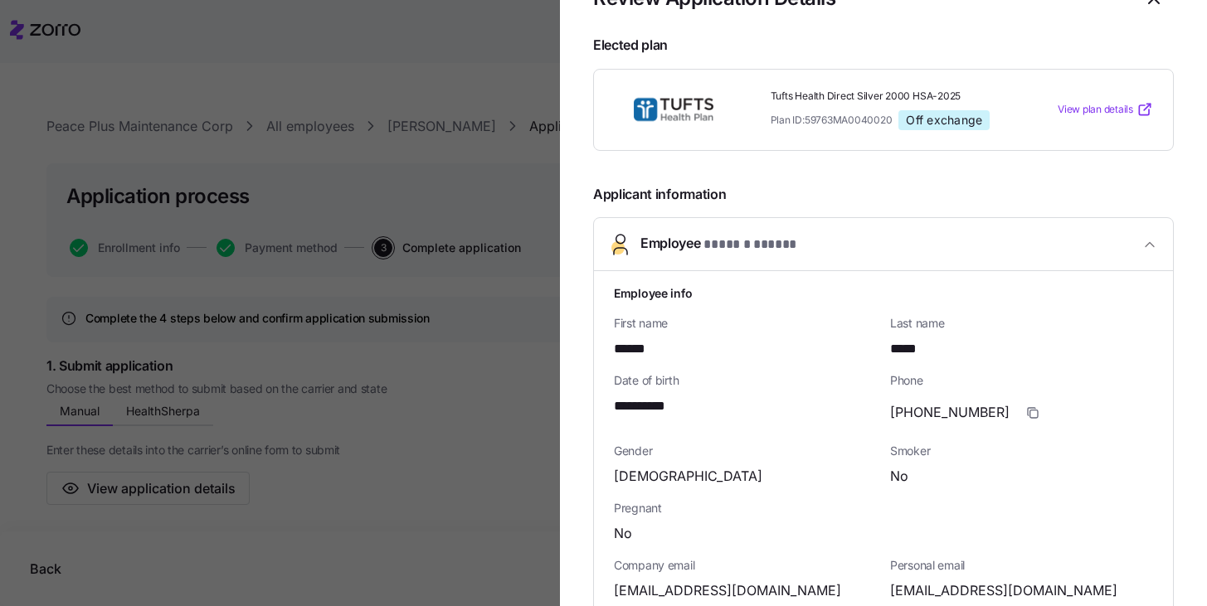
scroll to position [48, 0]
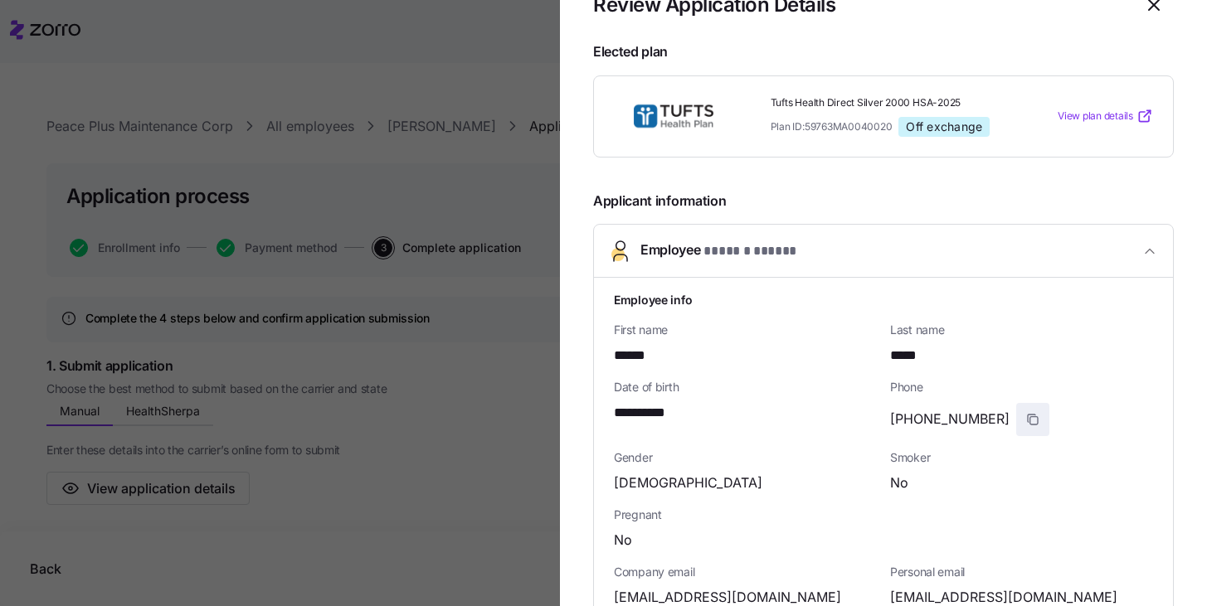
click at [1028, 419] on icon "button" at bounding box center [1031, 418] width 7 height 7
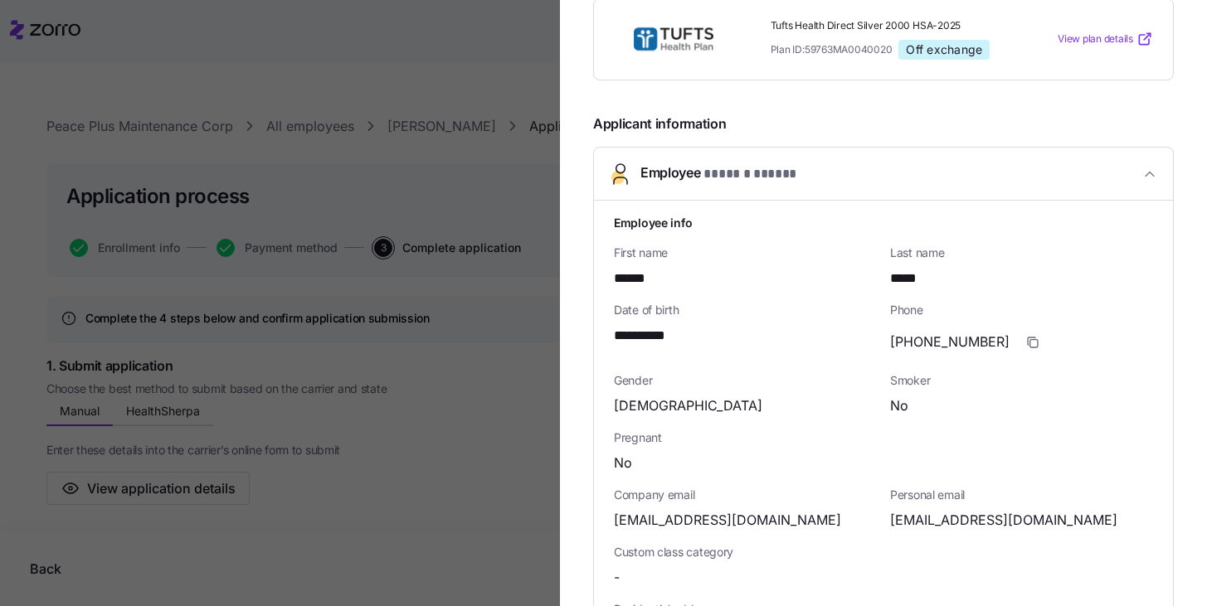
scroll to position [131, 0]
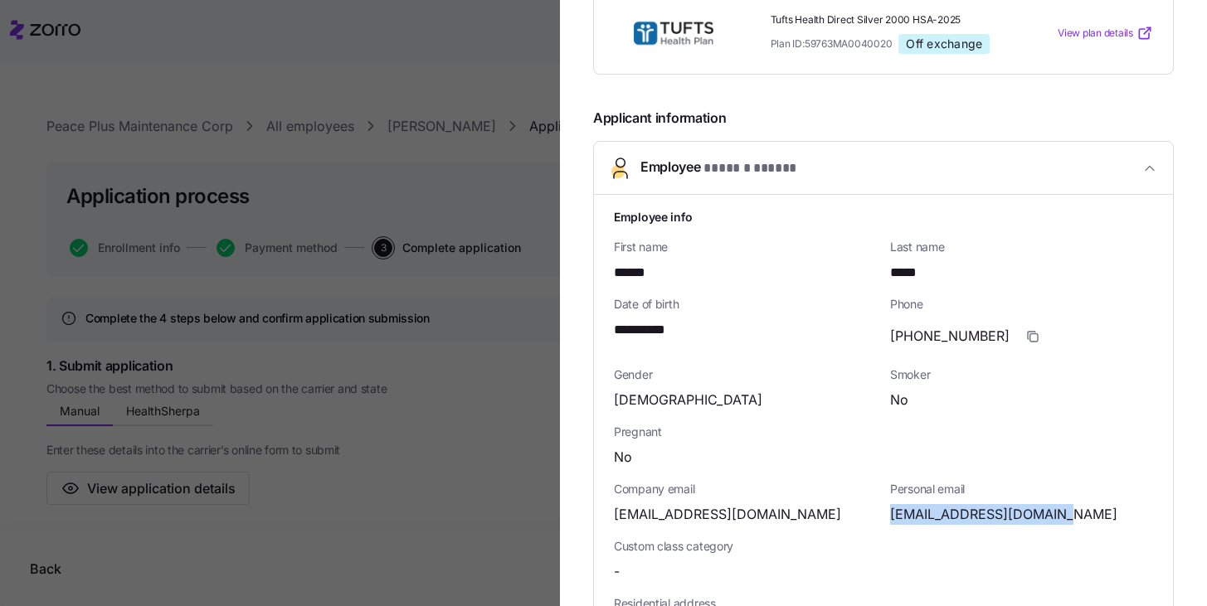
drag, startPoint x: 884, startPoint y: 509, endPoint x: 1075, endPoint y: 513, distance: 190.8
click at [1076, 513] on div "ramonaurena71@gmail.com" at bounding box center [1021, 514] width 263 height 21
copy span "ramonaurena71@gmail.com"
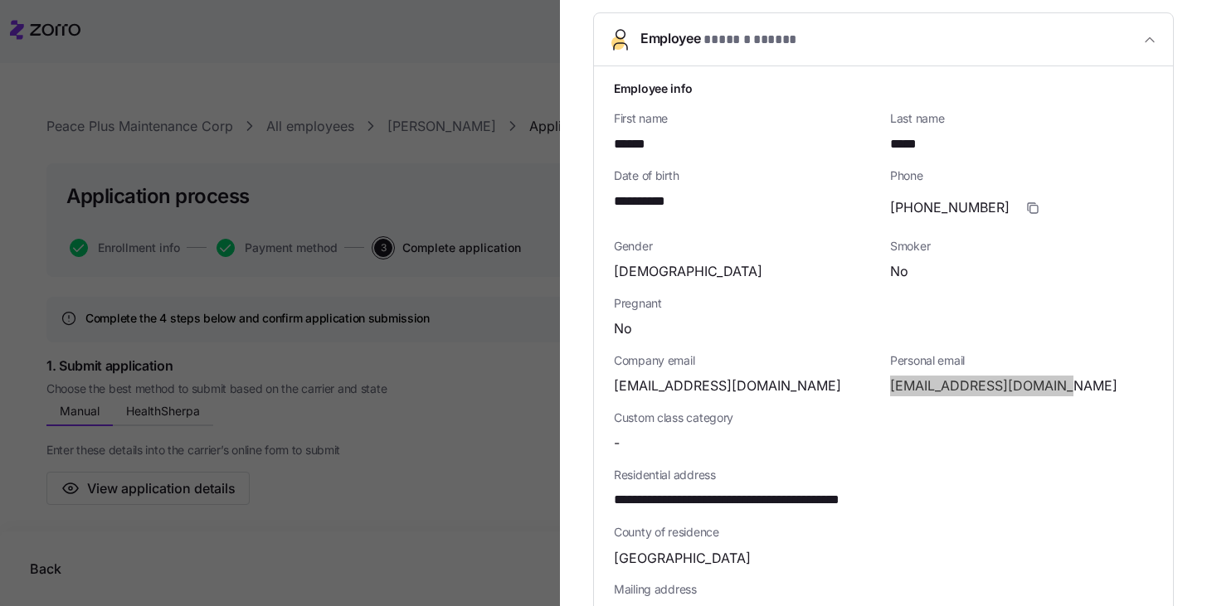
scroll to position [757, 0]
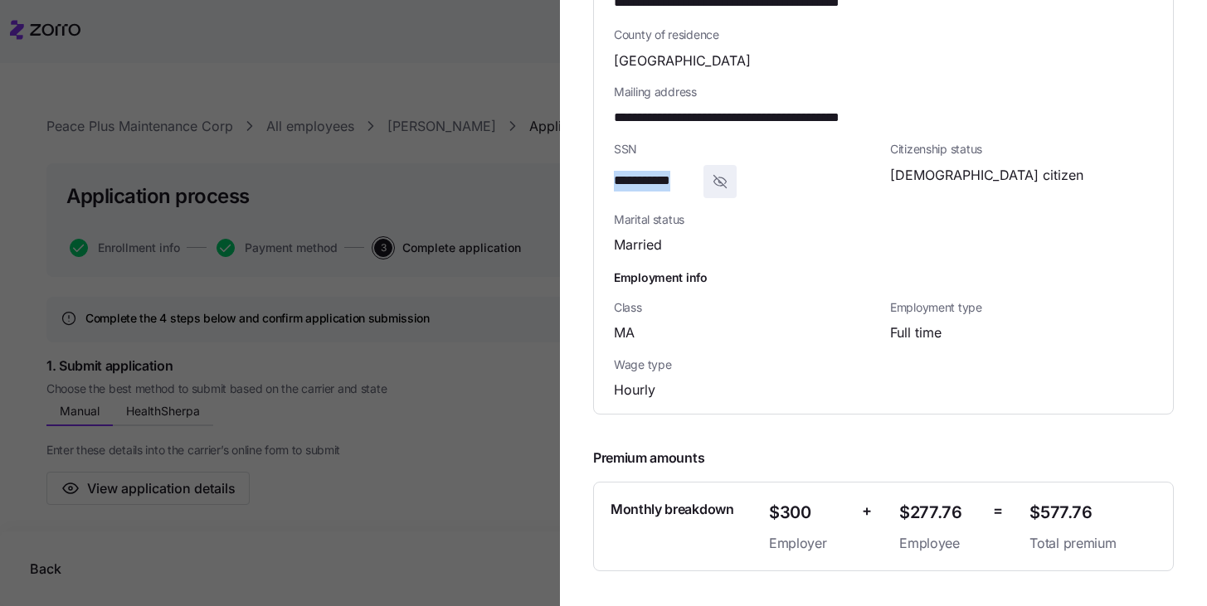
drag, startPoint x: 618, startPoint y: 182, endPoint x: 694, endPoint y: 181, distance: 76.3
click at [694, 181] on span "**********" at bounding box center [655, 181] width 83 height 21
copy span "**********"
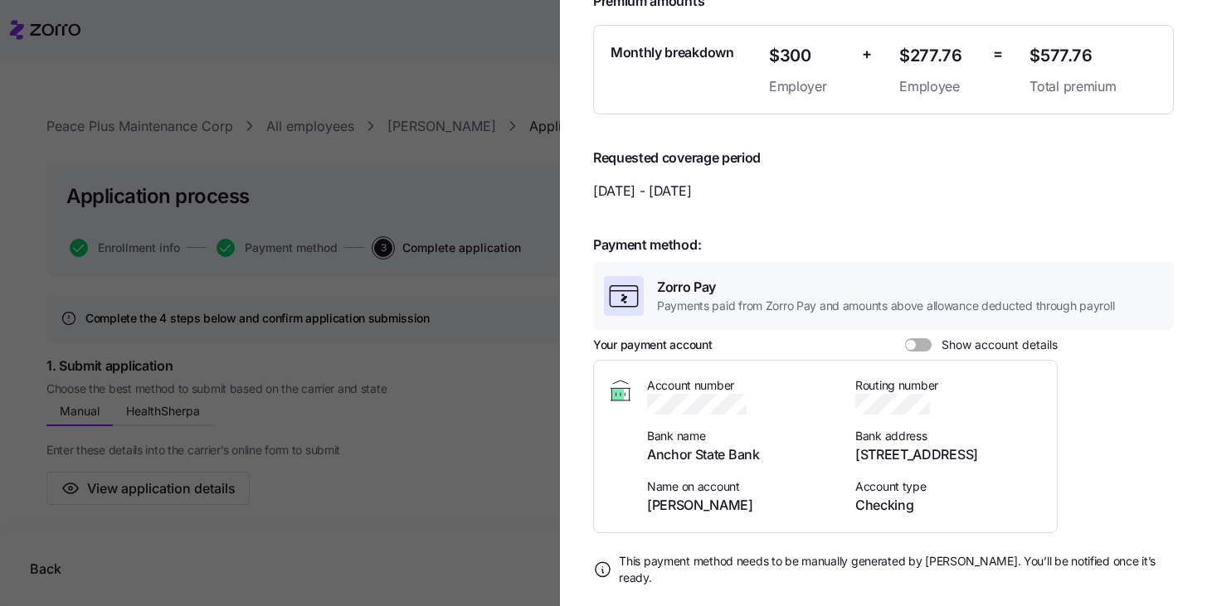
scroll to position [1235, 0]
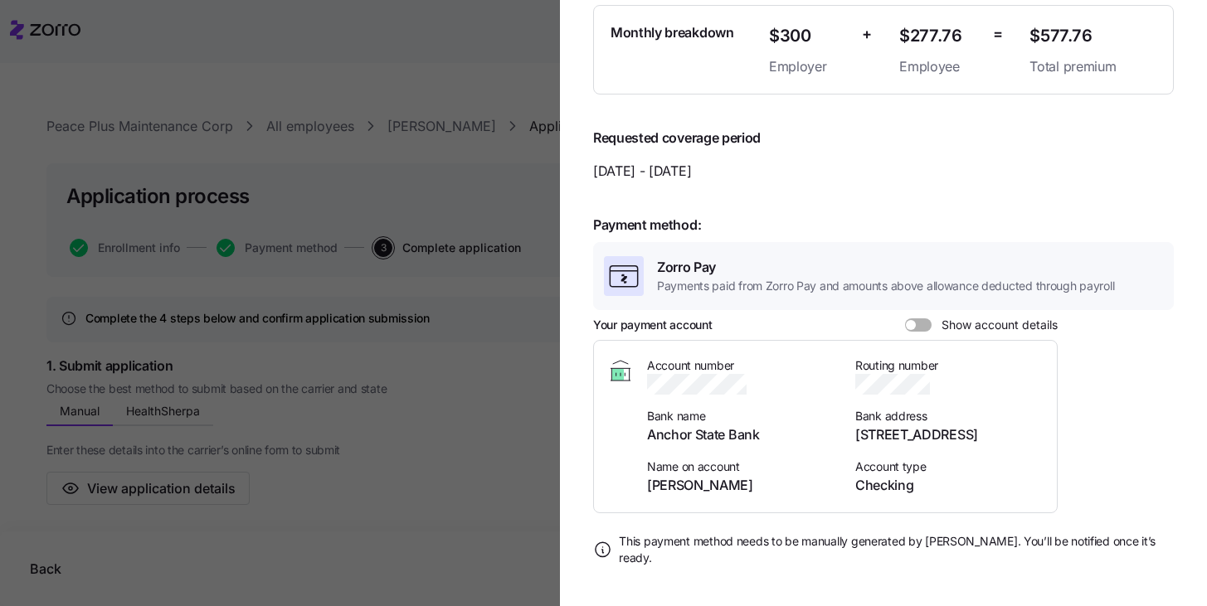
click at [918, 328] on span at bounding box center [924, 325] width 17 height 13
click at [905, 319] on input "Show account details" at bounding box center [905, 319] width 0 height 0
click at [760, 385] on icon "button" at bounding box center [758, 386] width 10 height 10
click at [942, 384] on icon "button" at bounding box center [942, 386] width 10 height 10
drag, startPoint x: 738, startPoint y: 485, endPoint x: 649, endPoint y: 484, distance: 89.6
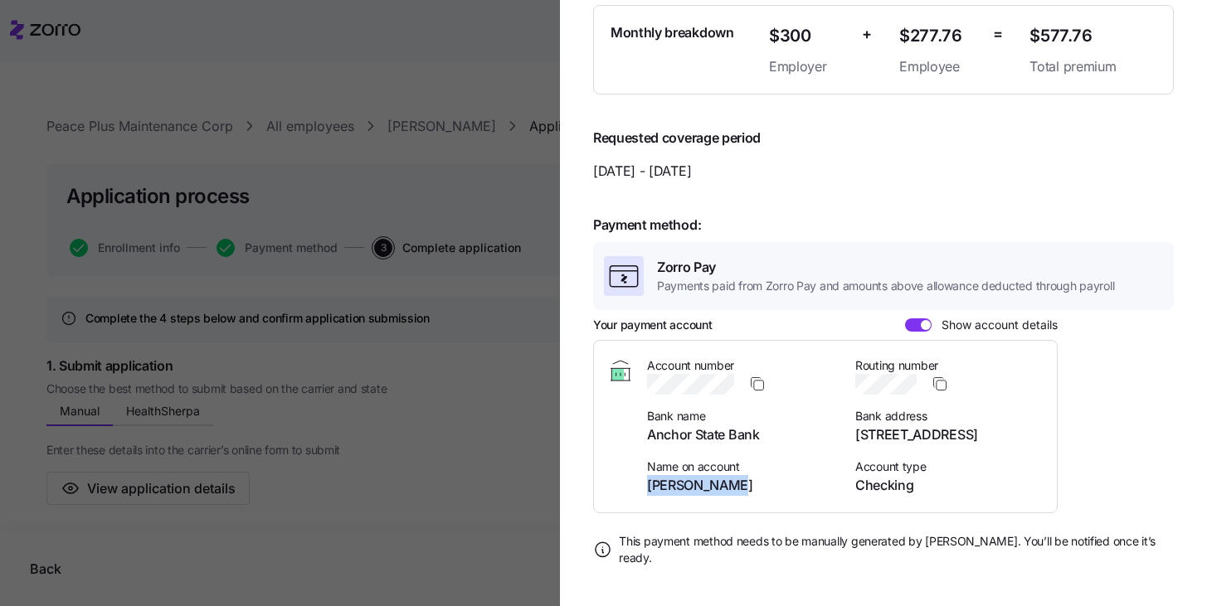
click at [649, 484] on span "Ramona Urena" at bounding box center [741, 485] width 188 height 21
click at [451, 505] on div at bounding box center [603, 303] width 1207 height 606
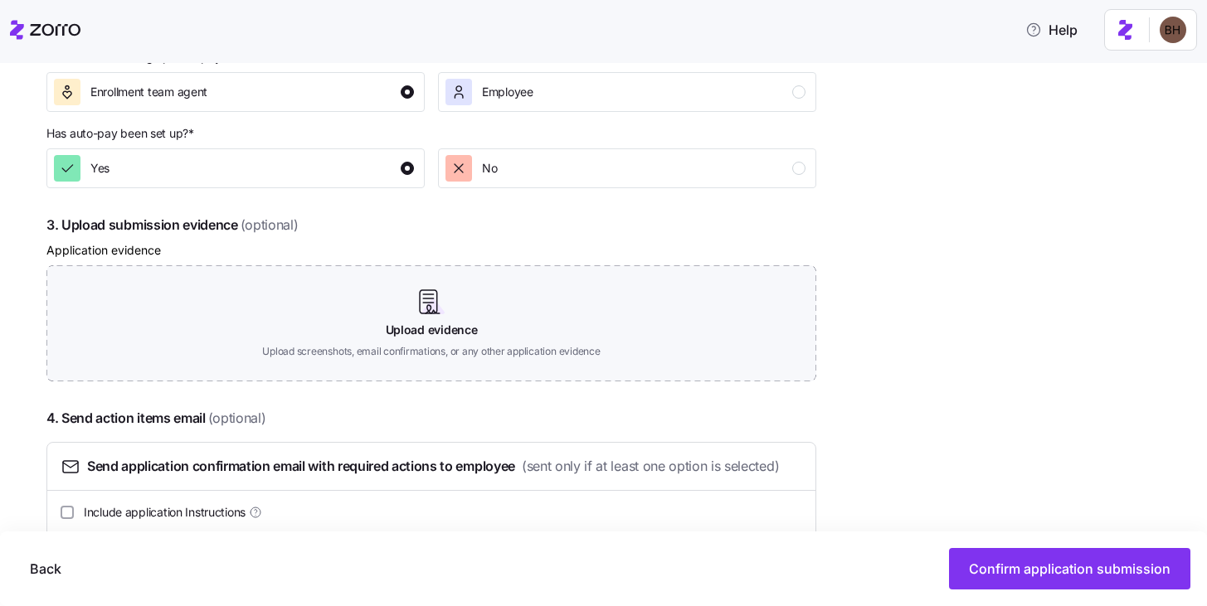
scroll to position [820, 0]
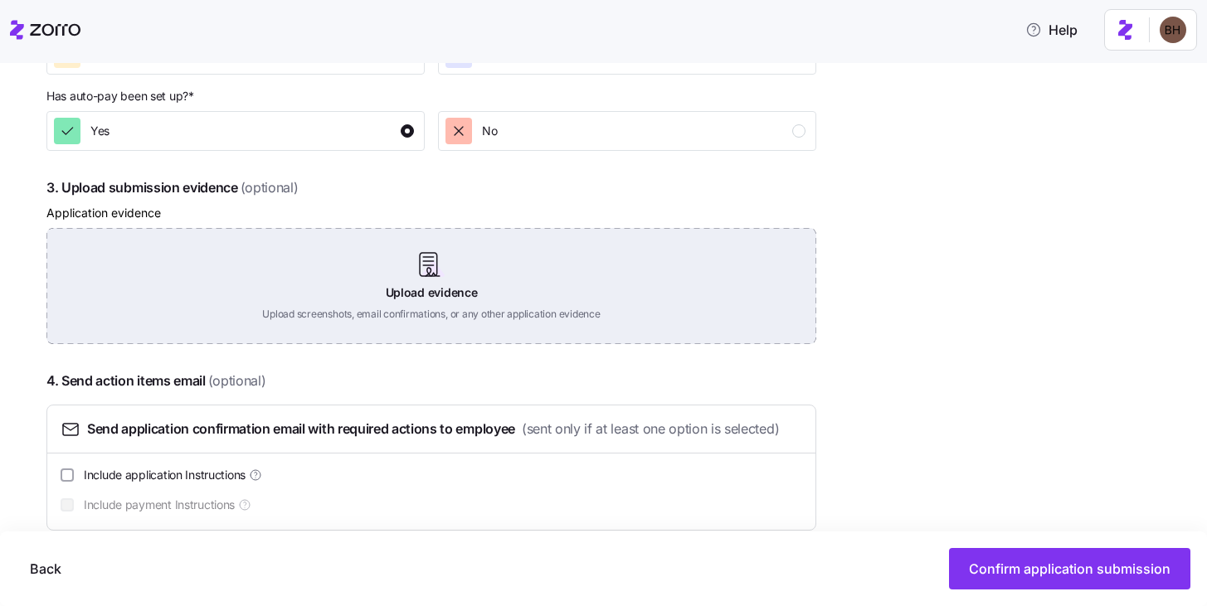
click at [431, 288] on div "Upload evidence Upload screenshots, email confirmations, or any other applicati…" at bounding box center [431, 286] width 770 height 116
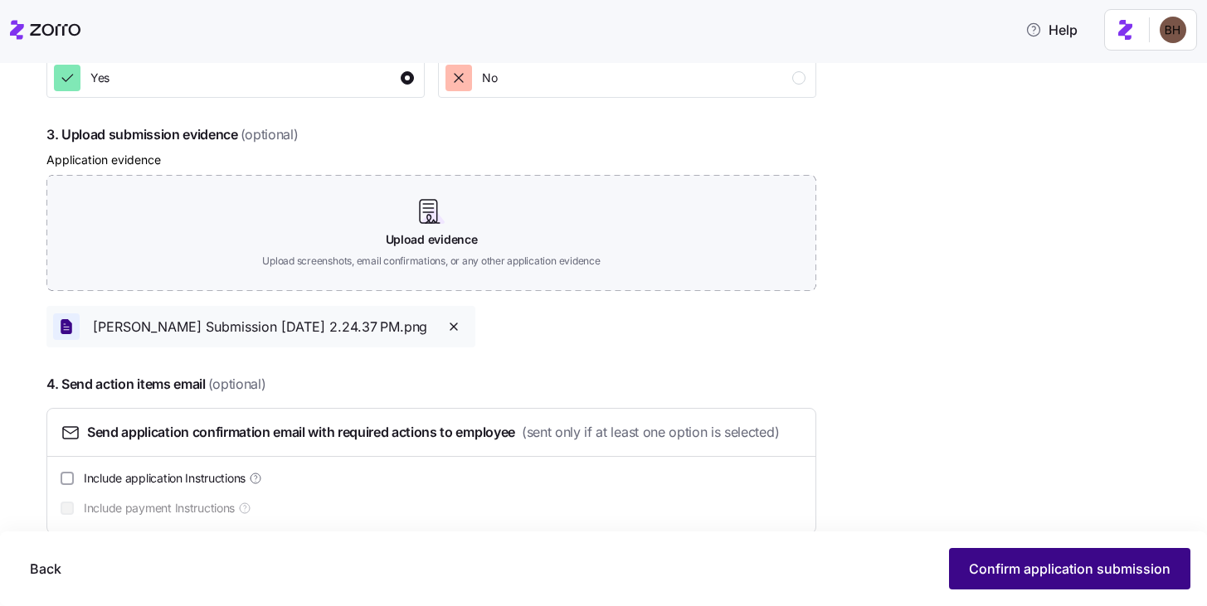
scroll to position [904, 0]
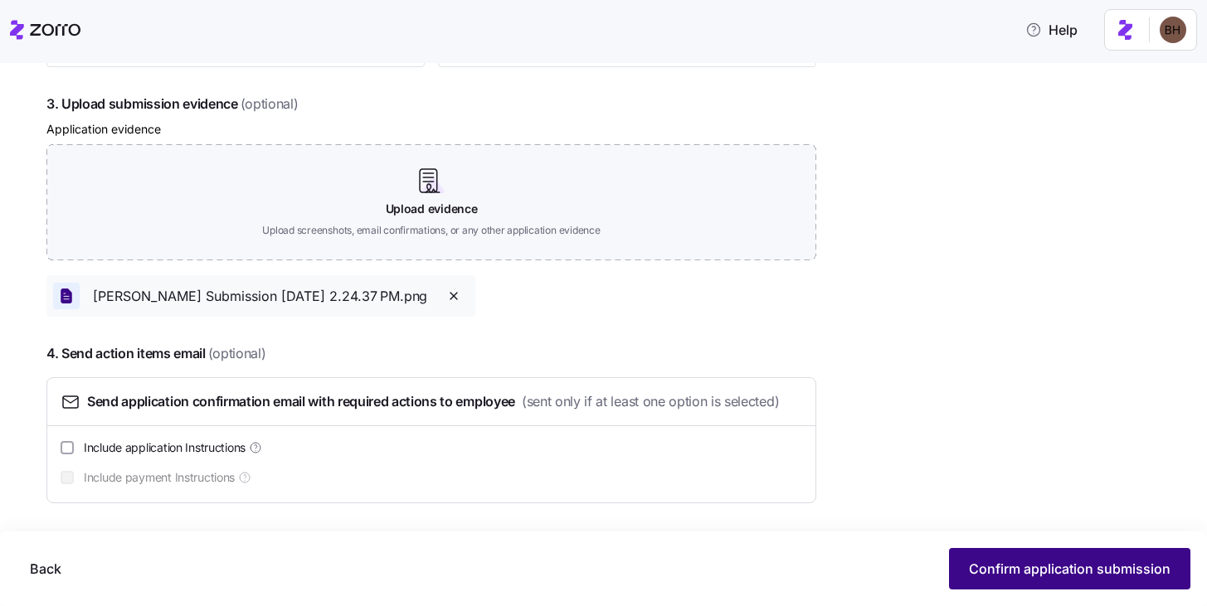
click at [1040, 569] on span "Confirm application submission" at bounding box center [1070, 569] width 202 height 20
